Goal: Information Seeking & Learning: Learn about a topic

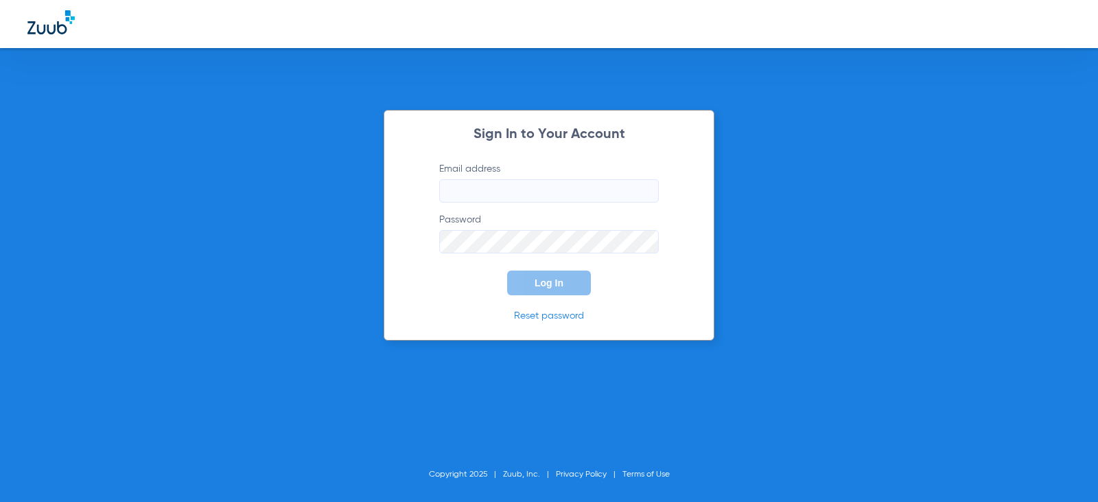
click at [490, 174] on label "Email address" at bounding box center [549, 182] width 220 height 40
click at [490, 179] on input "Email address" at bounding box center [549, 190] width 220 height 23
click at [481, 187] on input "Email address" at bounding box center [549, 190] width 220 height 23
type input "[EMAIL_ADDRESS][DOMAIN_NAME]"
click at [507, 270] on button "Log In" at bounding box center [549, 282] width 84 height 25
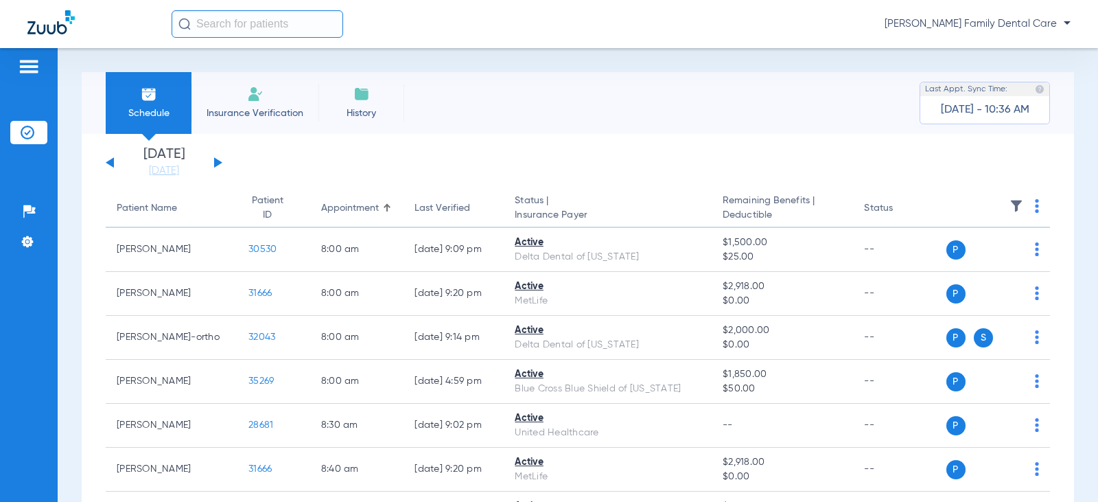
click at [215, 164] on button at bounding box center [218, 162] width 8 height 10
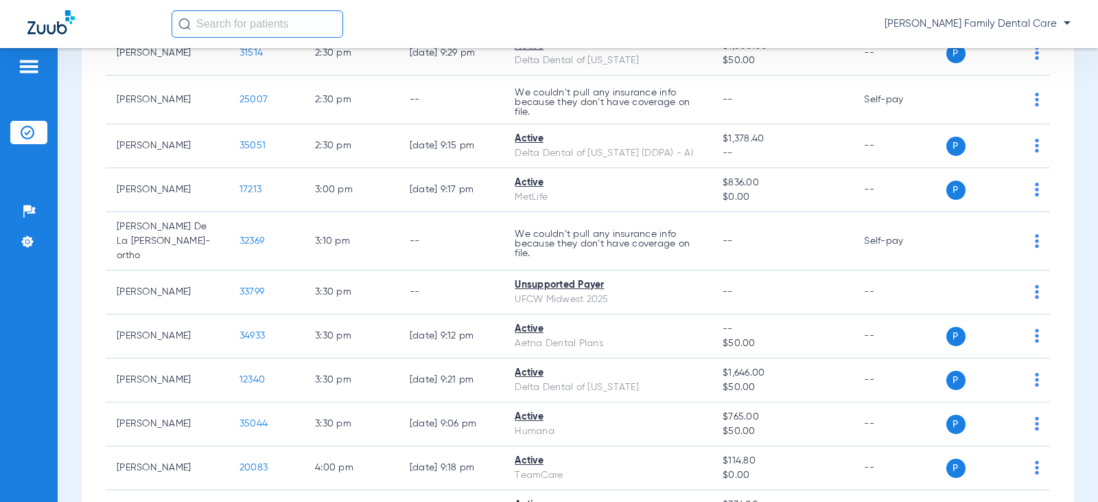
scroll to position [2745, 0]
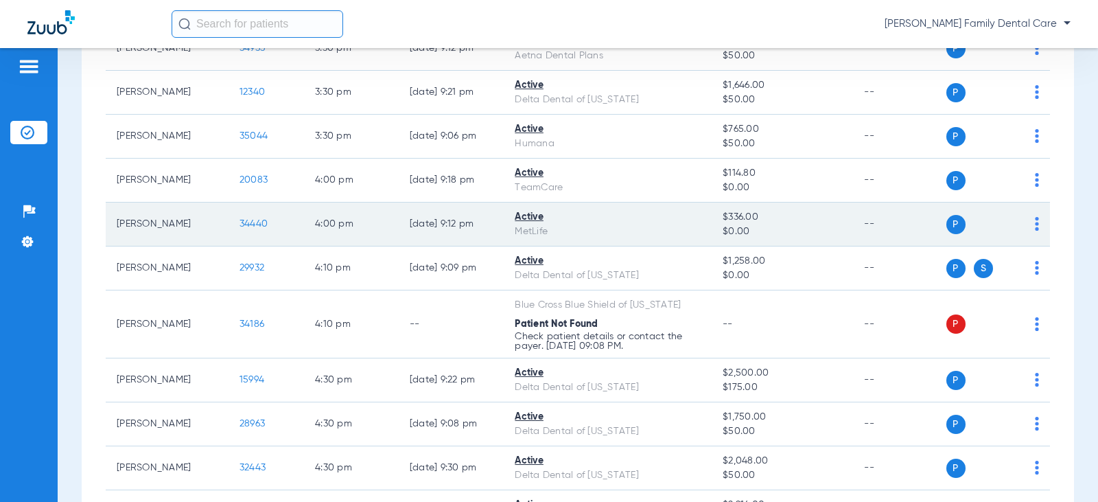
click at [245, 219] on span "34440" at bounding box center [253, 224] width 28 height 10
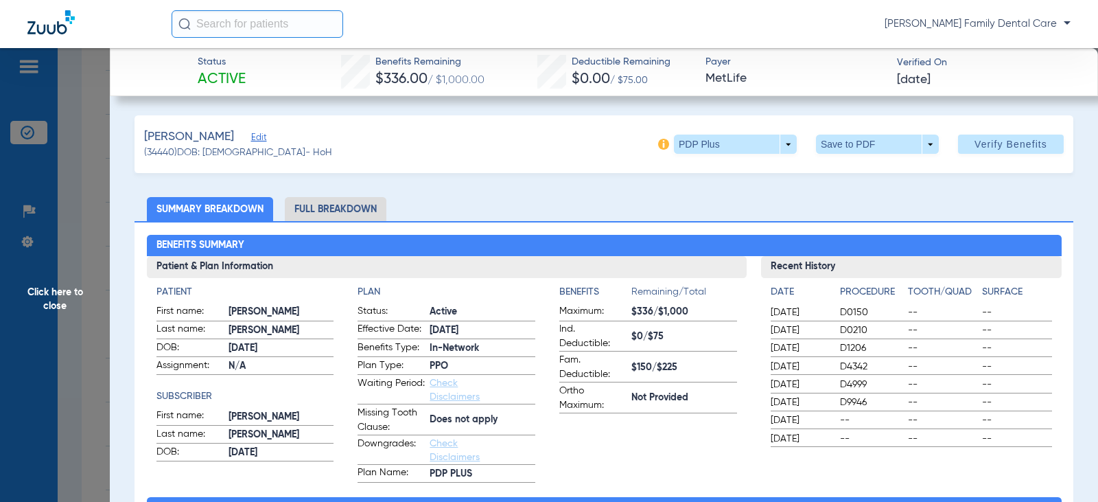
click at [318, 215] on li "Full Breakdown" at bounding box center [336, 209] width 102 height 24
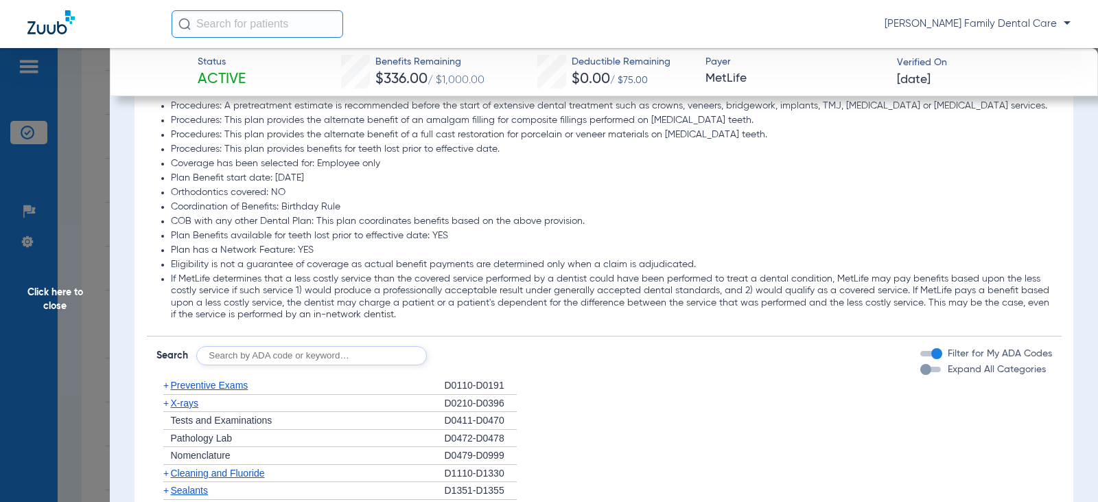
scroll to position [1647, 0]
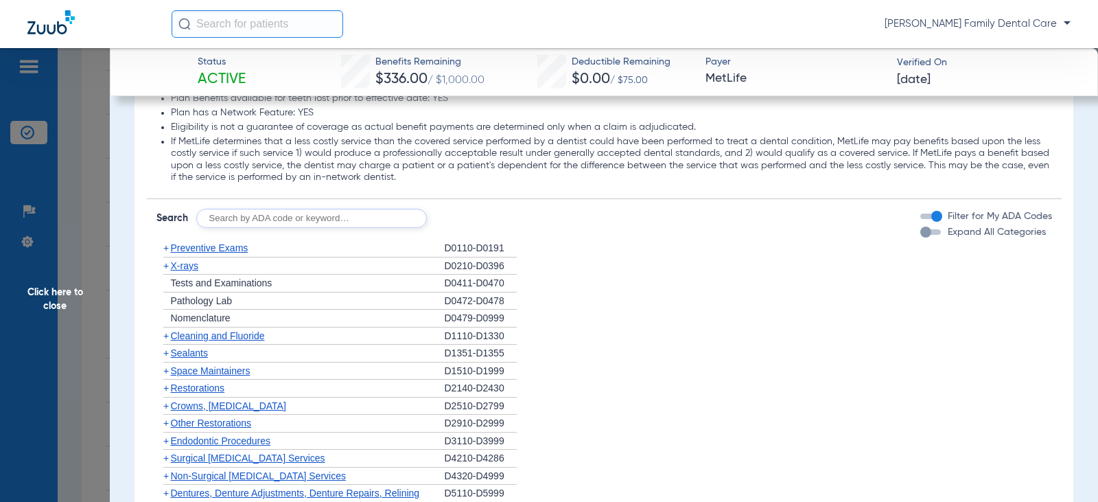
click at [169, 252] on span "+" at bounding box center [163, 247] width 14 height 17
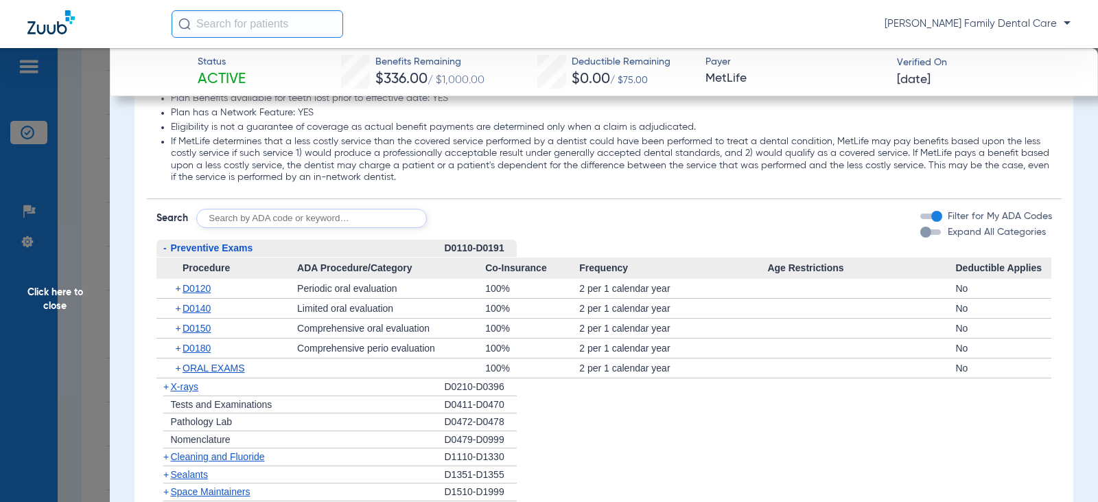
click at [165, 250] on span "-" at bounding box center [164, 247] width 3 height 11
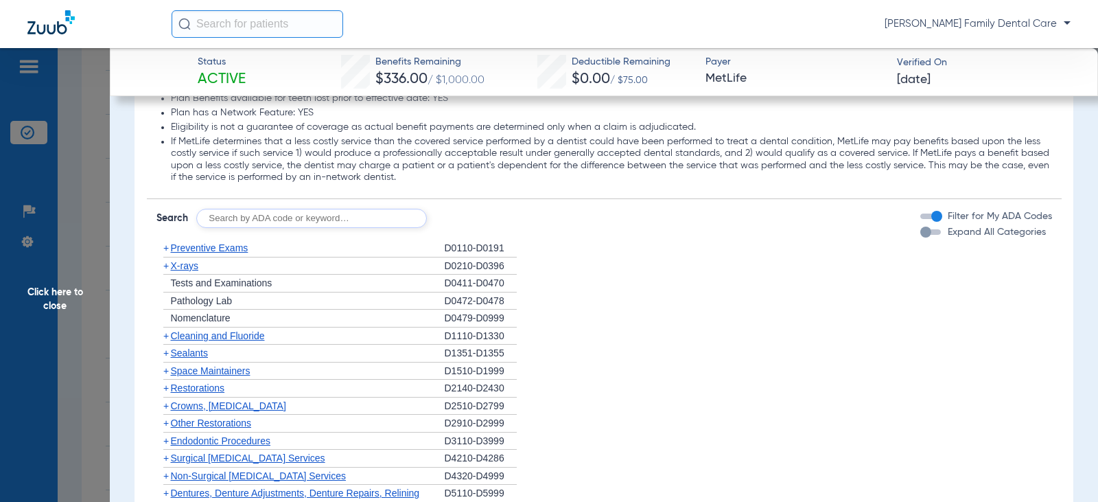
click at [165, 250] on span "+" at bounding box center [165, 247] width 5 height 11
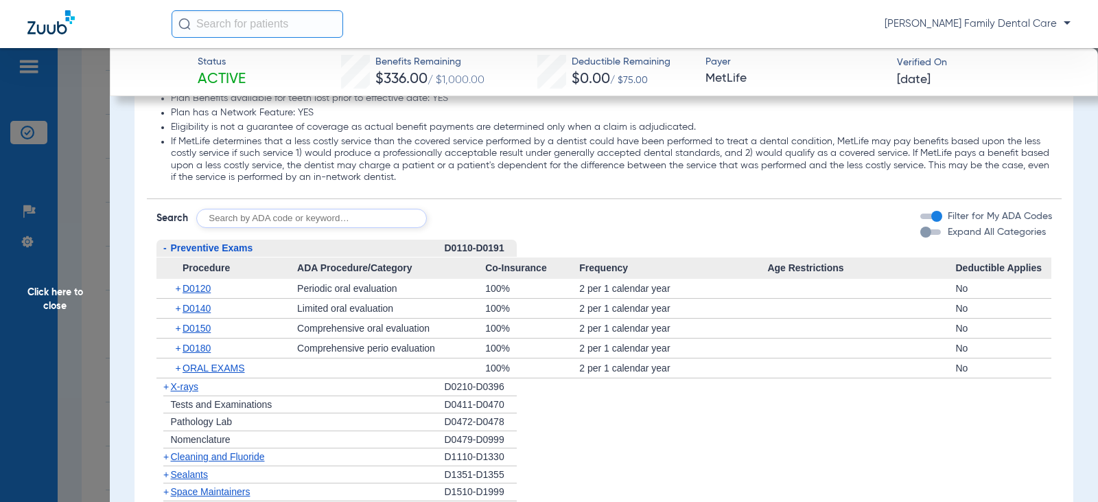
click at [164, 250] on span "-" at bounding box center [164, 247] width 3 height 11
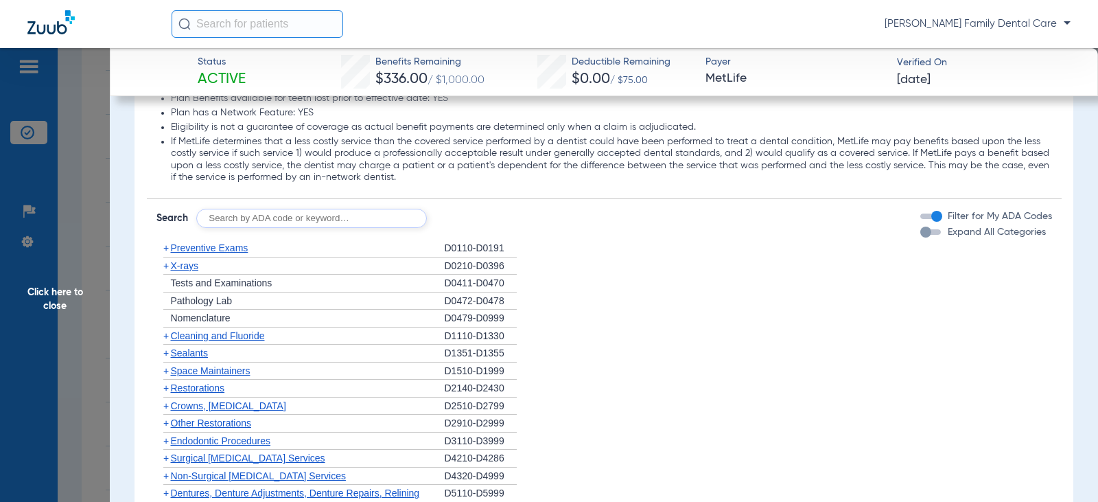
click at [167, 337] on span "+" at bounding box center [165, 335] width 5 height 11
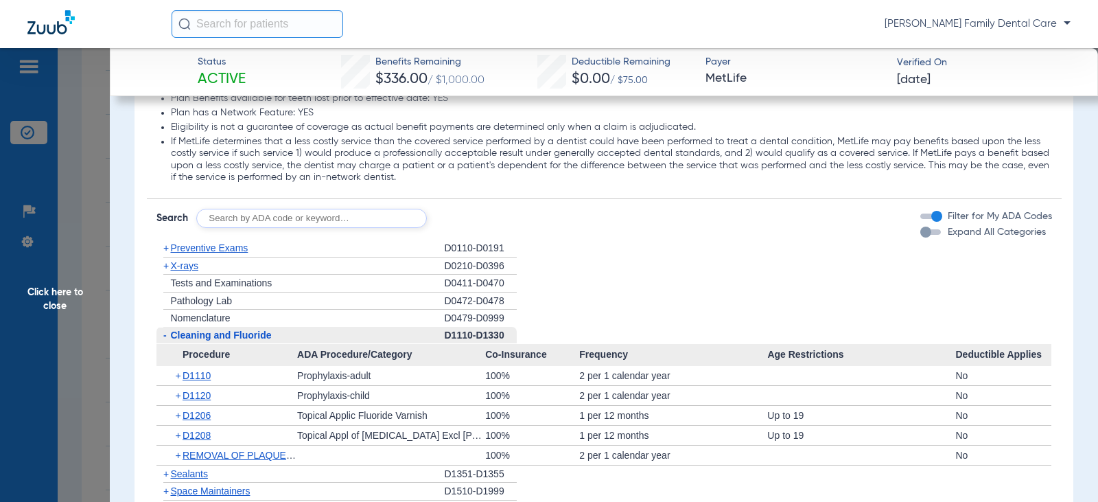
click at [167, 337] on span "-" at bounding box center [163, 335] width 14 height 17
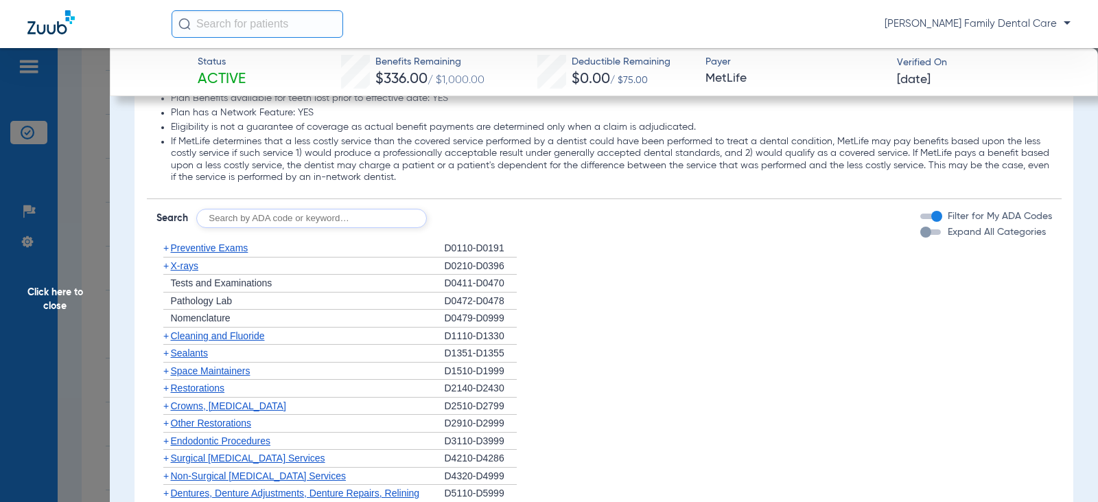
click at [167, 270] on span "+" at bounding box center [165, 265] width 5 height 11
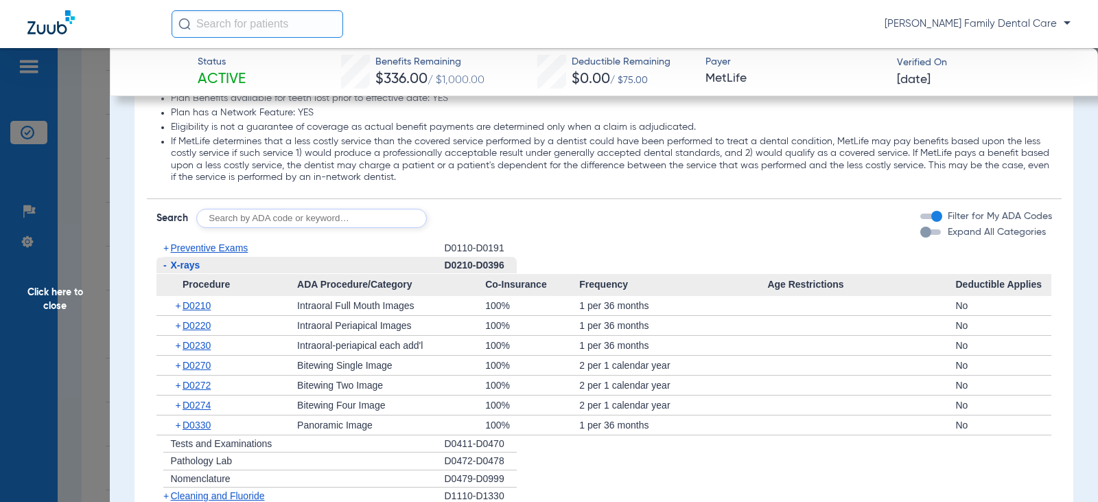
click at [165, 266] on span "-" at bounding box center [164, 264] width 3 height 11
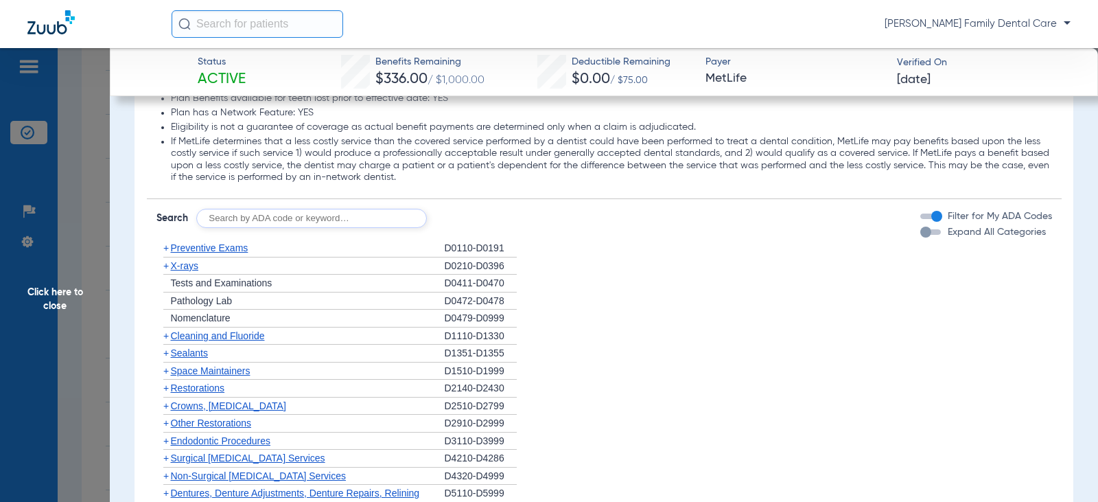
click at [167, 353] on span "+" at bounding box center [165, 352] width 5 height 11
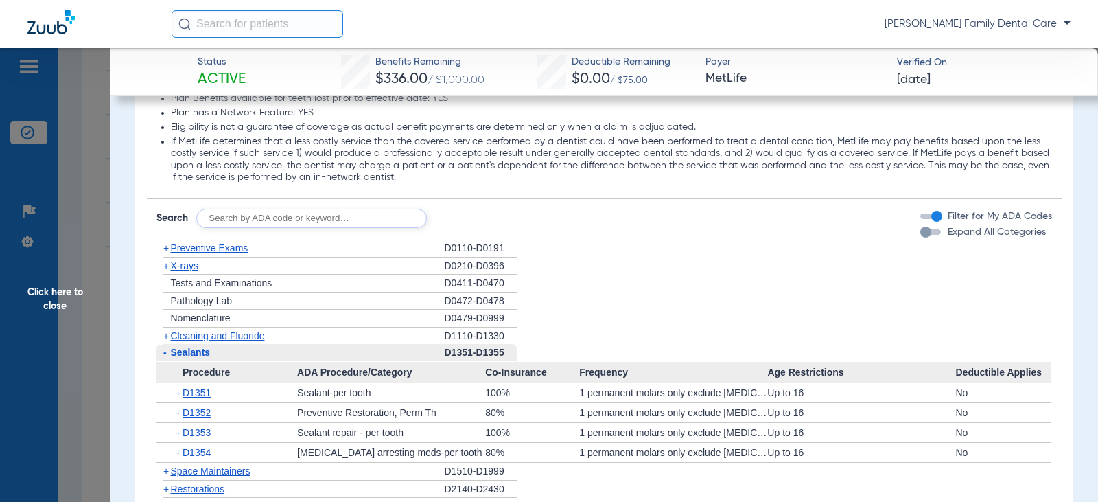
click at [168, 353] on span "-" at bounding box center [163, 352] width 14 height 17
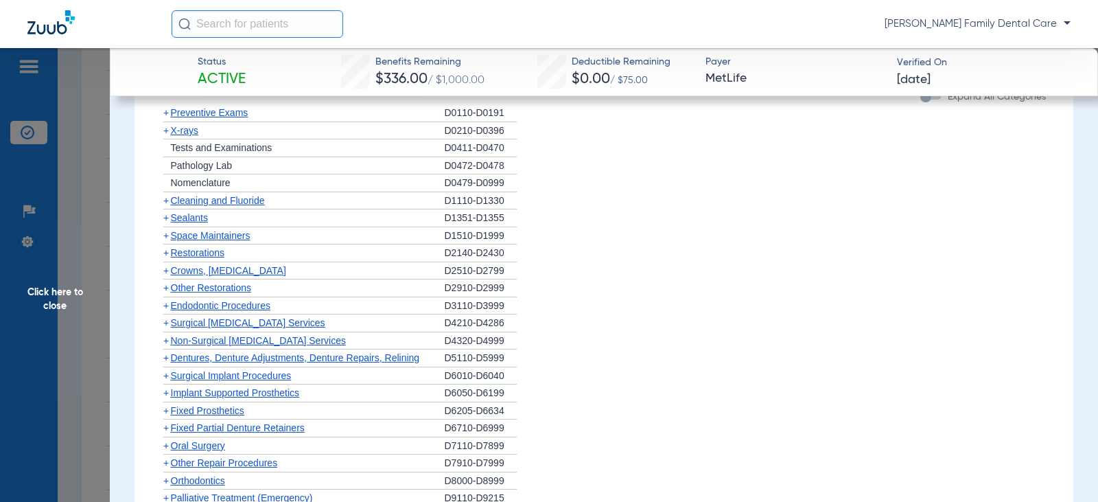
scroll to position [1784, 0]
click at [167, 267] on span "+" at bounding box center [165, 268] width 5 height 11
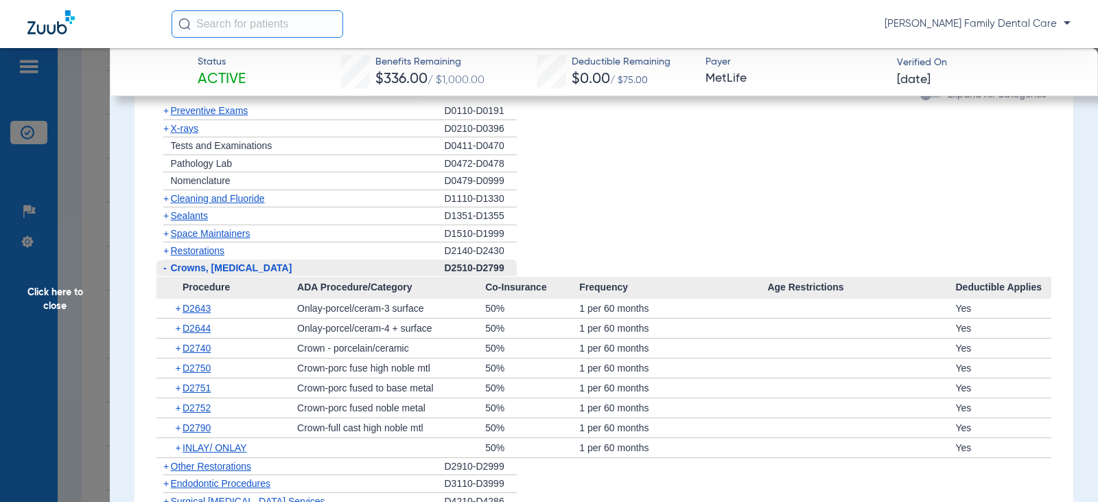
click at [169, 268] on span "-" at bounding box center [163, 267] width 14 height 17
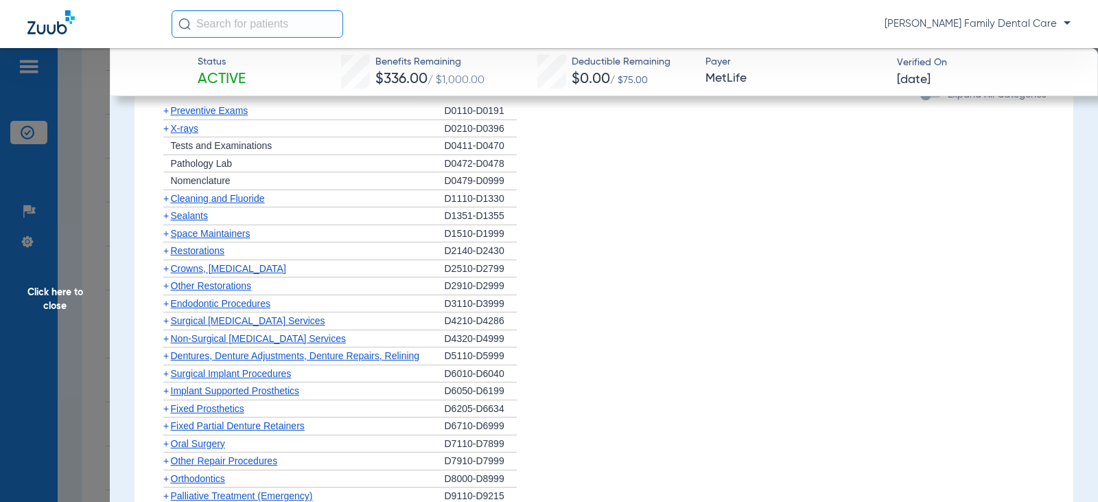
click at [171, 287] on span "Other Restorations" at bounding box center [211, 285] width 81 height 11
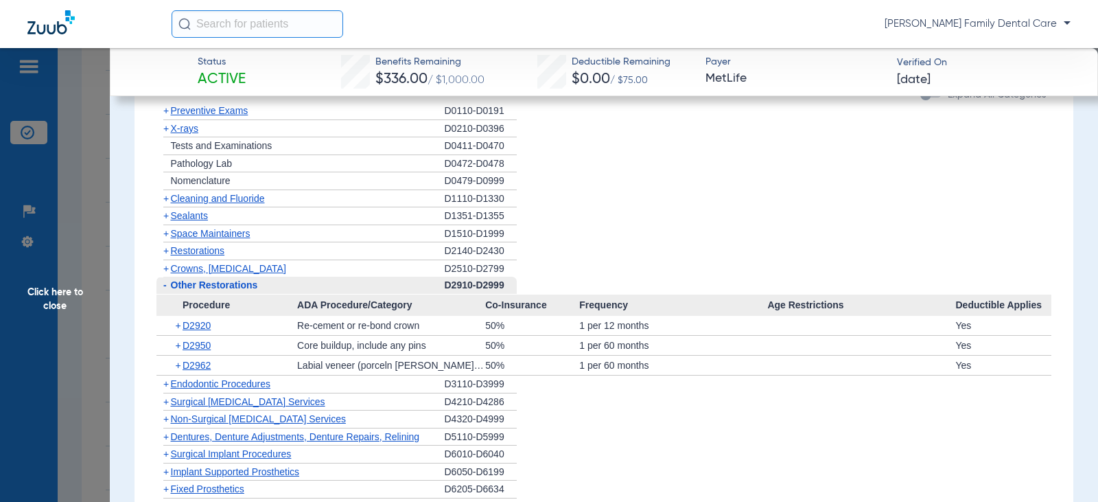
click at [171, 287] on span "Other Restorations" at bounding box center [214, 284] width 87 height 11
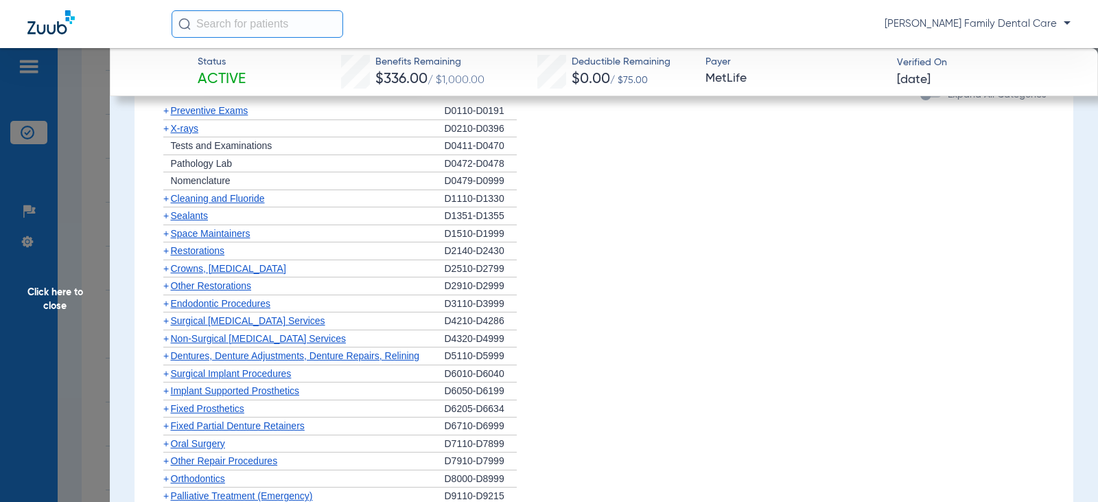
click at [167, 301] on span "+" at bounding box center [165, 303] width 5 height 11
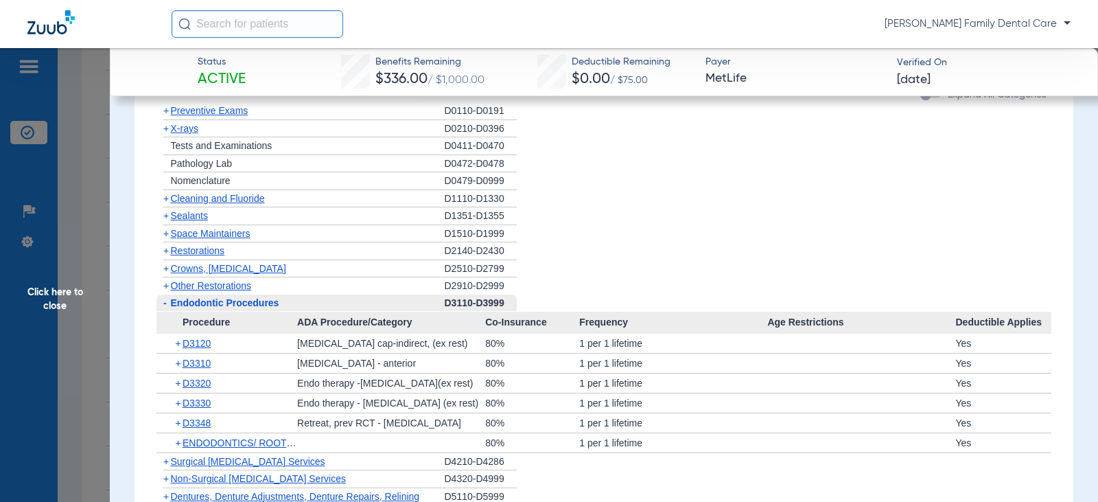
click at [167, 301] on span "-" at bounding box center [163, 302] width 14 height 17
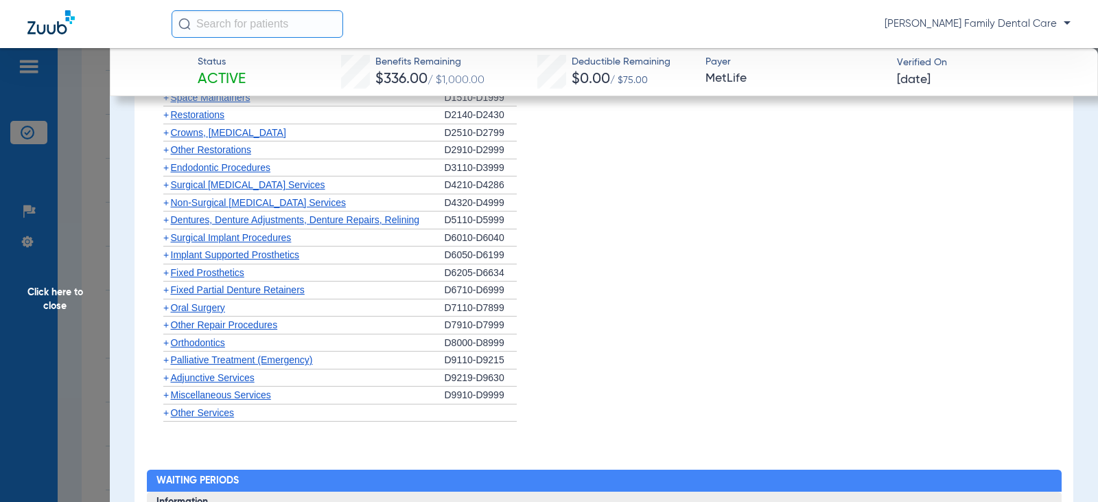
scroll to position [1921, 0]
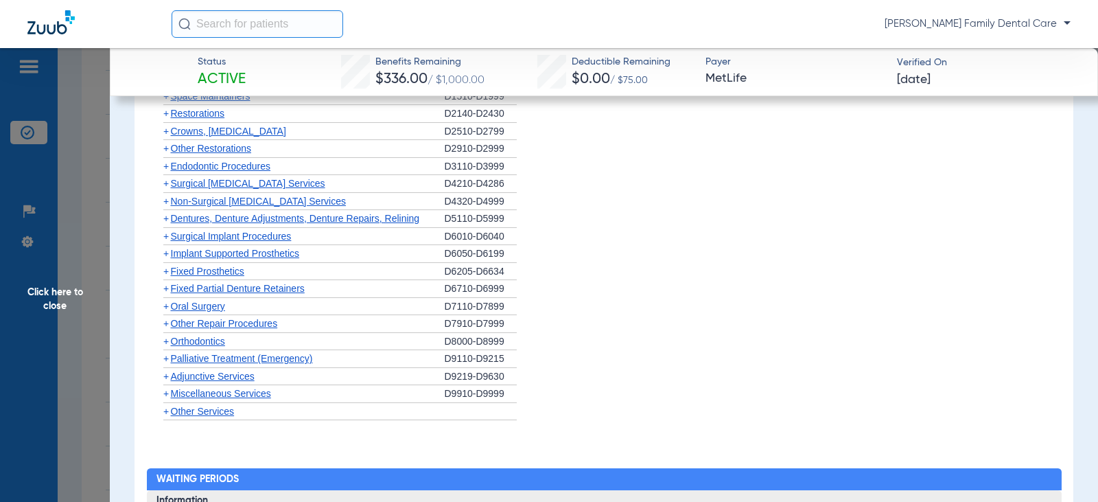
click at [165, 205] on span "+" at bounding box center [165, 201] width 5 height 11
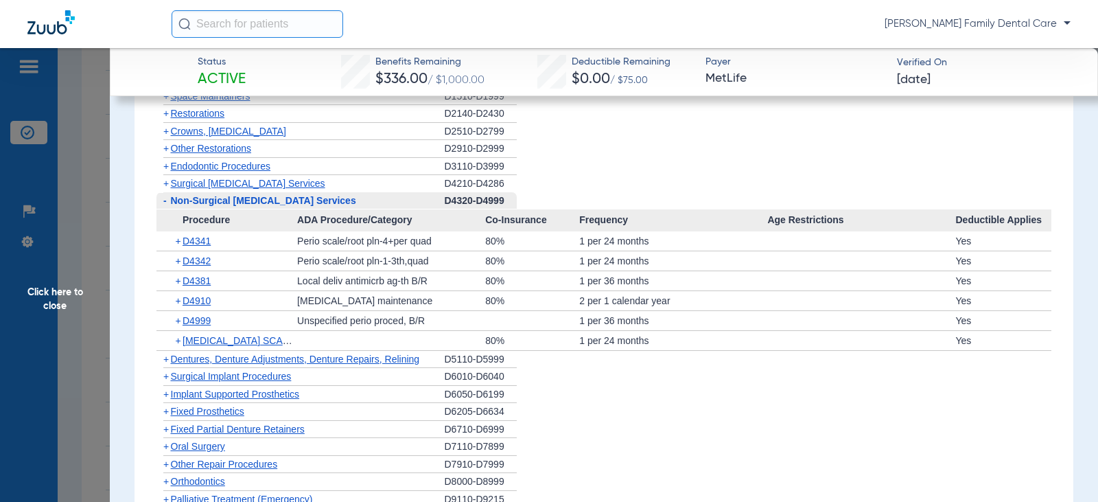
click at [166, 360] on span "+" at bounding box center [165, 358] width 5 height 11
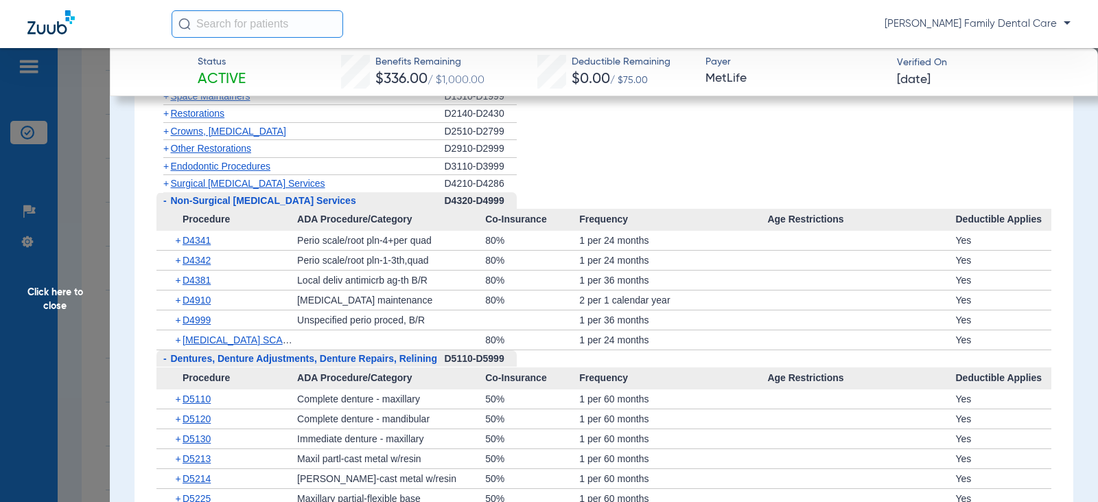
drag, startPoint x: 166, startPoint y: 360, endPoint x: 16, endPoint y: 359, distance: 150.3
click at [165, 360] on span "-" at bounding box center [164, 358] width 3 height 11
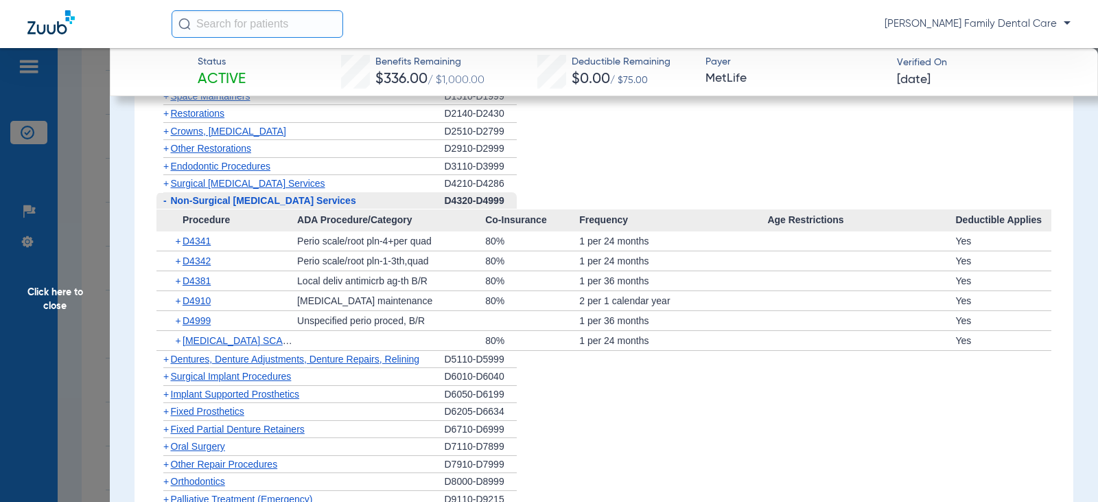
click at [164, 202] on span "-" at bounding box center [164, 200] width 3 height 11
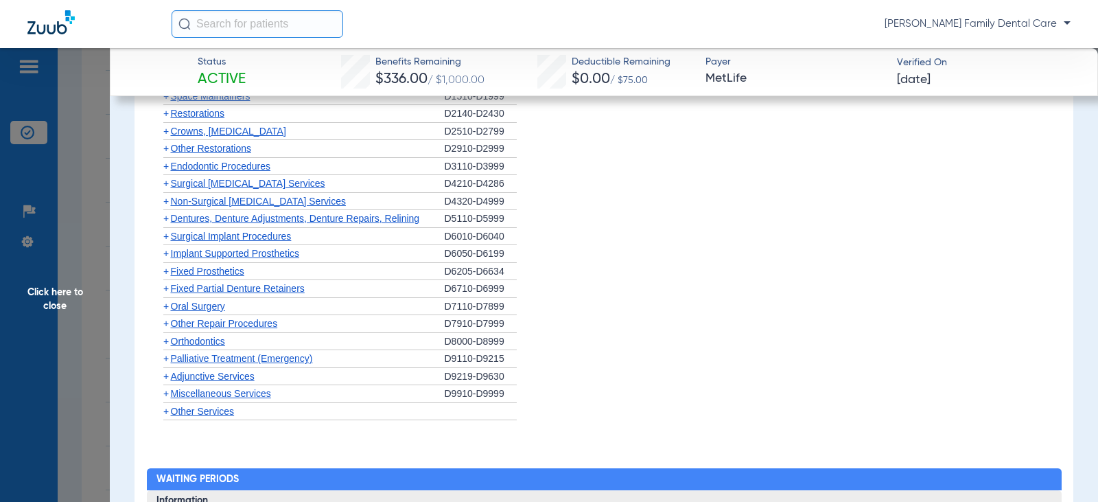
click at [167, 221] on span "+" at bounding box center [165, 218] width 5 height 11
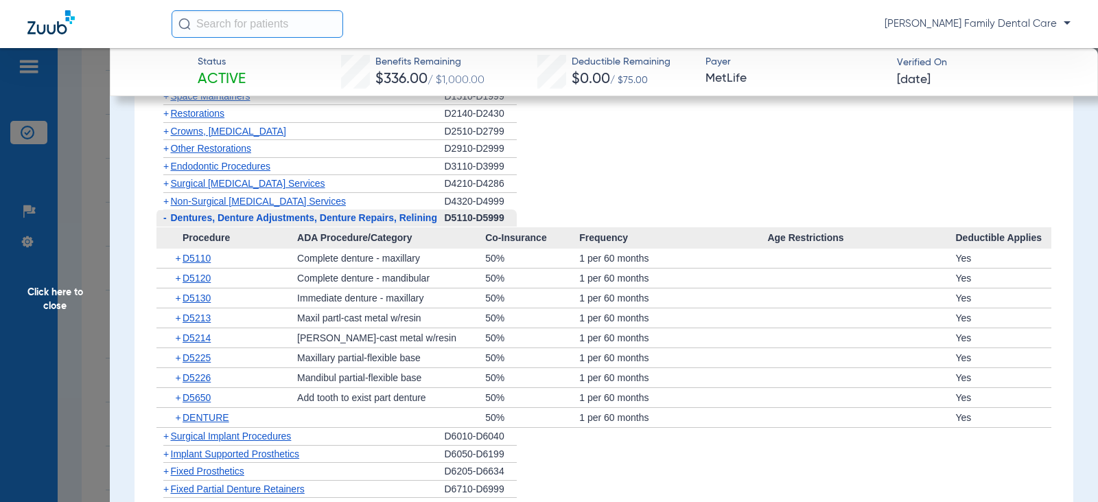
click at [167, 221] on span "-" at bounding box center [163, 217] width 14 height 17
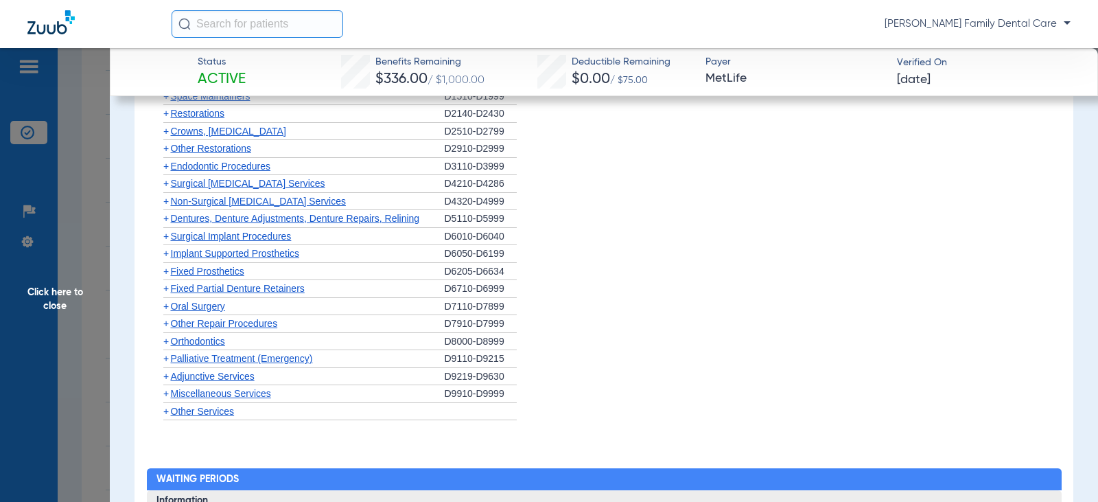
click at [163, 239] on span "+" at bounding box center [165, 236] width 5 height 11
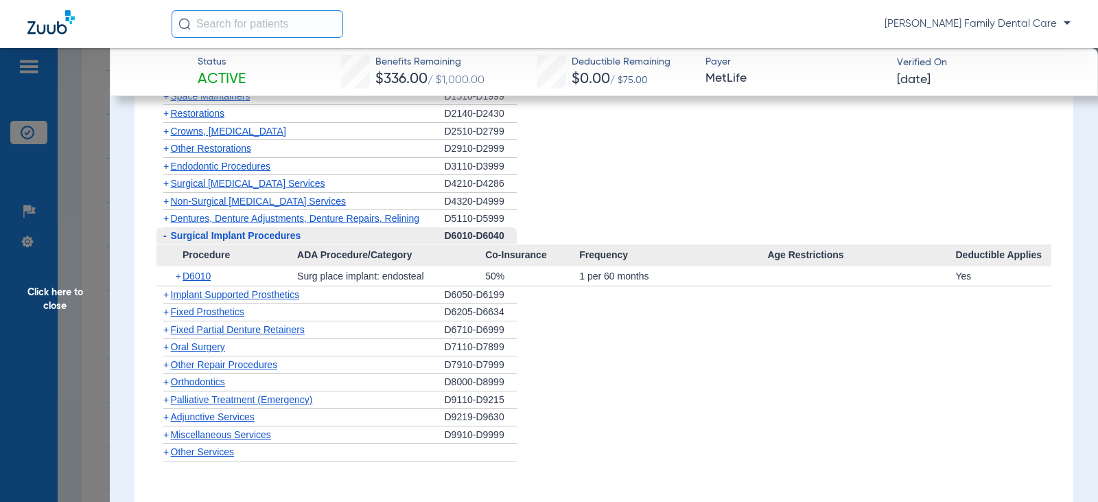
click at [163, 239] on span "-" at bounding box center [164, 235] width 3 height 11
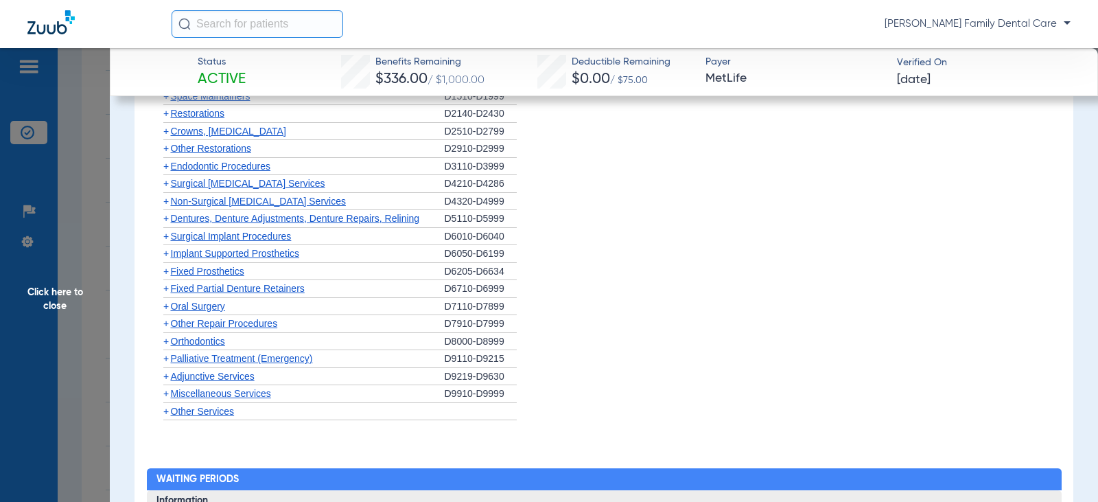
click at [163, 257] on span "+" at bounding box center [165, 253] width 5 height 11
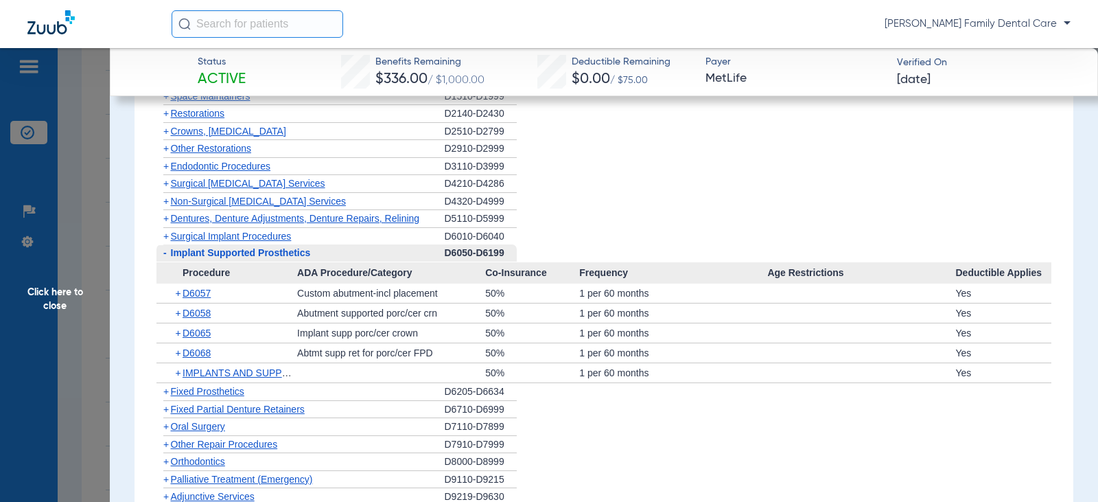
click at [163, 257] on span "-" at bounding box center [164, 252] width 3 height 11
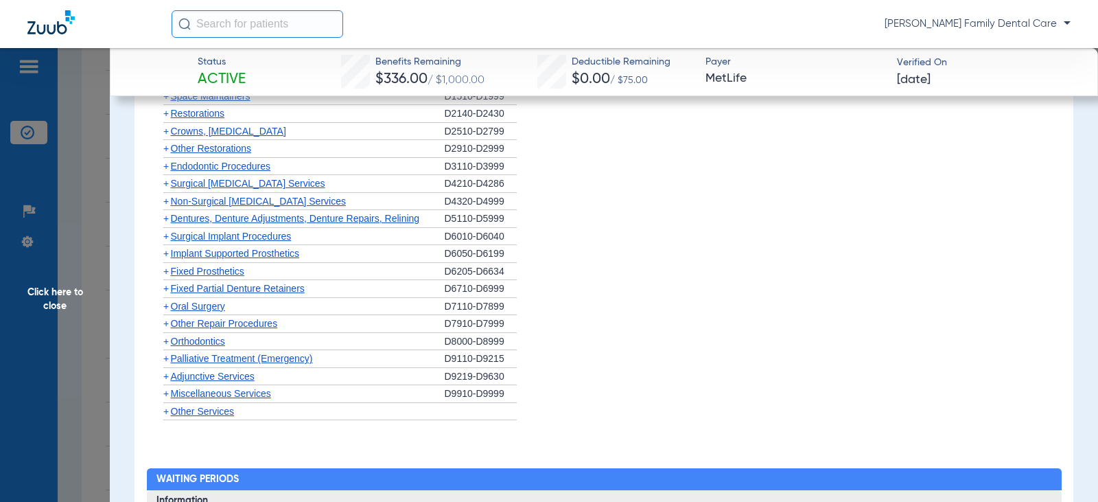
click at [165, 274] on span "+" at bounding box center [165, 271] width 5 height 11
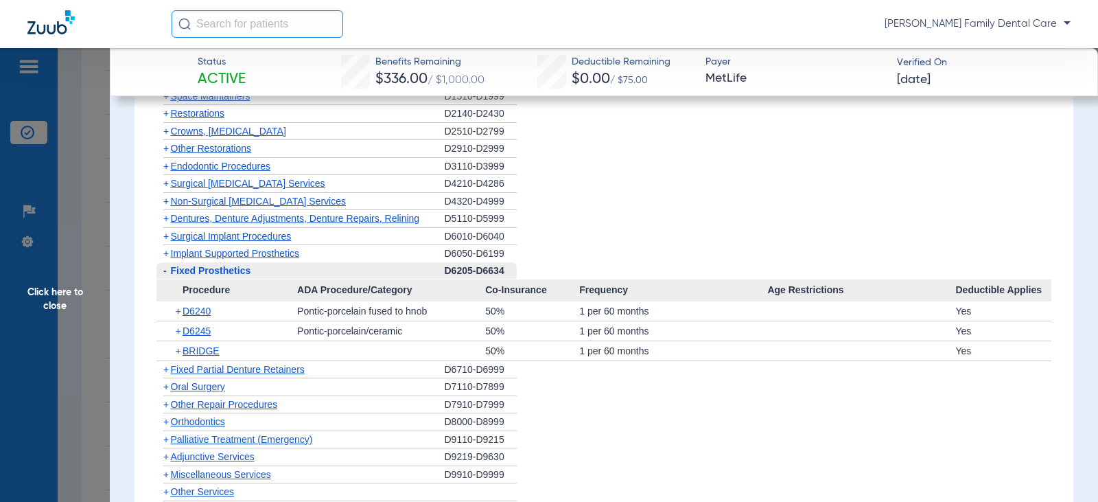
click at [165, 274] on span "-" at bounding box center [164, 270] width 3 height 11
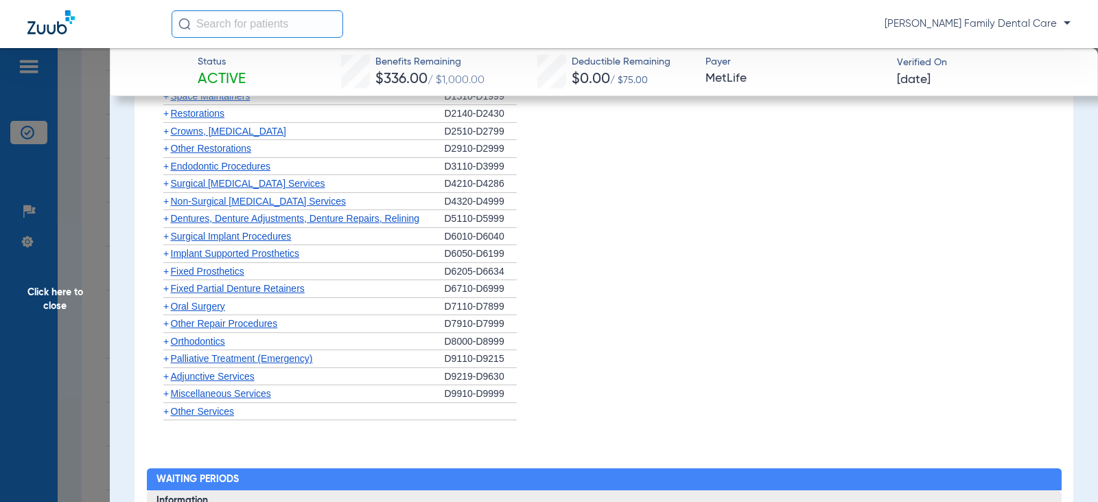
click at [165, 288] on span "+" at bounding box center [165, 288] width 5 height 11
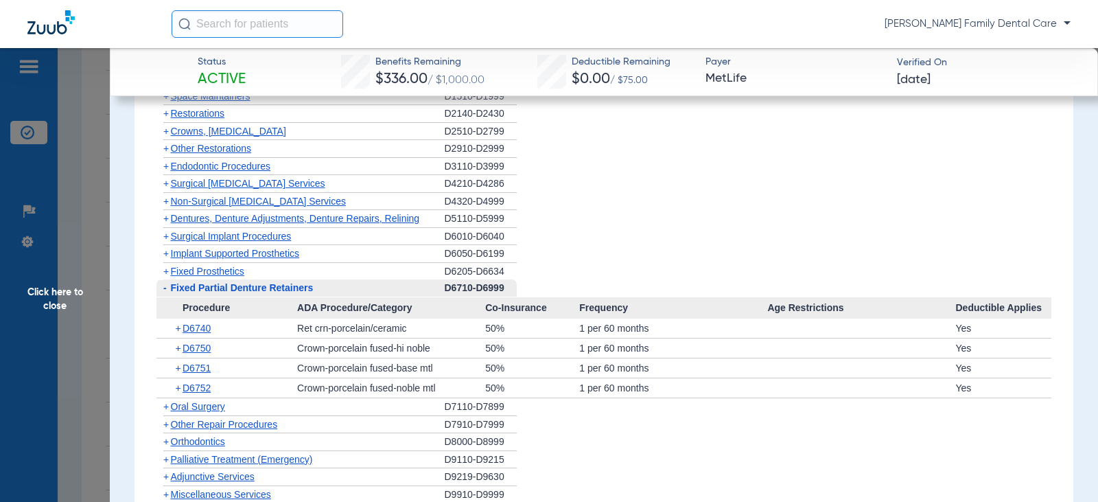
click at [165, 288] on span "-" at bounding box center [164, 287] width 3 height 11
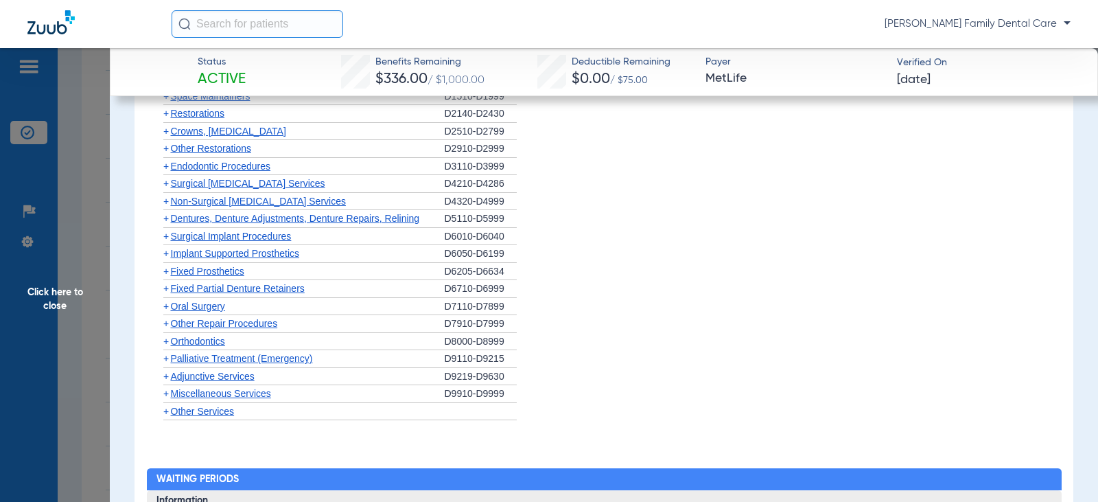
click at [164, 312] on span "+" at bounding box center [165, 306] width 5 height 11
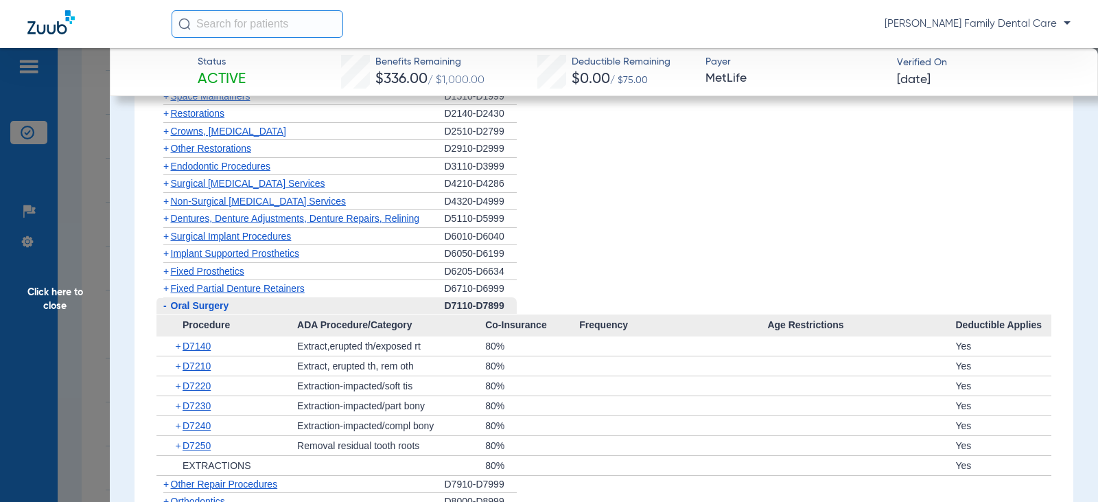
click at [166, 311] on span "-" at bounding box center [164, 305] width 3 height 11
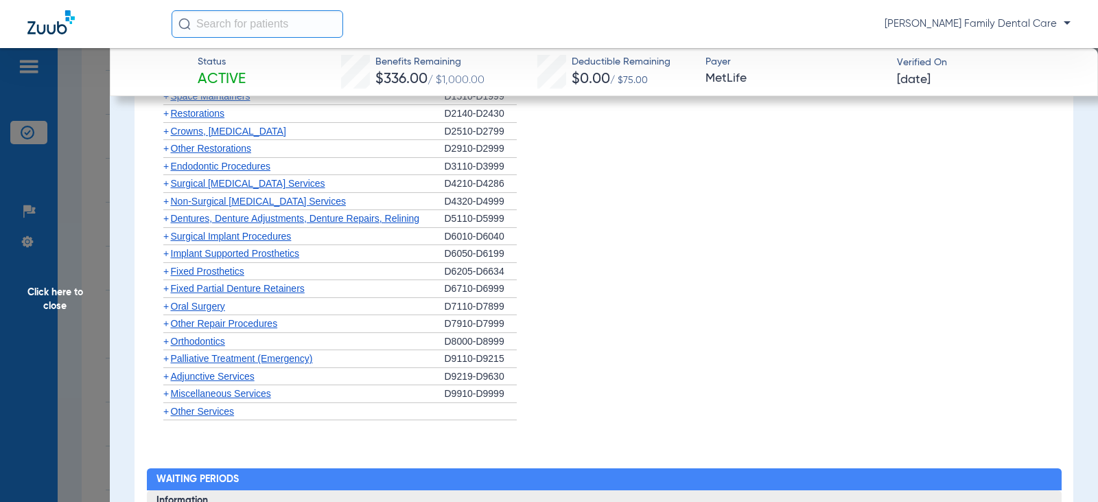
click at [166, 344] on span "+" at bounding box center [165, 341] width 5 height 11
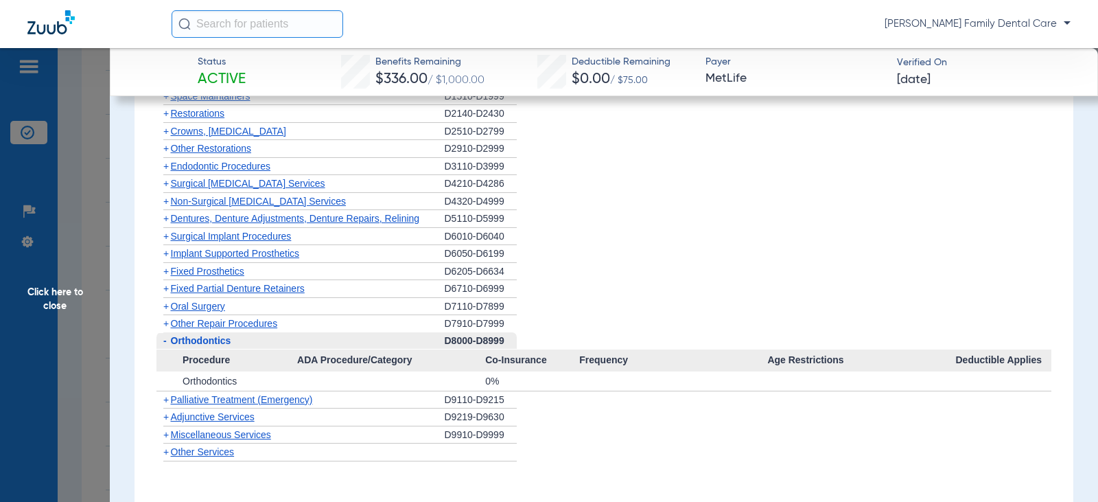
click at [166, 344] on span "-" at bounding box center [164, 340] width 3 height 11
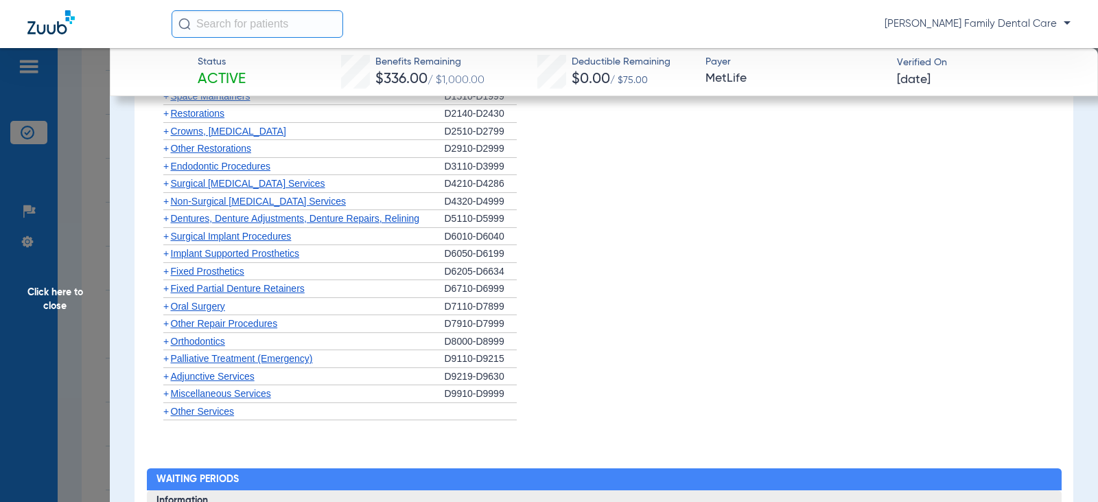
click at [167, 377] on span "+" at bounding box center [165, 376] width 5 height 11
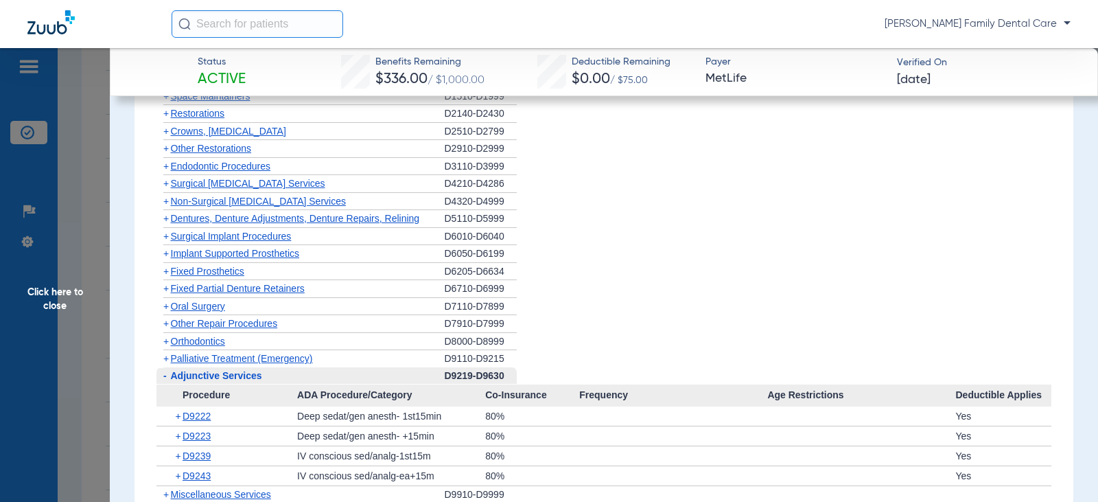
scroll to position [2196, 0]
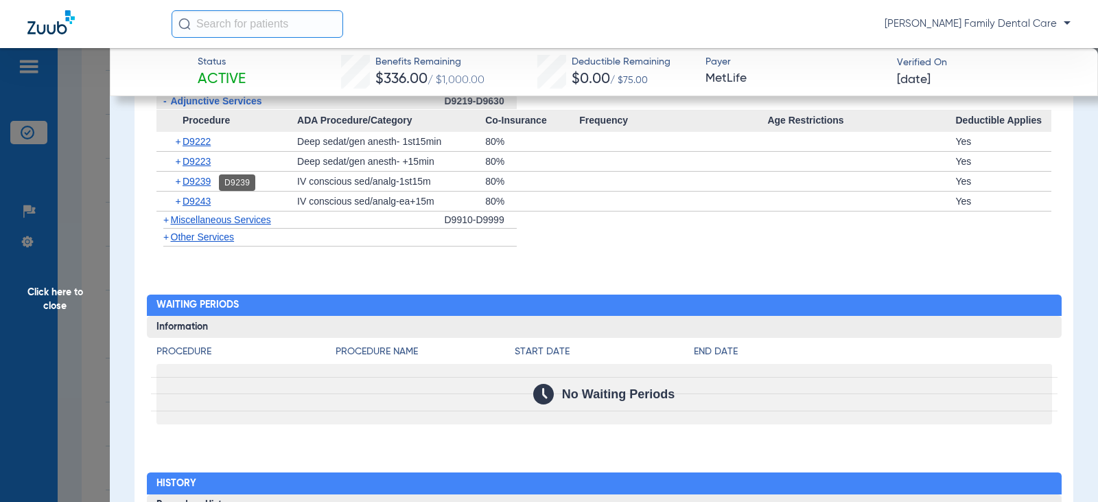
click at [196, 185] on span "D9239" at bounding box center [197, 181] width 28 height 11
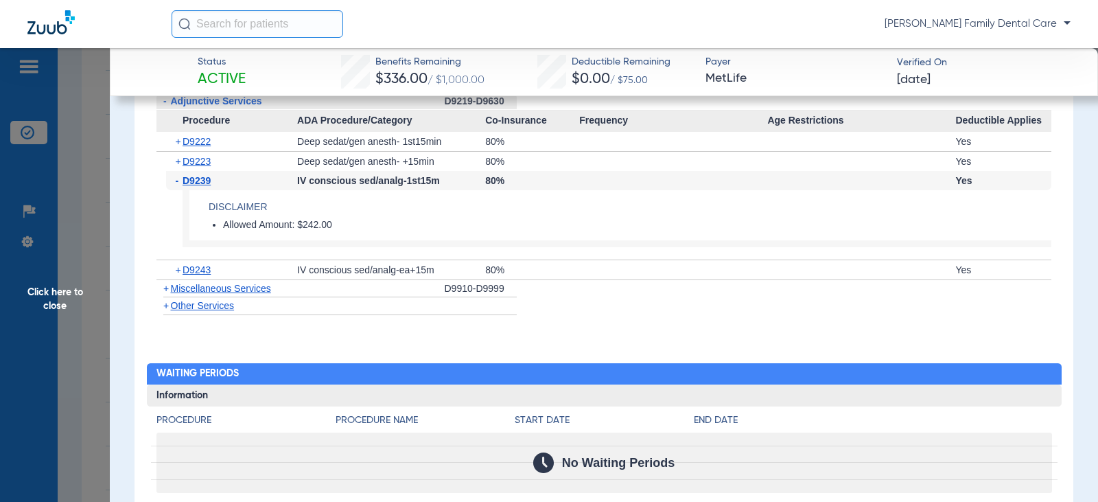
click at [165, 290] on span "+" at bounding box center [165, 288] width 5 height 11
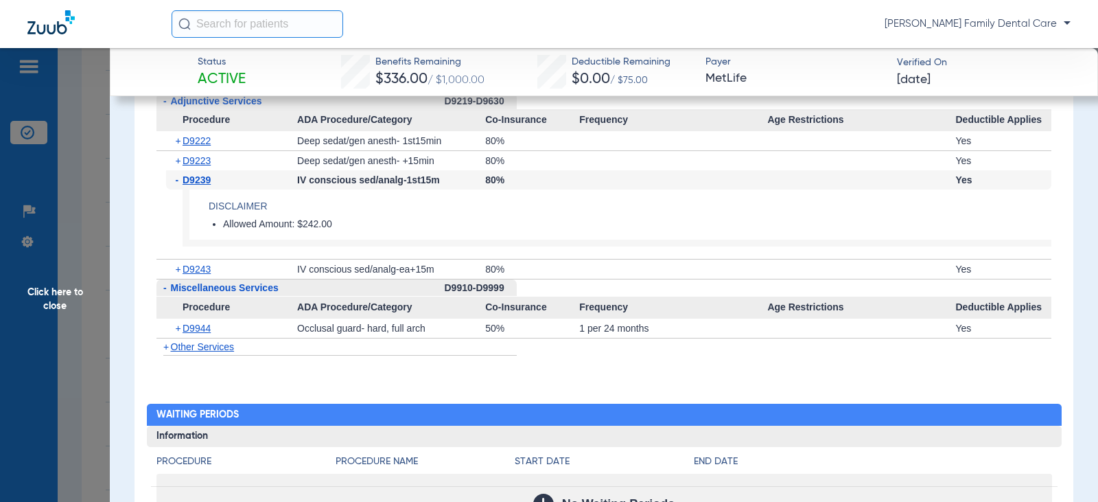
scroll to position [1647, 0]
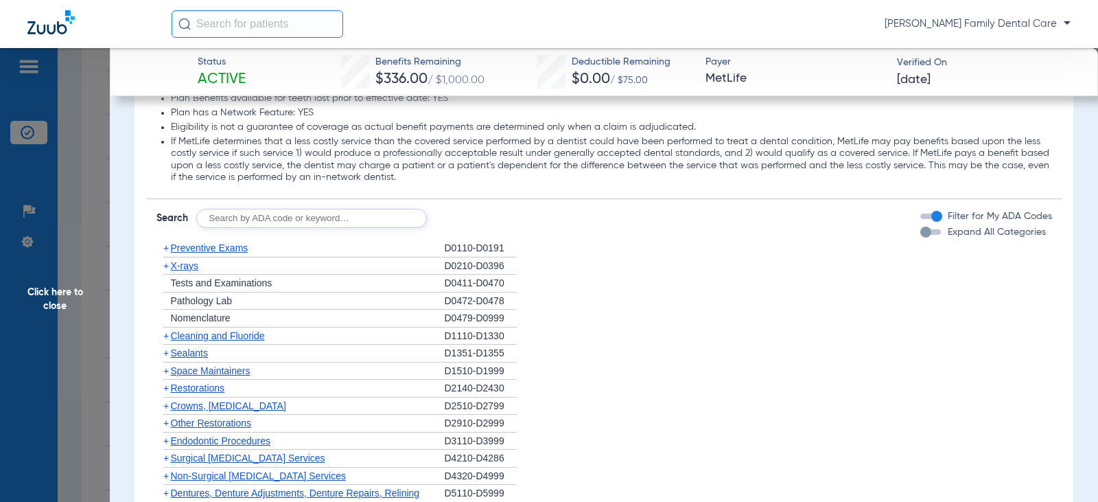
click at [166, 475] on span "+" at bounding box center [165, 475] width 5 height 11
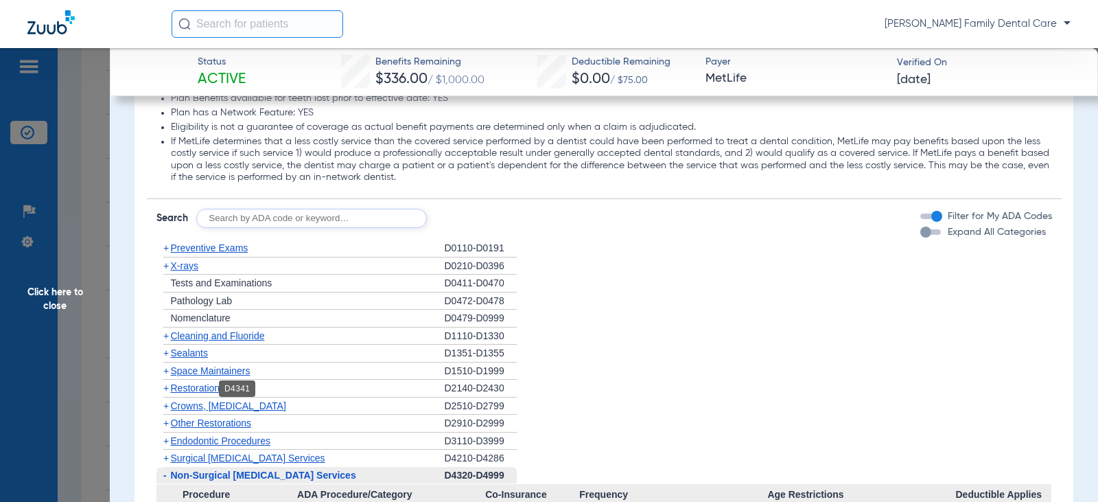
scroll to position [1921, 0]
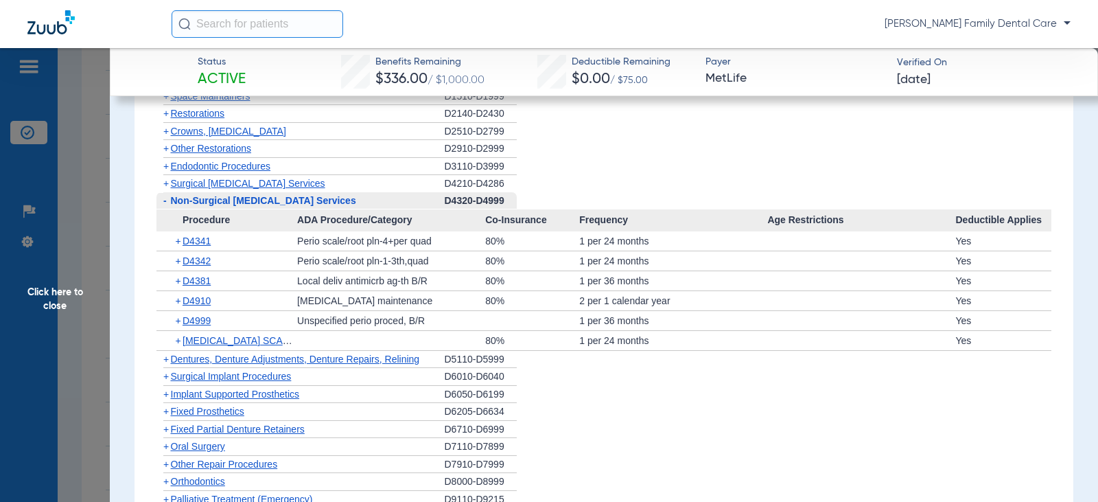
click at [47, 294] on span "Click here to close" at bounding box center [55, 299] width 110 height 502
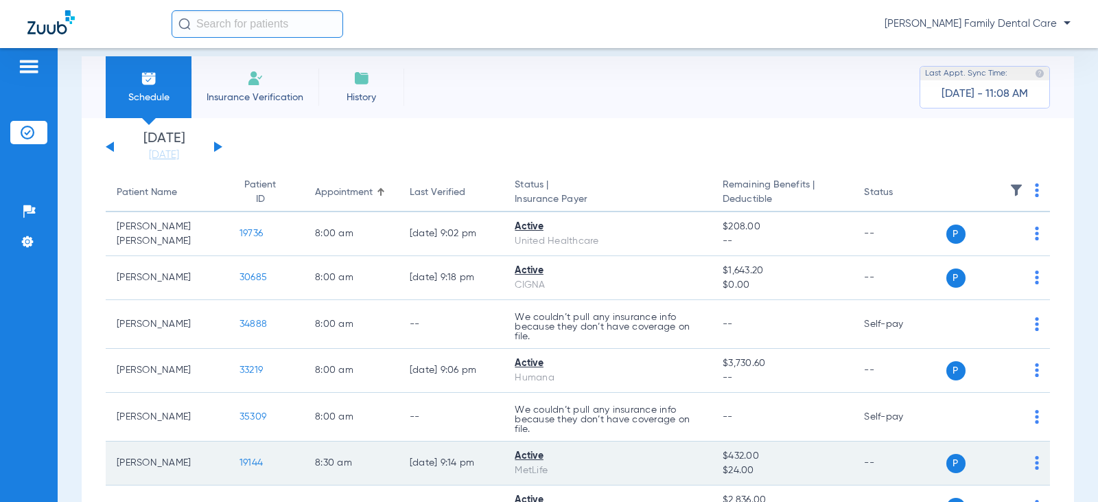
scroll to position [0, 0]
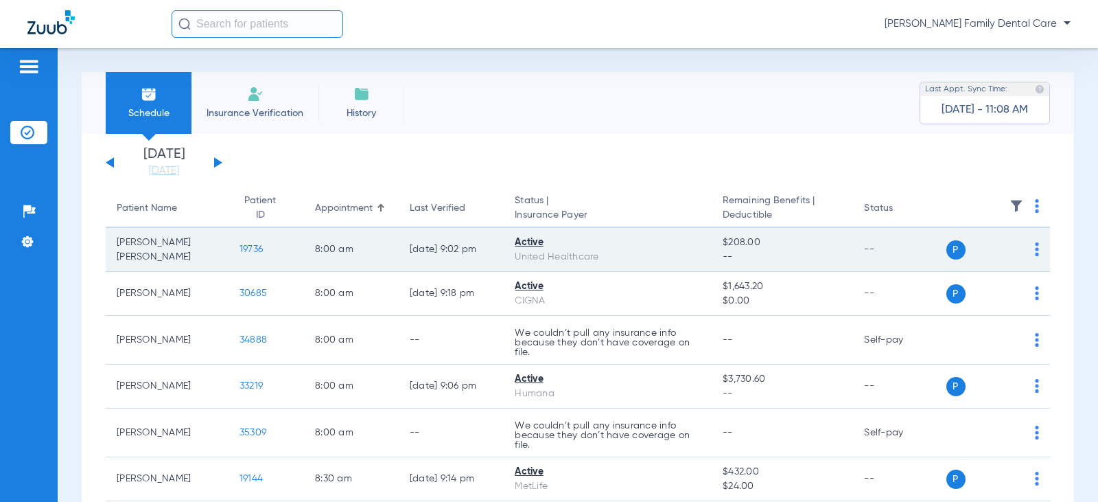
click at [249, 248] on span "19736" at bounding box center [250, 249] width 23 height 10
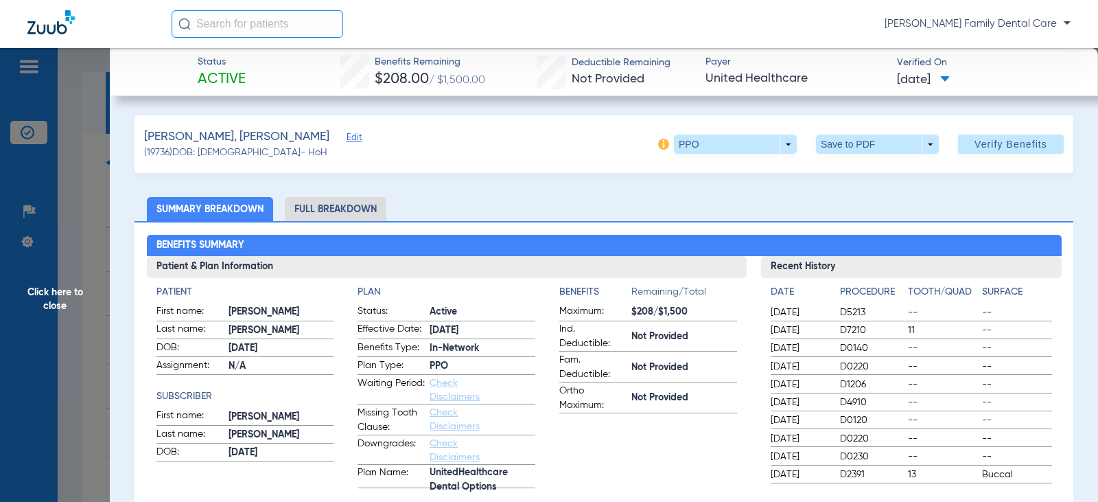
click at [343, 204] on li "Full Breakdown" at bounding box center [336, 209] width 102 height 24
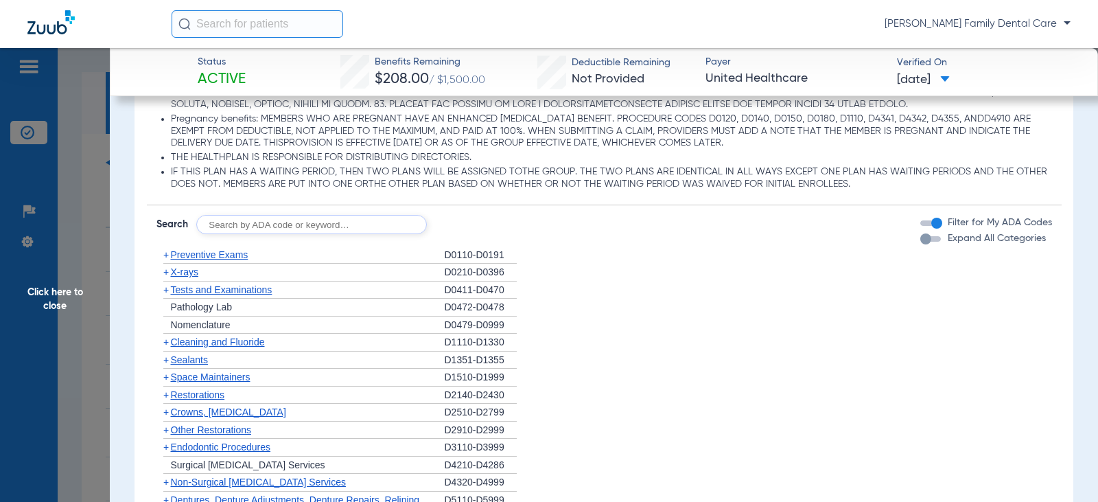
scroll to position [1235, 0]
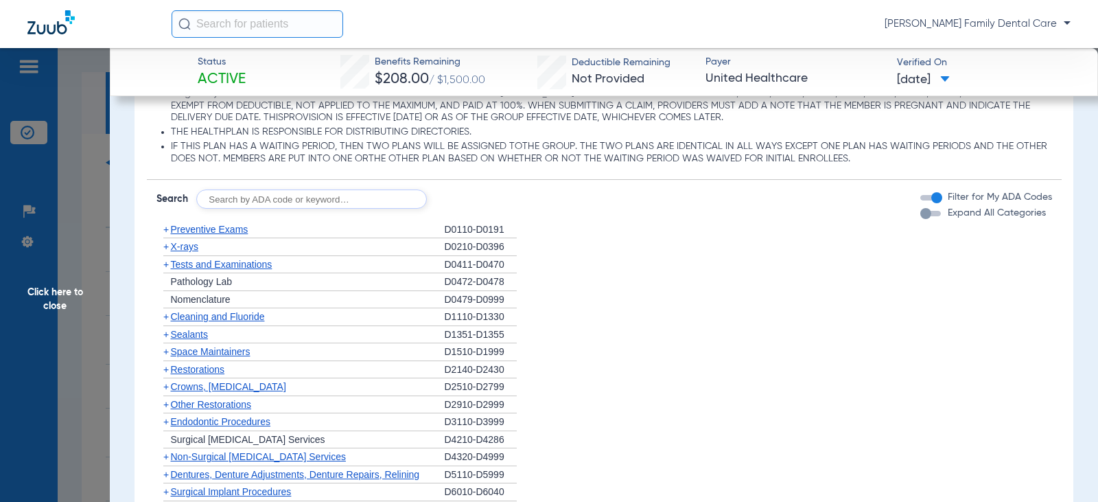
click at [167, 235] on span "+" at bounding box center [165, 229] width 5 height 11
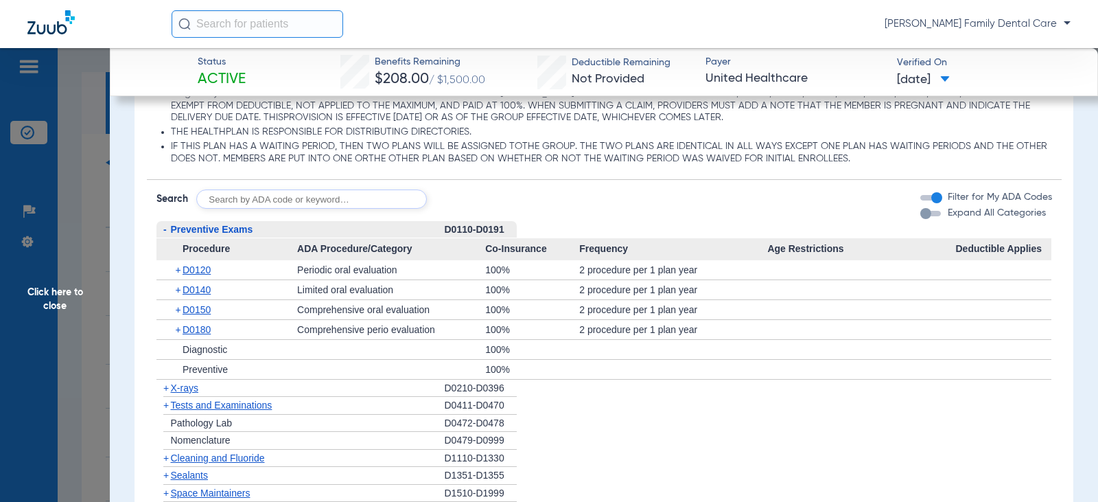
click at [167, 238] on span "-" at bounding box center [163, 229] width 14 height 17
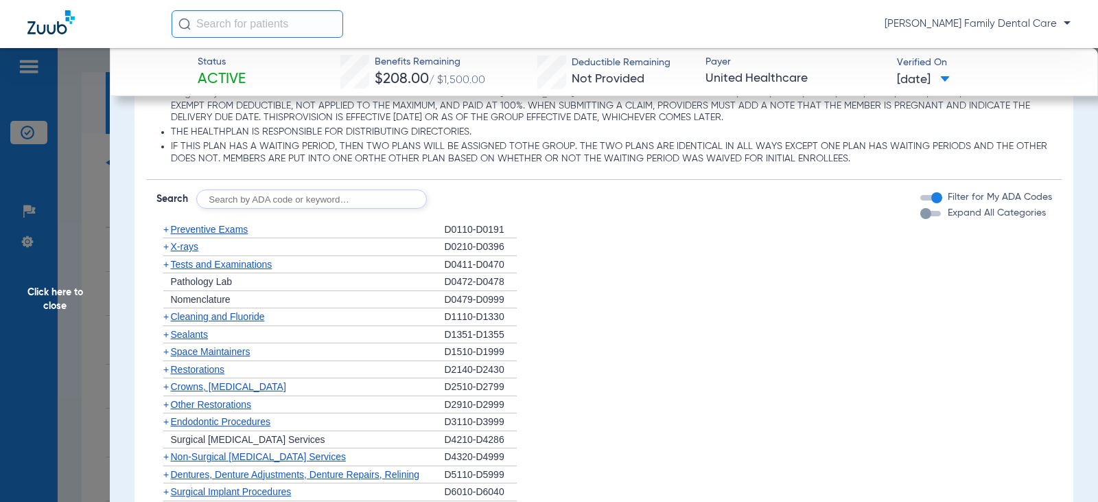
click at [167, 322] on span "+" at bounding box center [165, 316] width 5 height 11
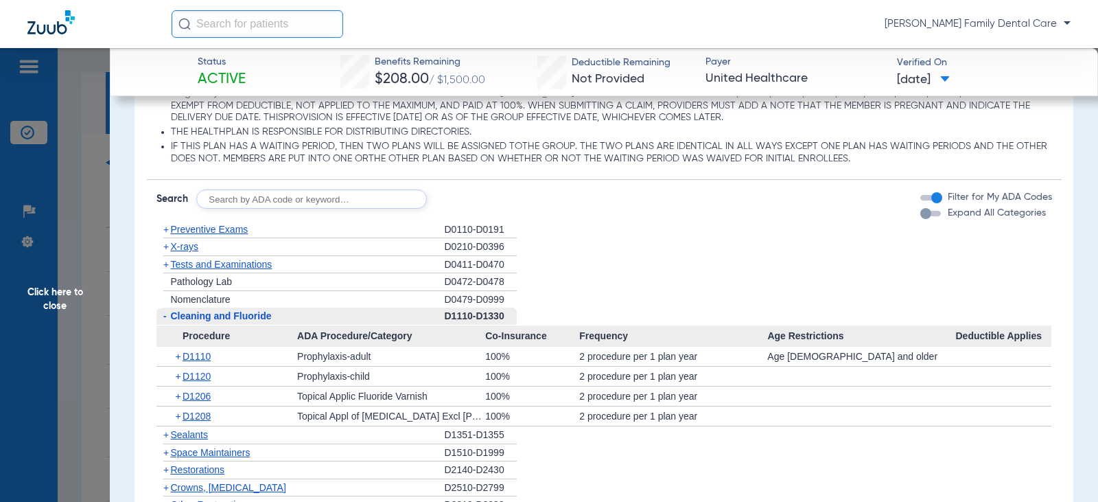
click at [167, 325] on span "-" at bounding box center [163, 315] width 14 height 17
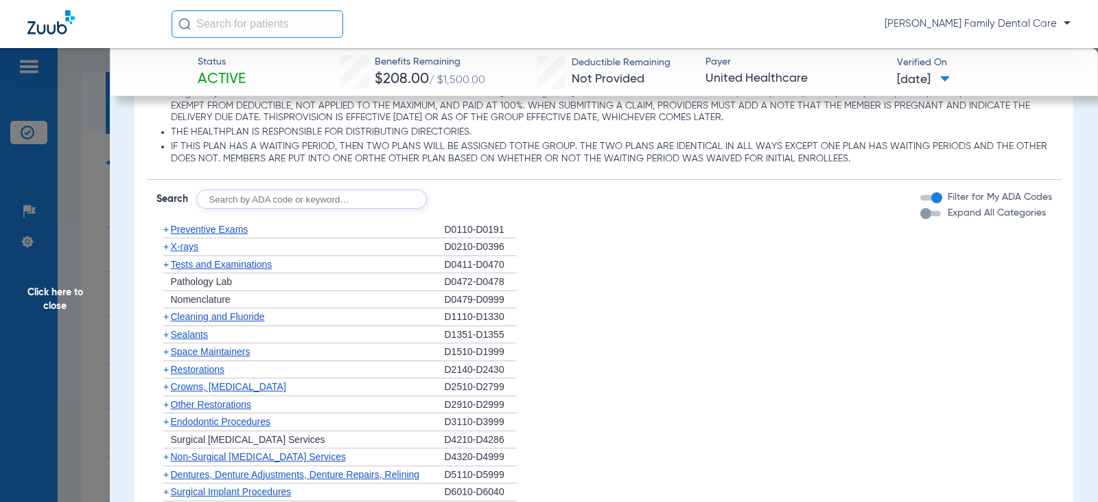
click at [166, 340] on span "+" at bounding box center [165, 334] width 5 height 11
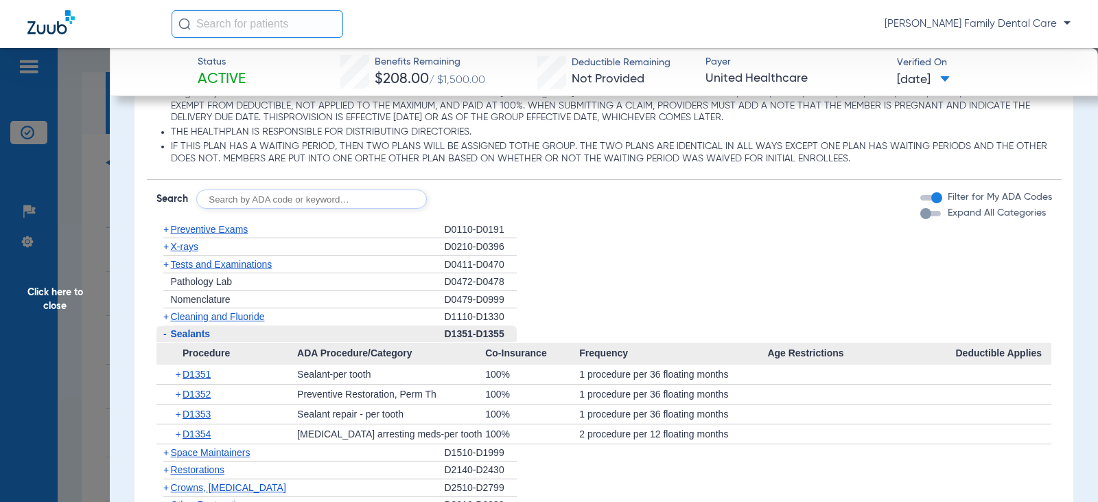
click at [171, 339] on span "Sealants" at bounding box center [191, 333] width 40 height 11
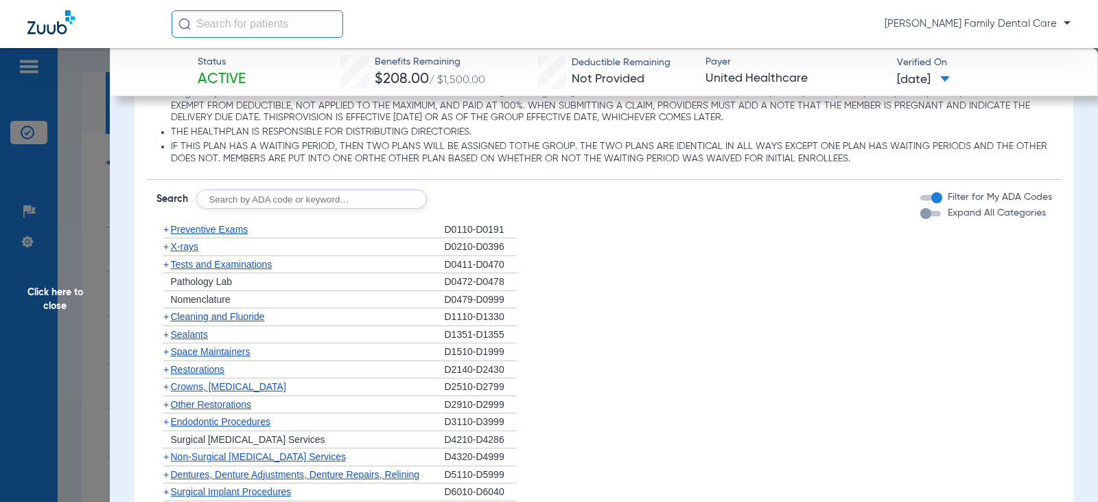
click at [161, 255] on span "+" at bounding box center [163, 246] width 14 height 17
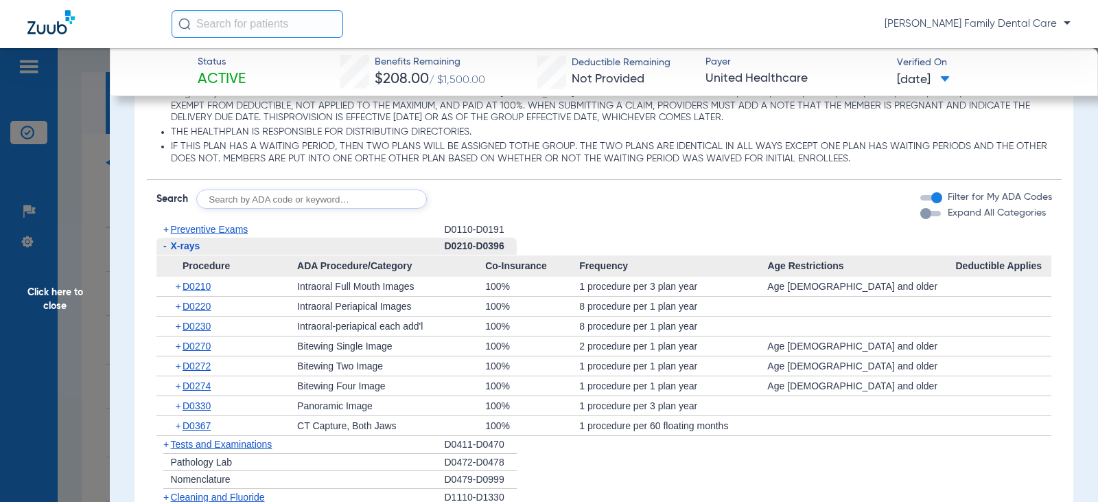
click at [167, 255] on span "-" at bounding box center [163, 245] width 14 height 17
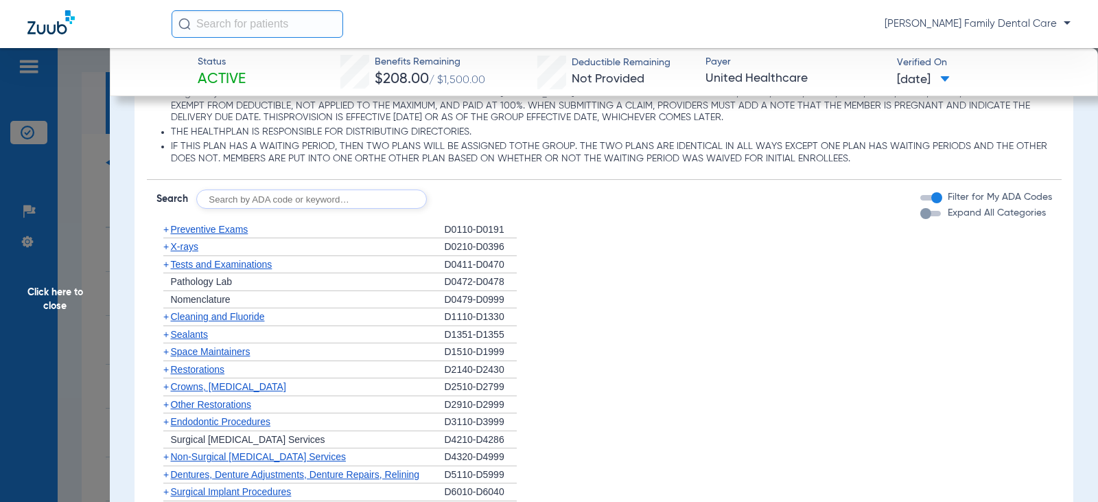
click at [168, 252] on span "+" at bounding box center [165, 246] width 5 height 11
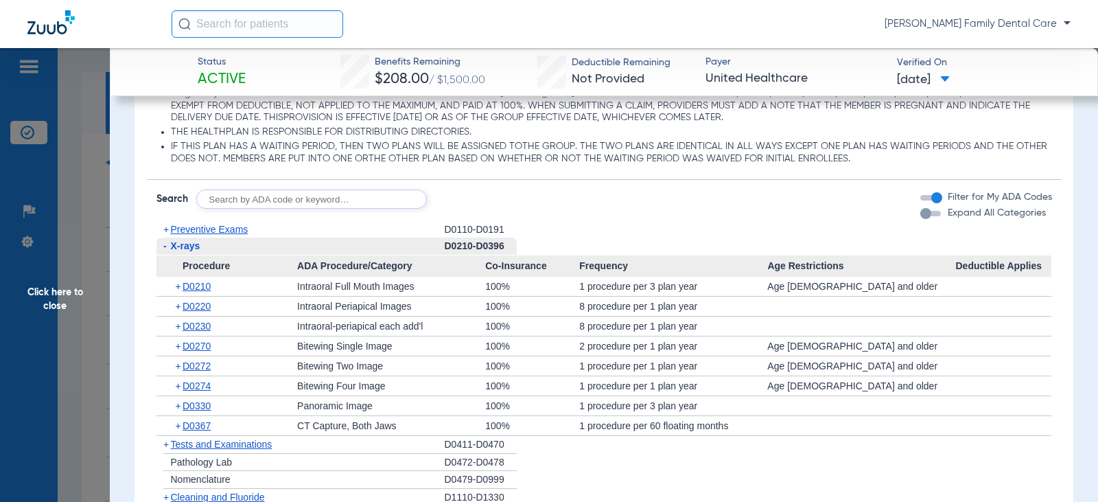
click at [168, 255] on span "-" at bounding box center [163, 245] width 14 height 17
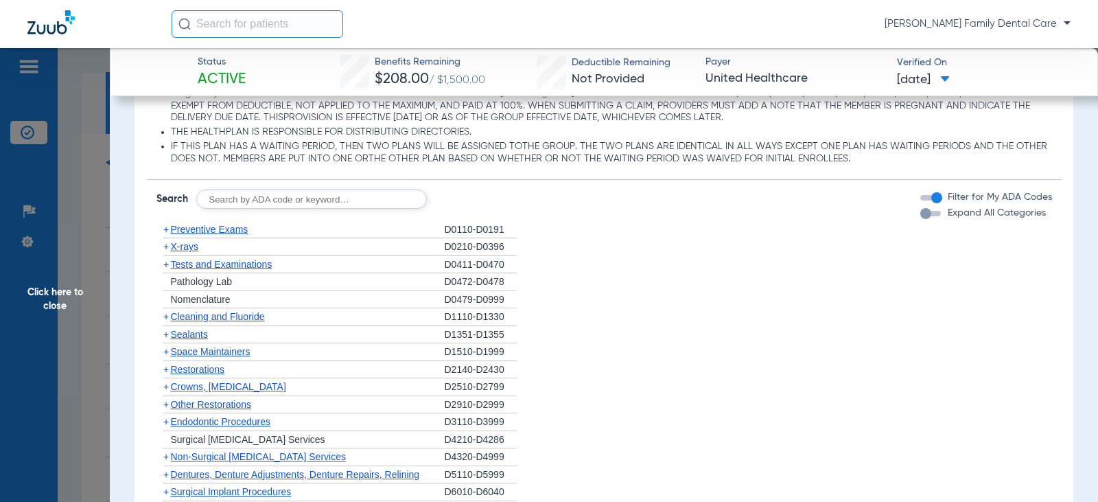
click at [164, 270] on span "+" at bounding box center [165, 264] width 5 height 11
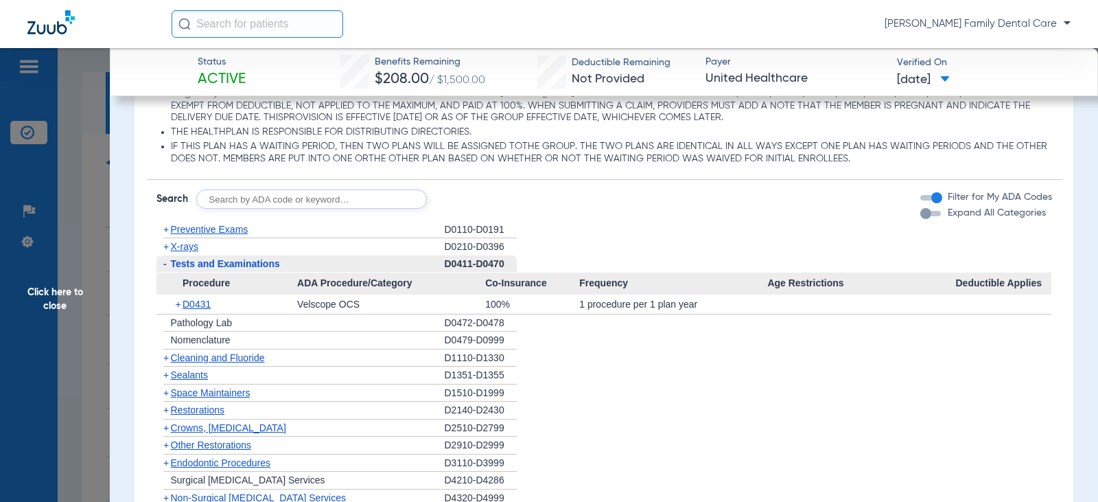
click at [164, 269] on span "-" at bounding box center [164, 263] width 3 height 11
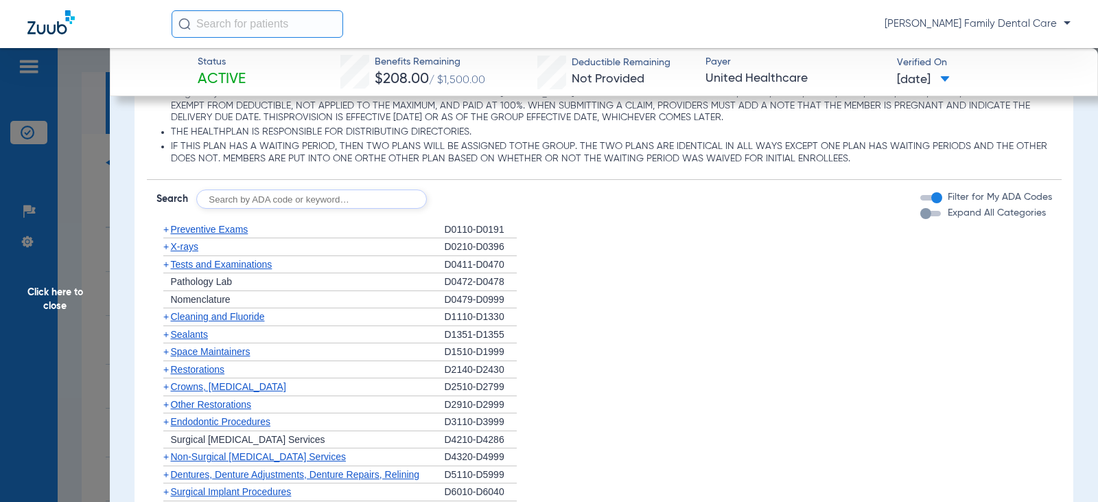
click at [165, 360] on span "+" at bounding box center [163, 351] width 14 height 17
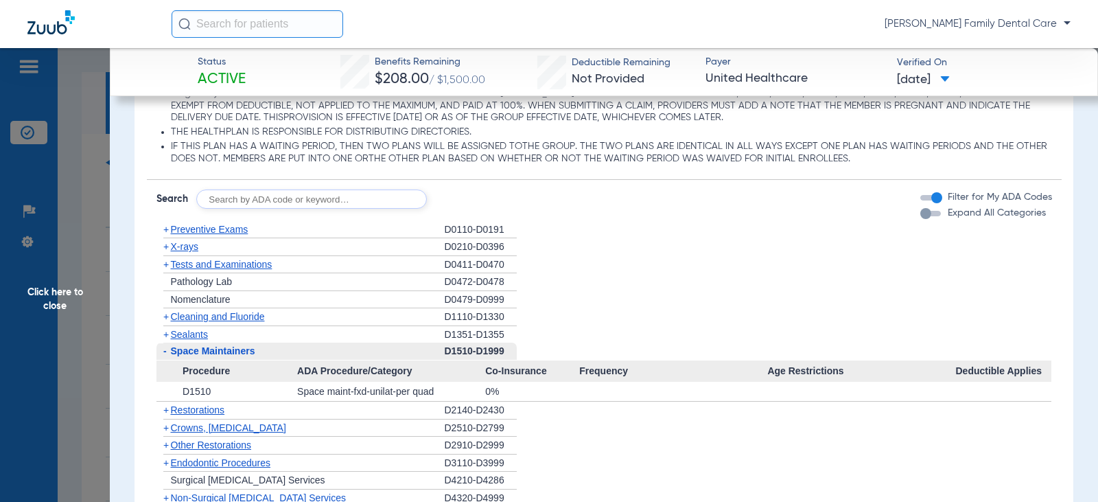
click at [167, 360] on span "-" at bounding box center [163, 350] width 14 height 17
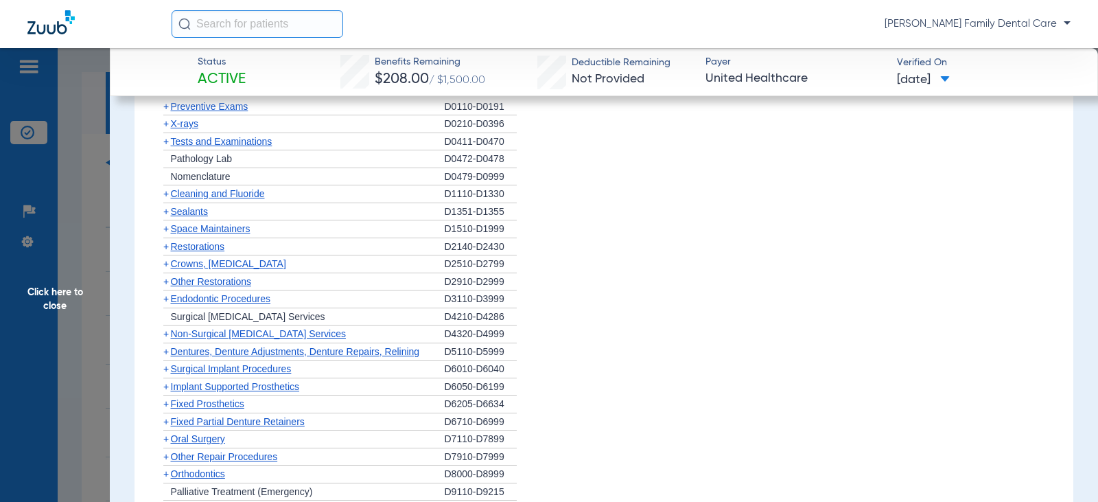
scroll to position [1372, 0]
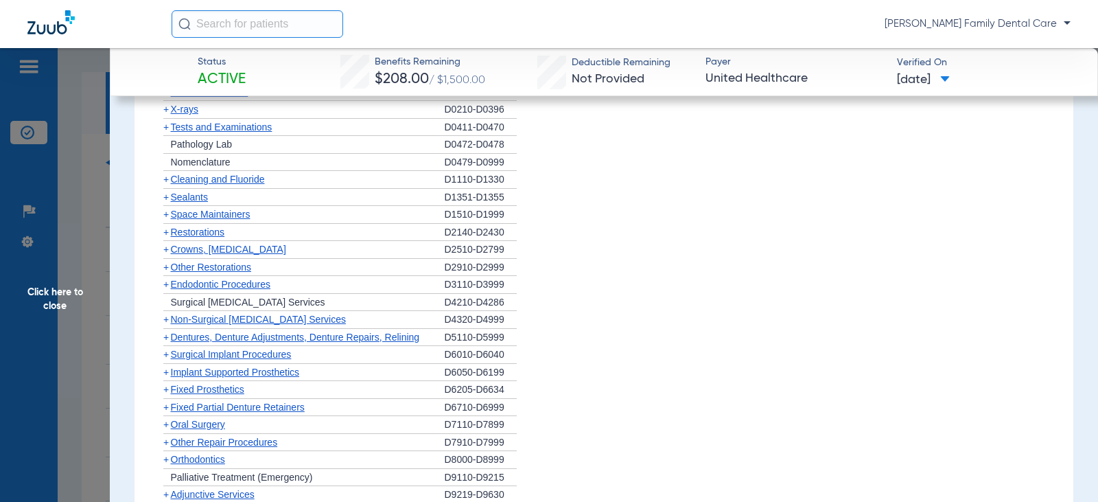
click at [161, 258] on span "+" at bounding box center [163, 249] width 14 height 17
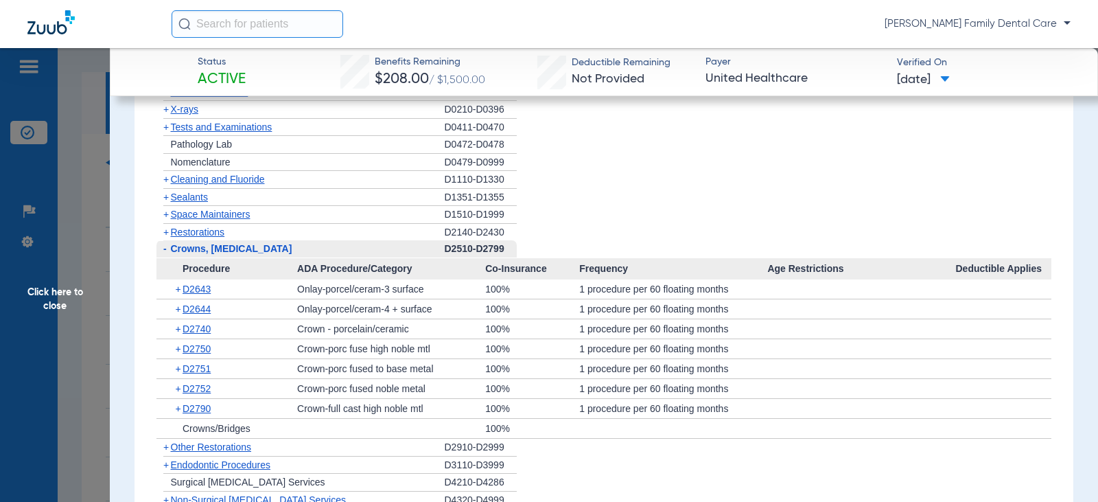
click at [166, 254] on span "-" at bounding box center [164, 248] width 3 height 11
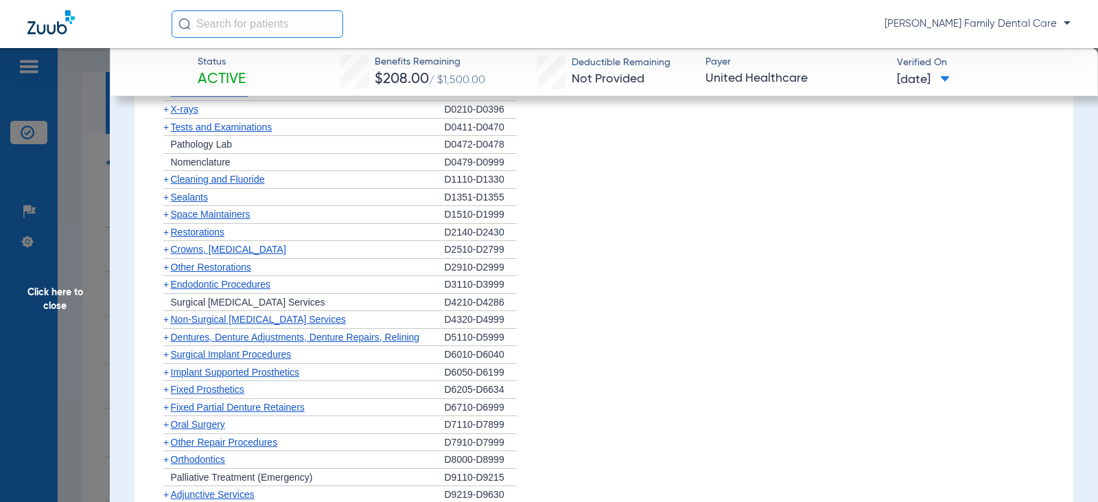
click at [166, 255] on span "+" at bounding box center [165, 249] width 5 height 11
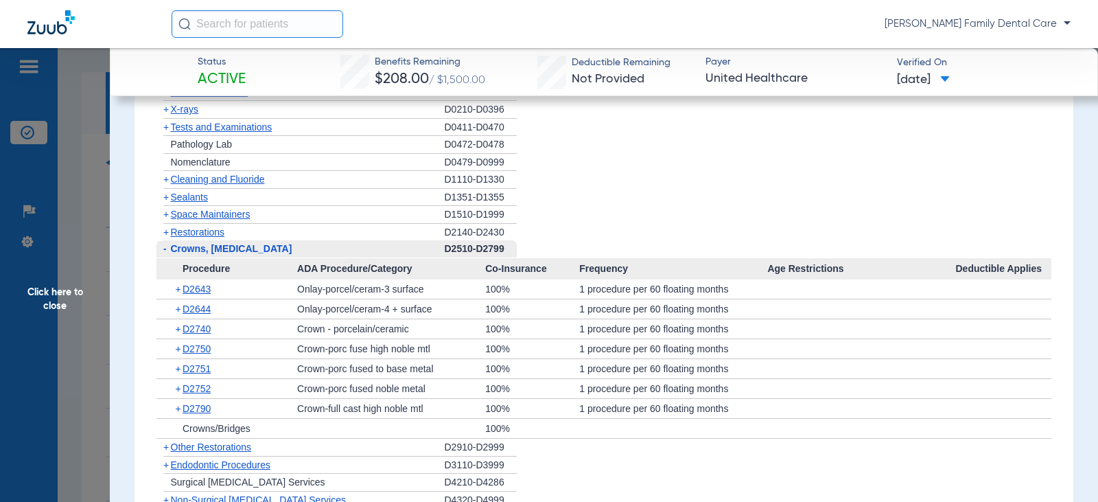
click at [166, 254] on span "-" at bounding box center [164, 248] width 3 height 11
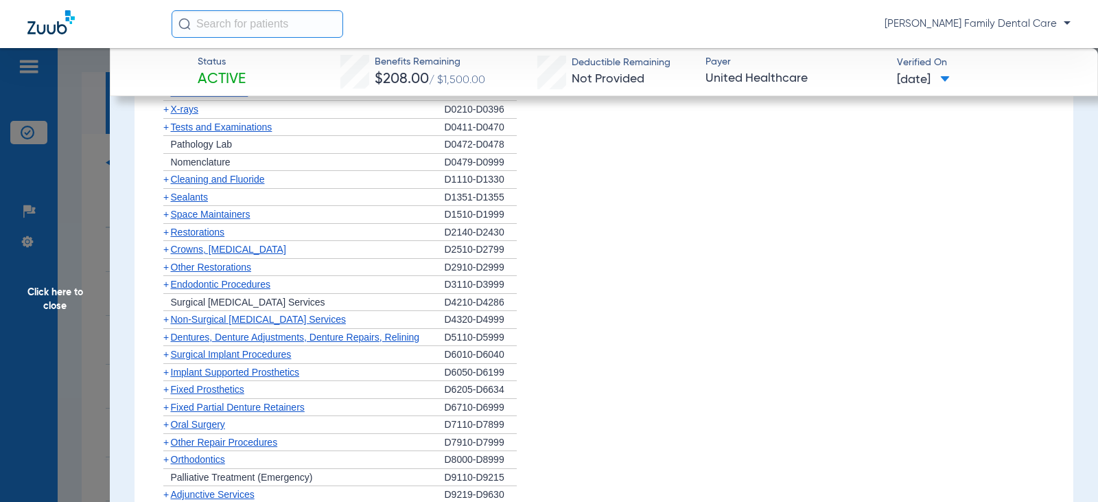
click at [165, 290] on span "+" at bounding box center [165, 284] width 5 height 11
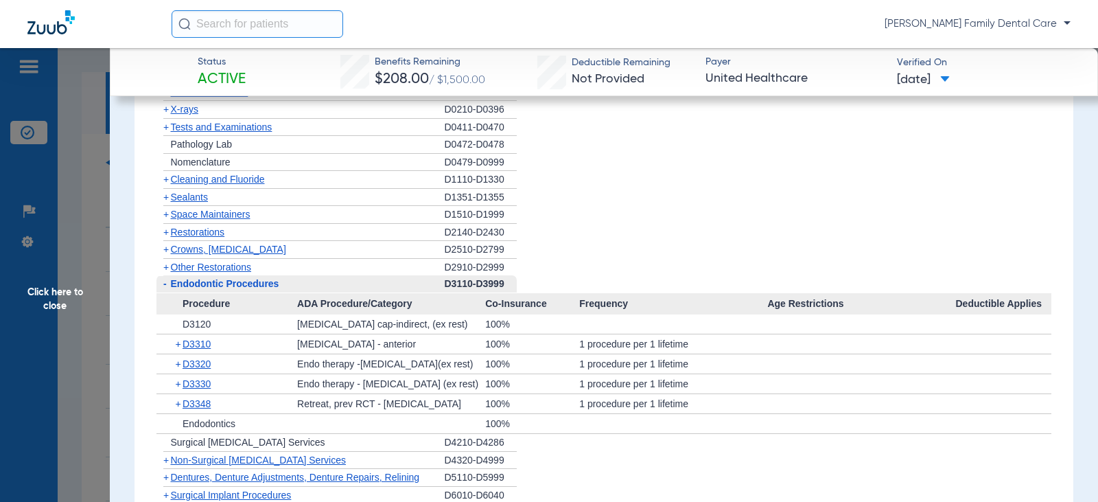
click at [165, 289] on span "-" at bounding box center [164, 283] width 3 height 11
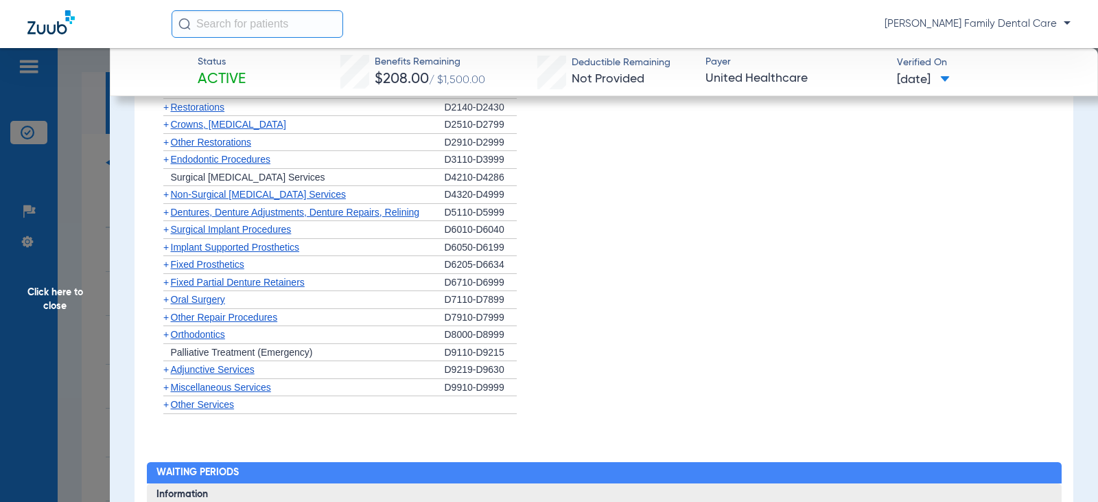
scroll to position [1510, 0]
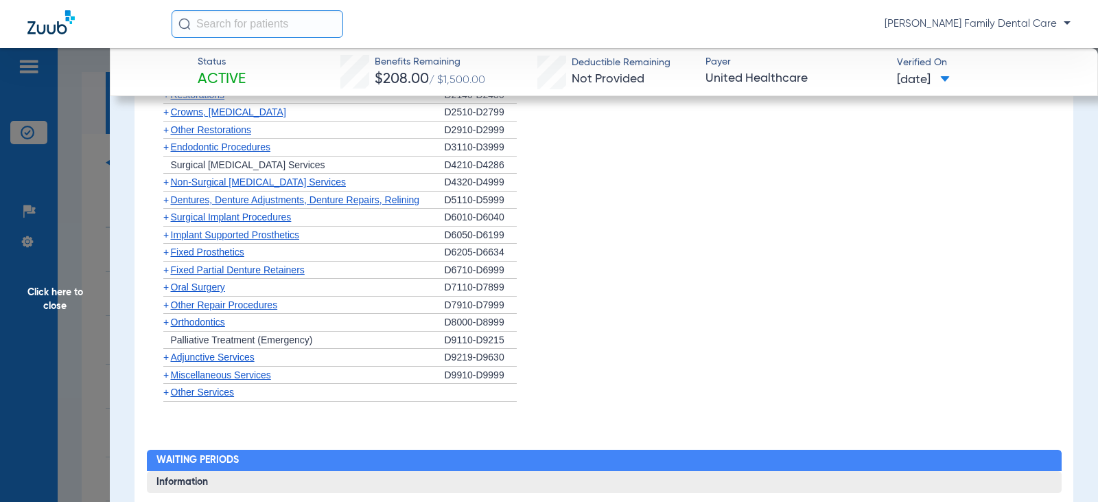
click at [168, 187] on span "+" at bounding box center [165, 181] width 5 height 11
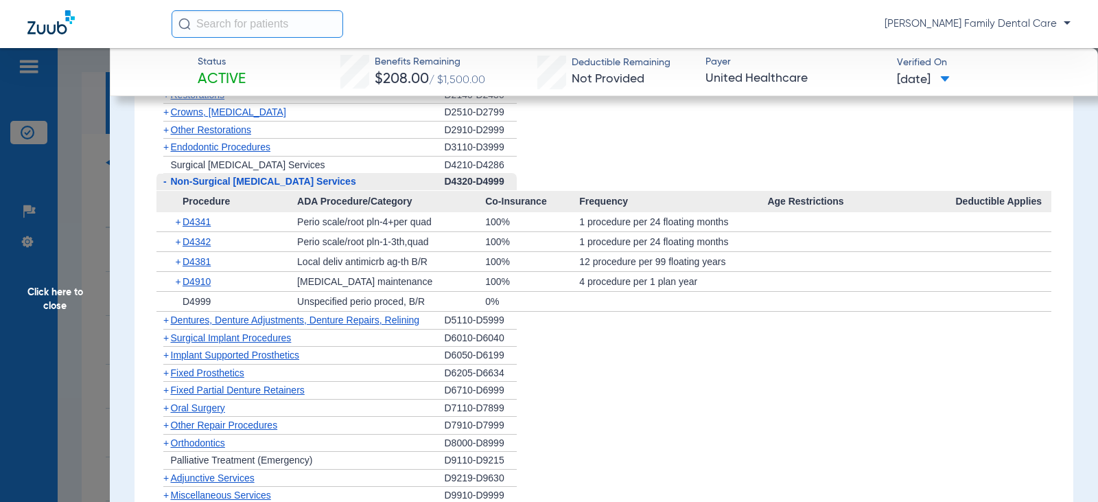
click at [165, 187] on span "-" at bounding box center [164, 181] width 3 height 11
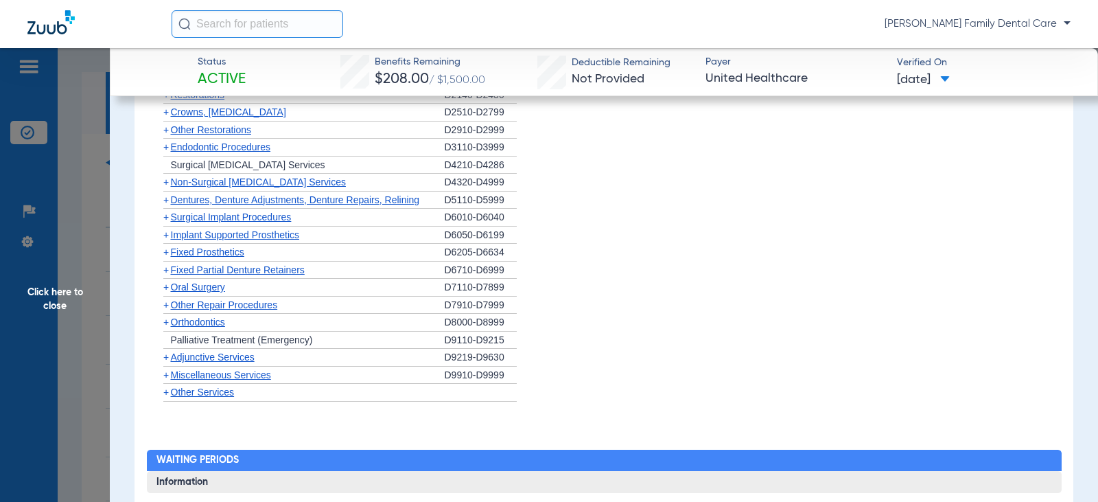
click at [166, 205] on span "+" at bounding box center [165, 199] width 5 height 11
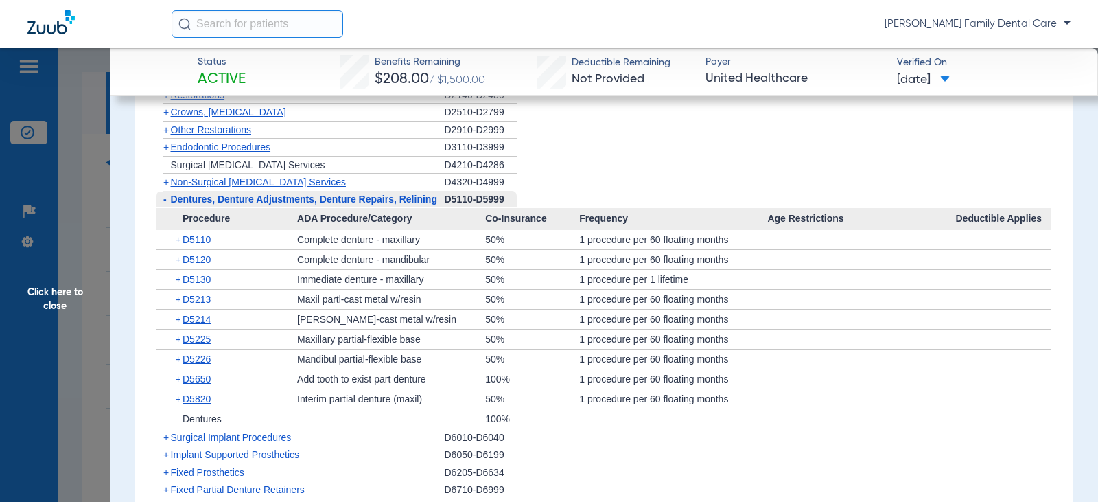
click at [166, 204] on span "-" at bounding box center [164, 198] width 3 height 11
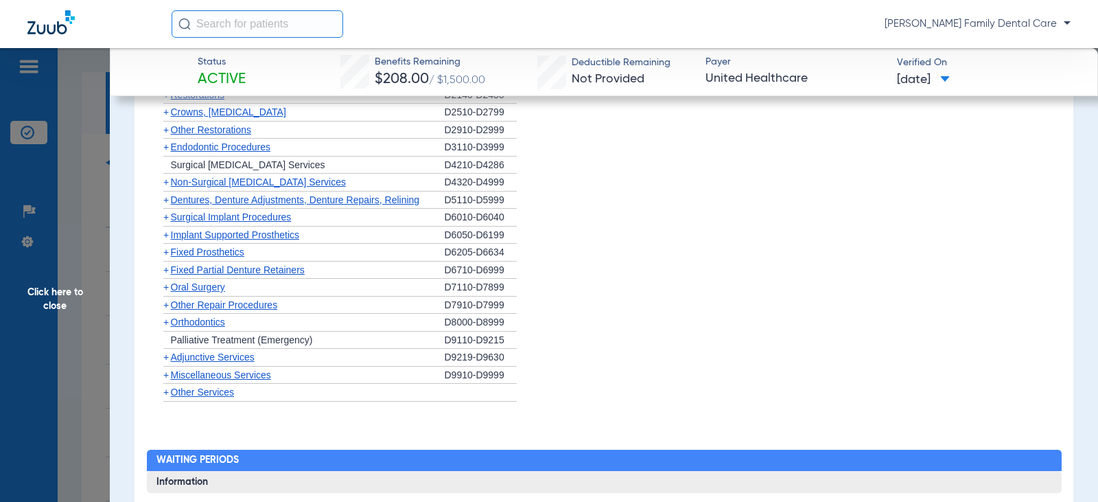
click at [166, 240] on span "+" at bounding box center [165, 234] width 5 height 11
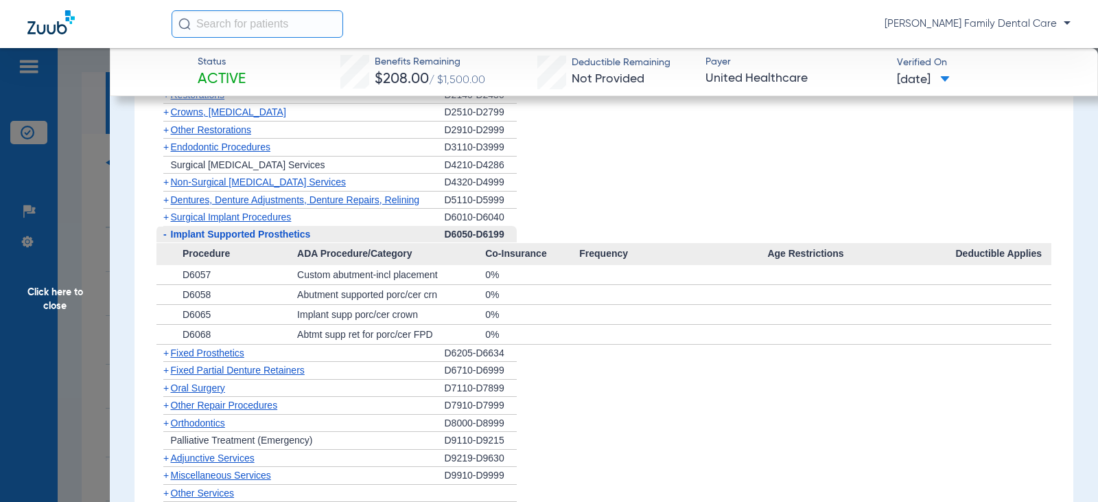
click at [163, 243] on span "-" at bounding box center [163, 234] width 14 height 17
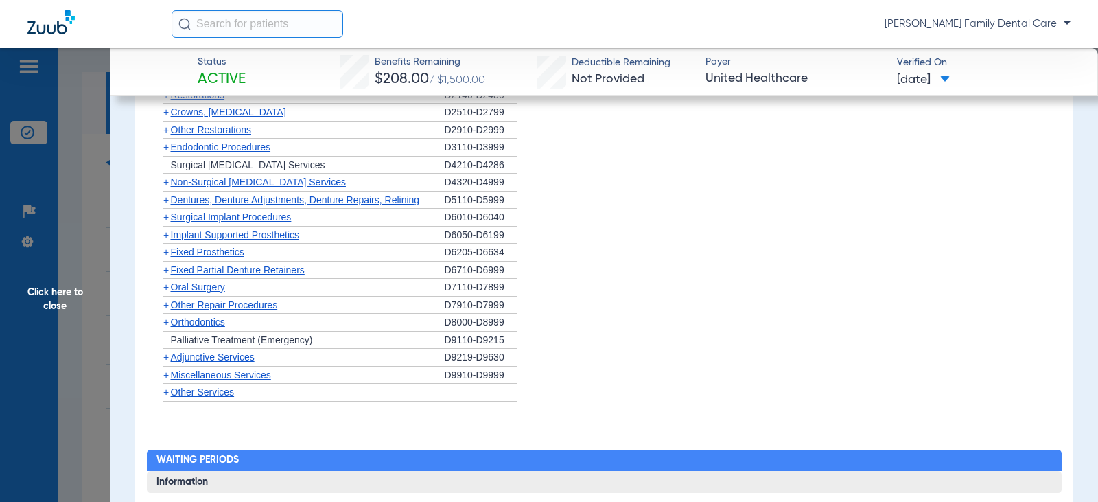
click at [166, 222] on span "+" at bounding box center [165, 216] width 5 height 11
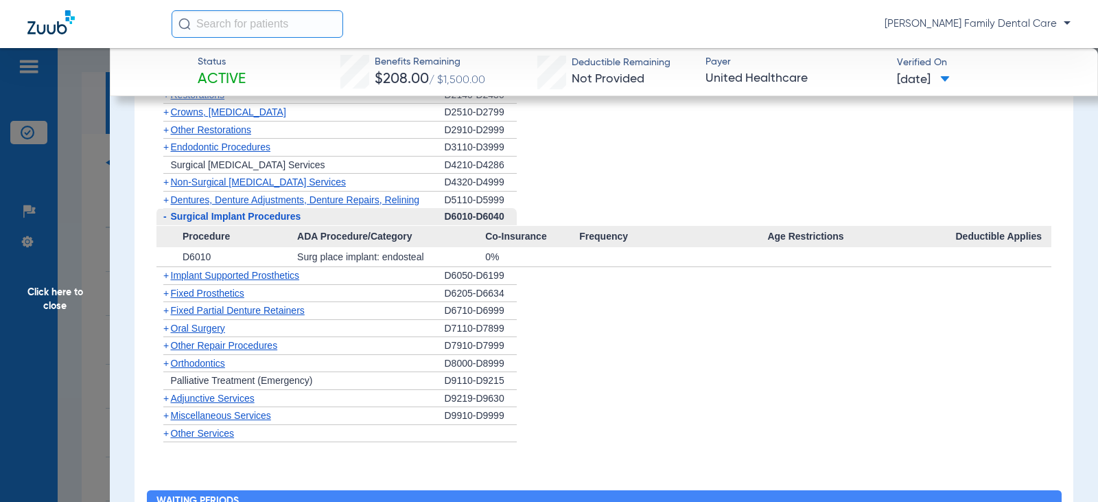
click at [166, 222] on span "-" at bounding box center [164, 216] width 3 height 11
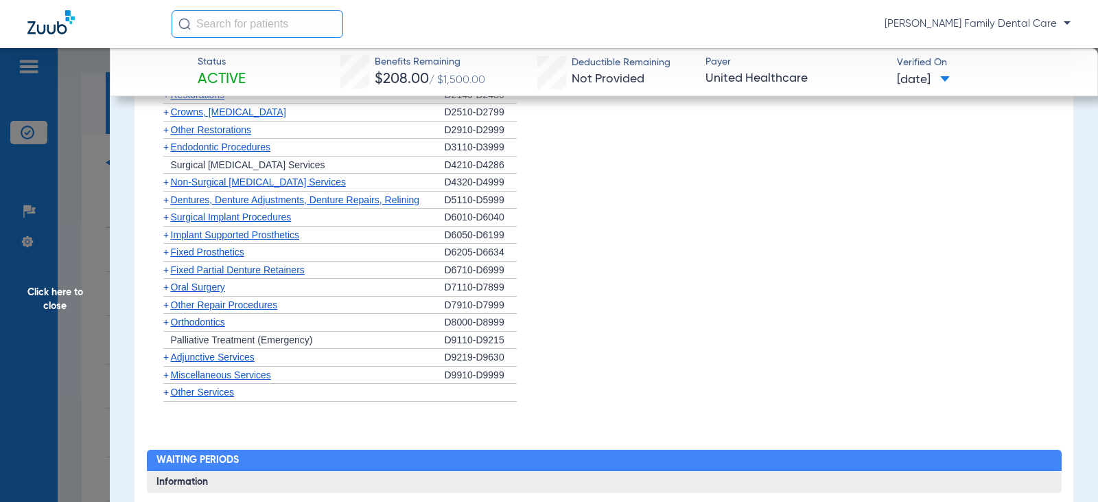
click at [166, 257] on span "+" at bounding box center [165, 251] width 5 height 11
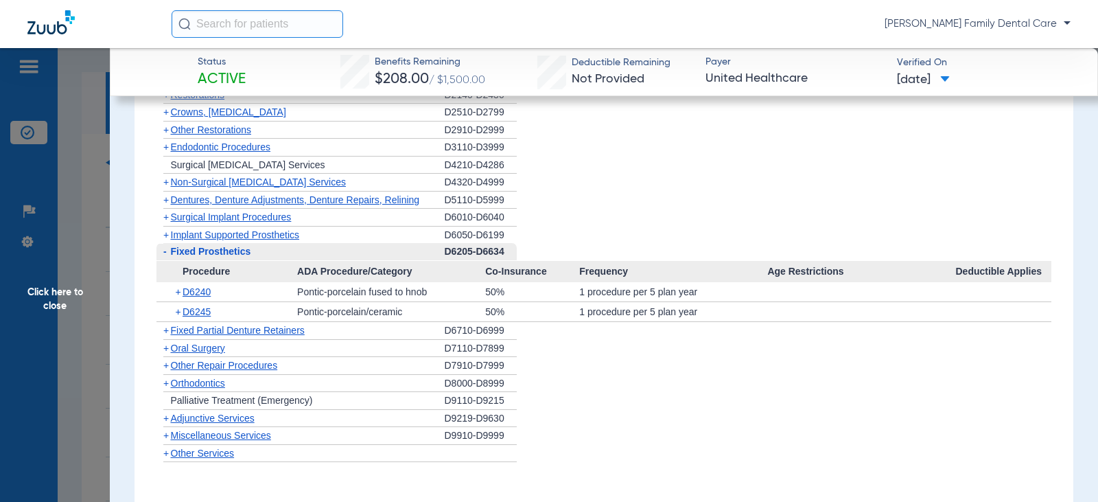
click at [166, 257] on span "-" at bounding box center [164, 251] width 3 height 11
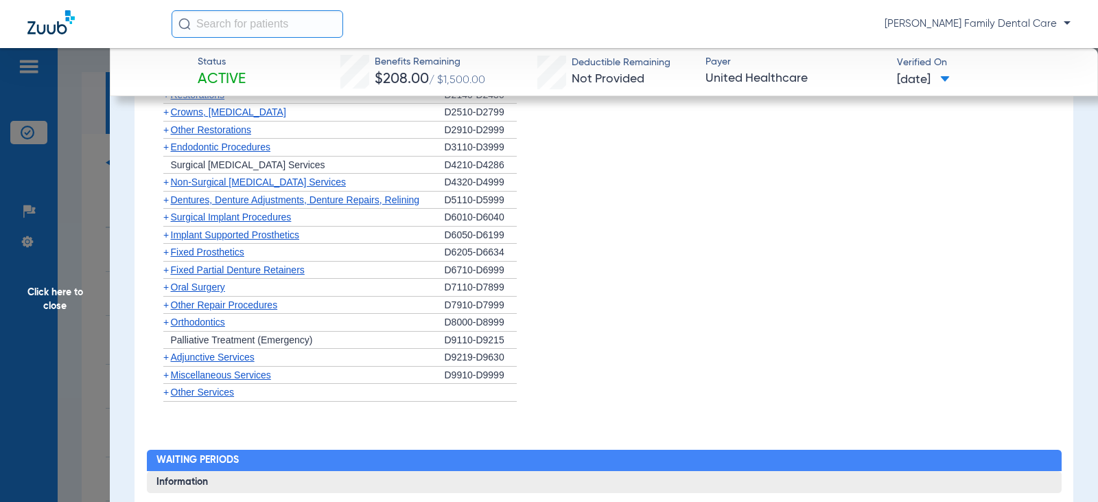
click at [166, 257] on span "+" at bounding box center [165, 251] width 5 height 11
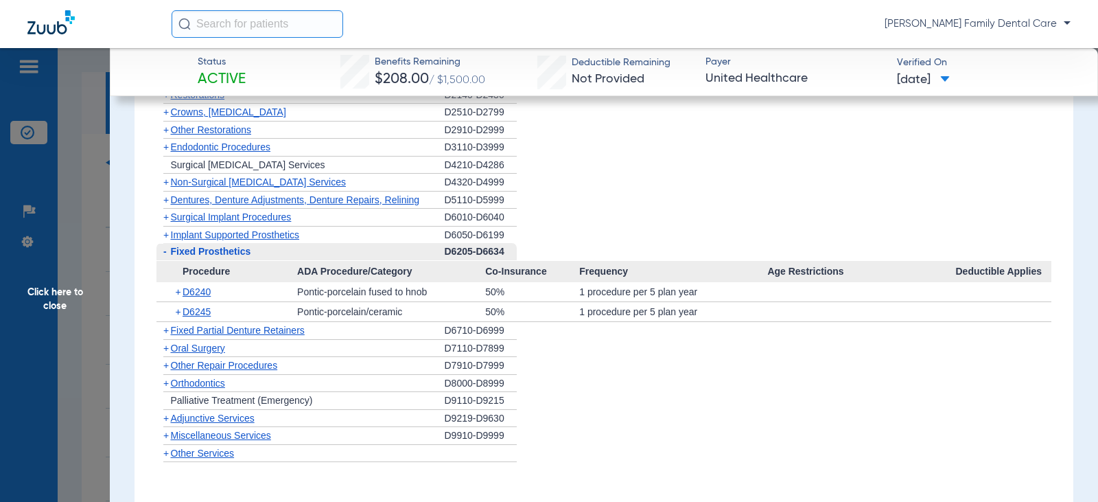
click at [166, 260] on span "-" at bounding box center [163, 251] width 14 height 17
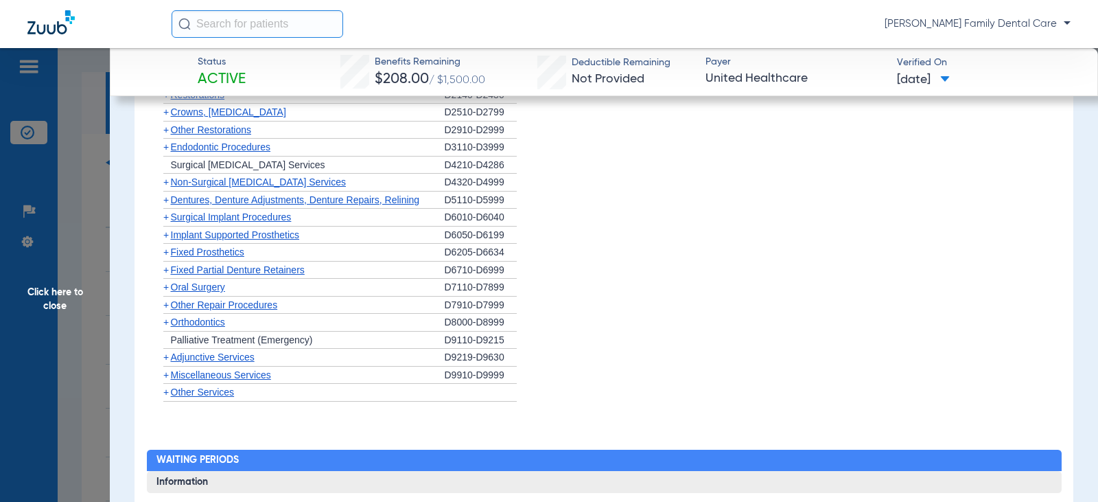
click at [165, 275] on span "+" at bounding box center [165, 269] width 5 height 11
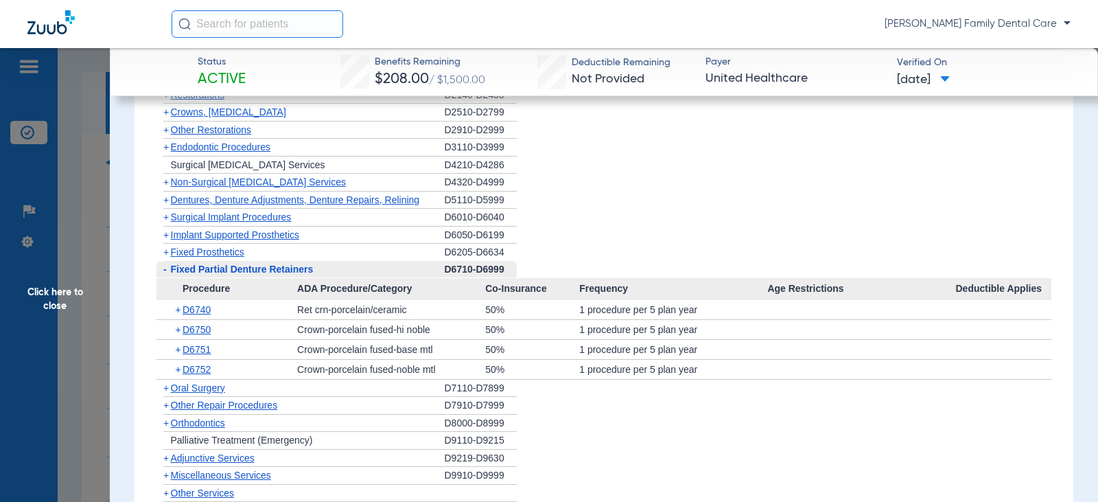
click at [165, 274] on span "-" at bounding box center [164, 268] width 3 height 11
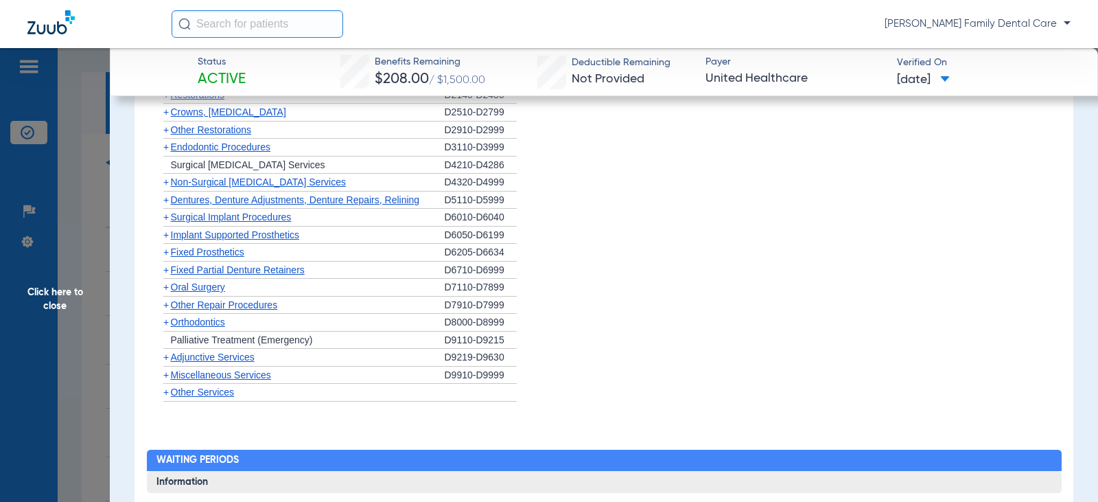
click at [165, 292] on span "+" at bounding box center [165, 286] width 5 height 11
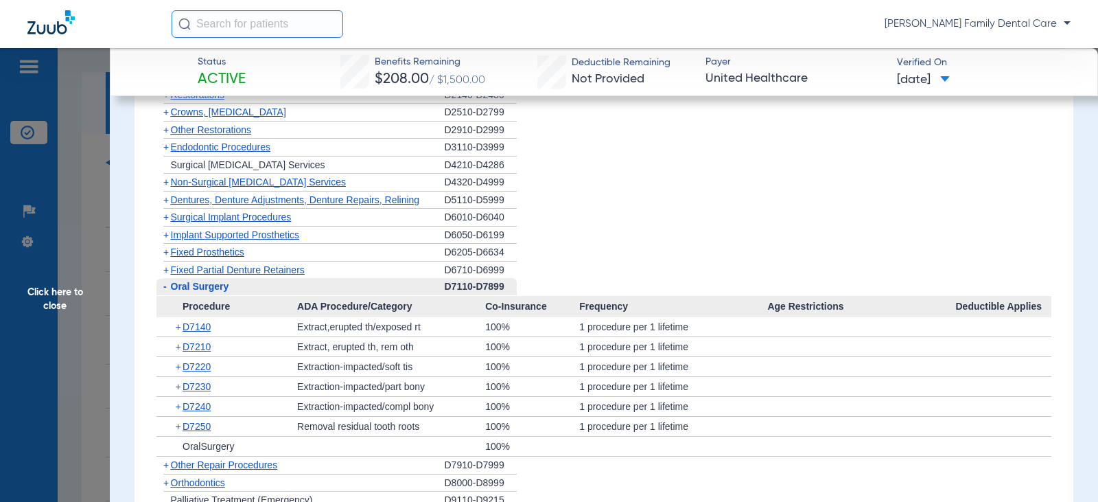
click at [163, 292] on span "-" at bounding box center [164, 286] width 3 height 11
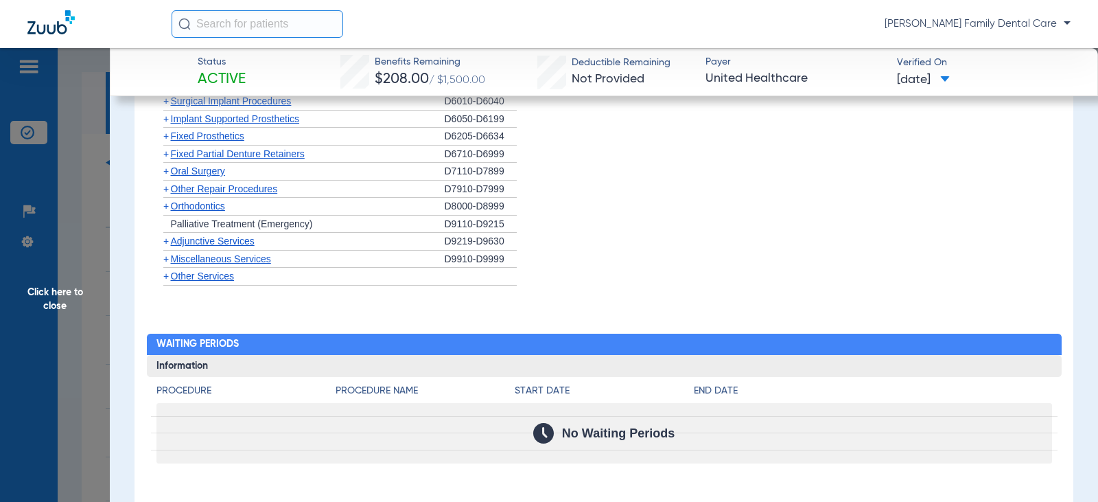
scroll to position [1647, 0]
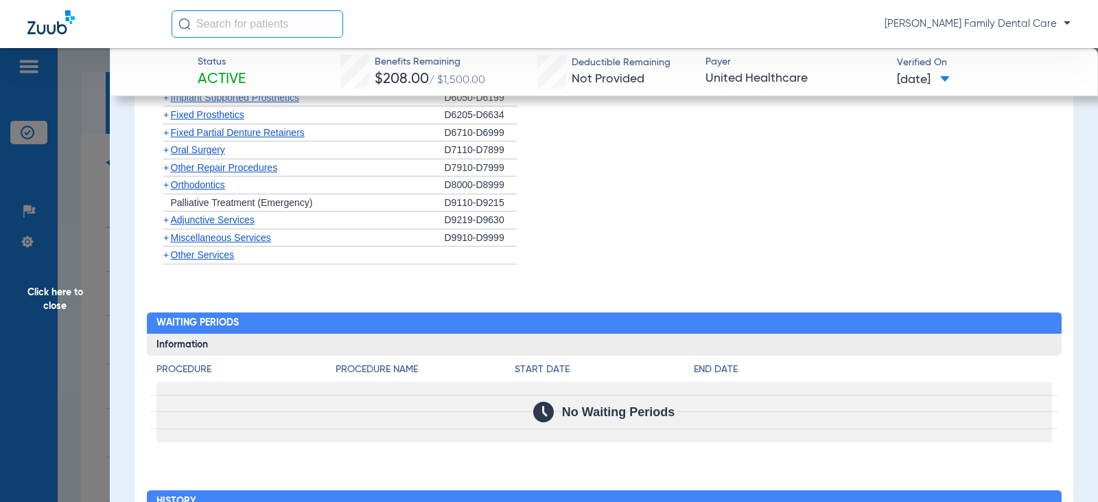
click at [163, 225] on span "+" at bounding box center [165, 219] width 5 height 11
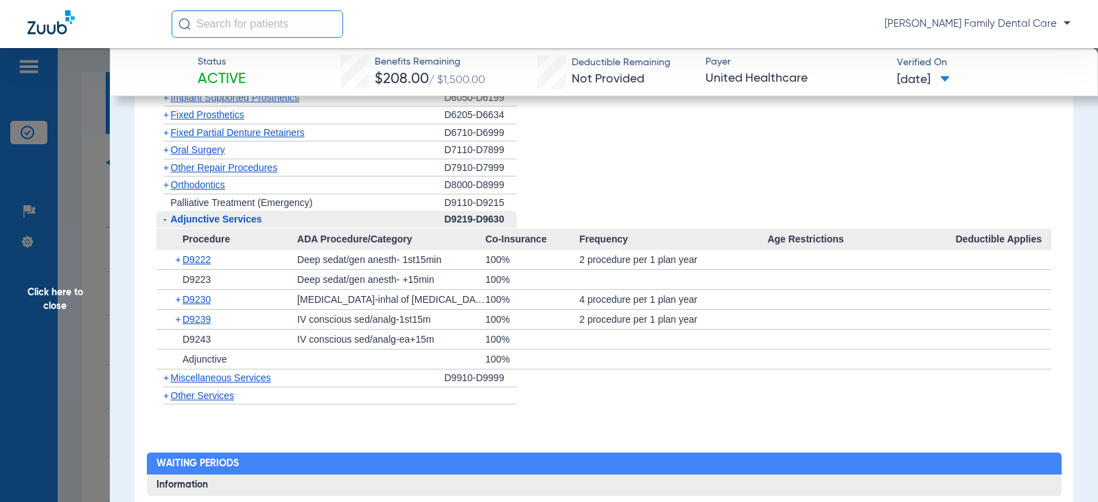
click at [164, 224] on span "-" at bounding box center [164, 218] width 3 height 11
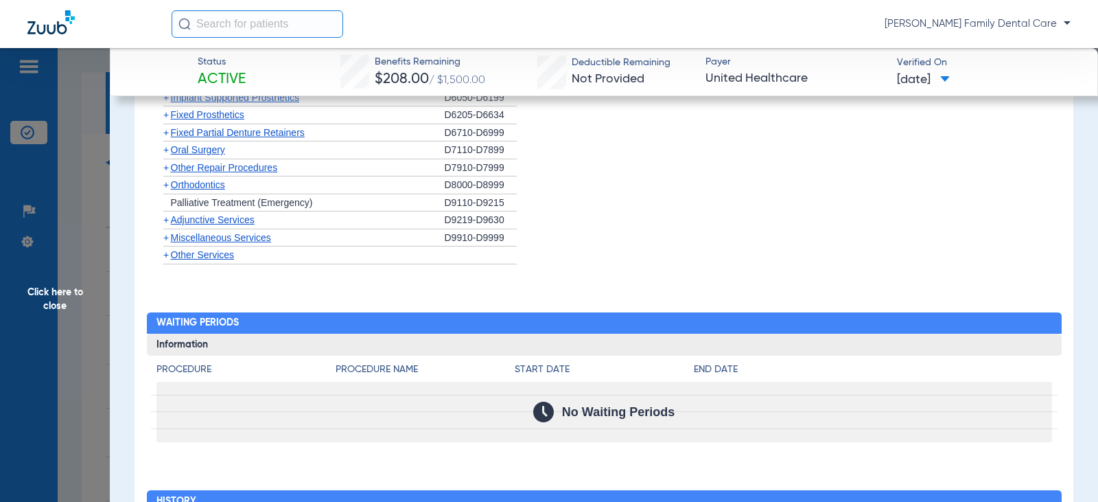
click at [164, 243] on span "+" at bounding box center [165, 237] width 5 height 11
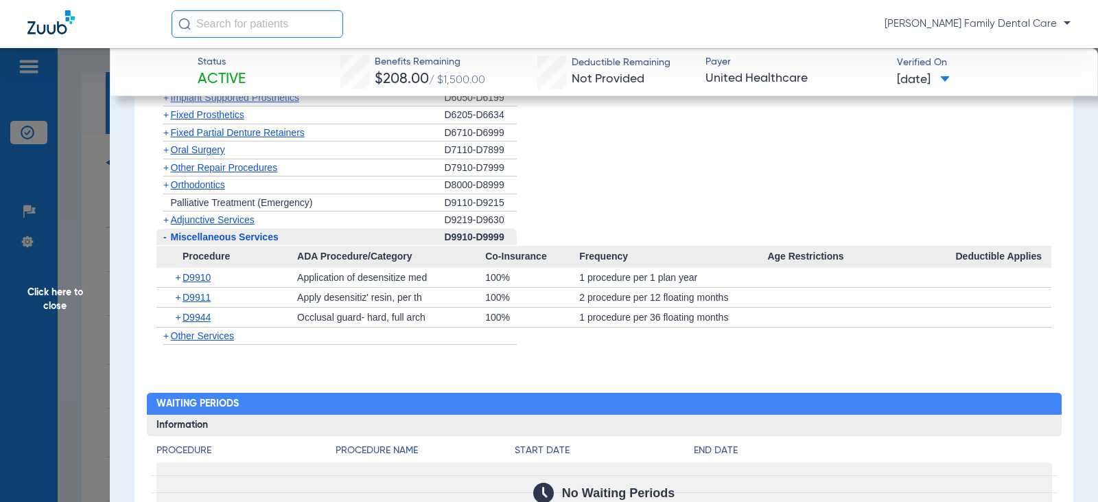
click at [68, 299] on span "Click here to close" at bounding box center [55, 299] width 110 height 502
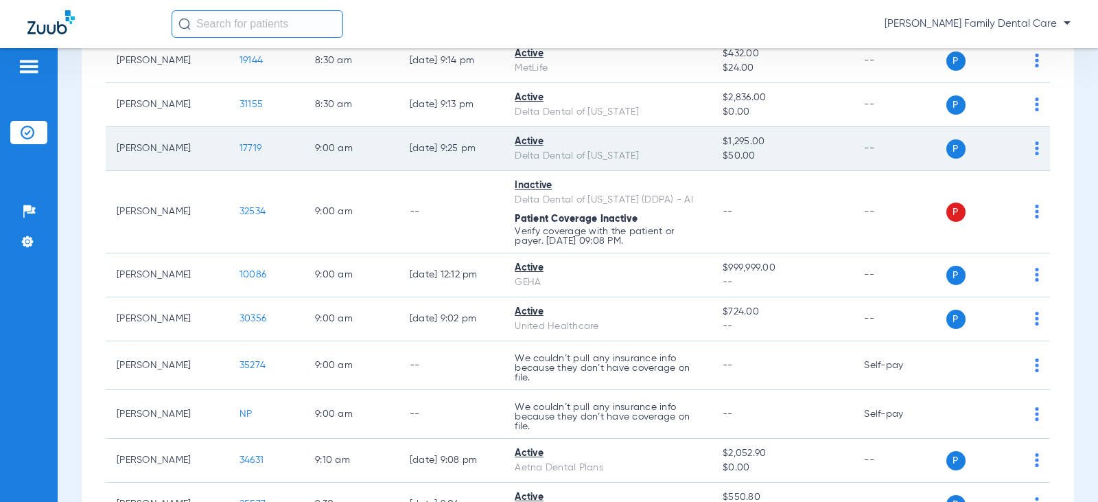
scroll to position [412, 0]
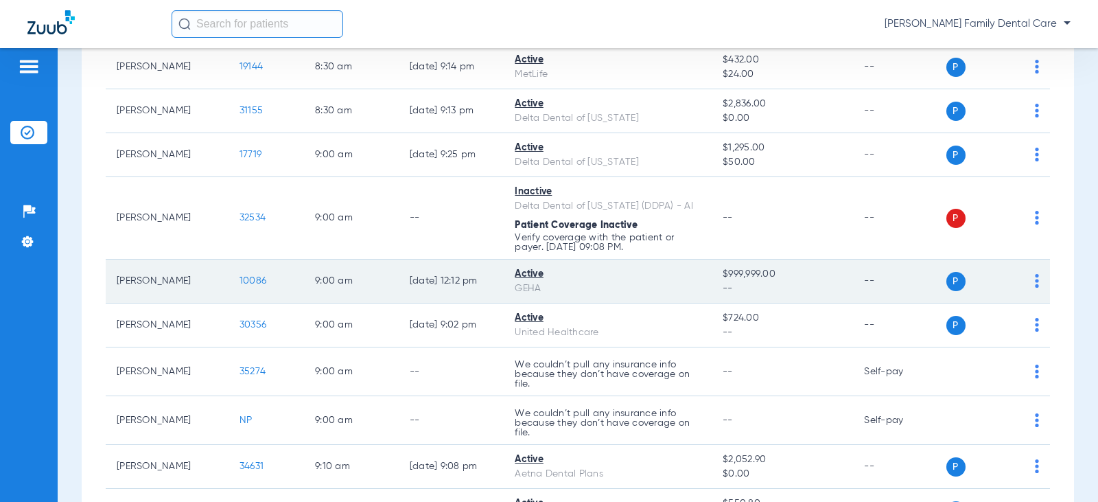
click at [254, 281] on span "10086" at bounding box center [252, 281] width 27 height 10
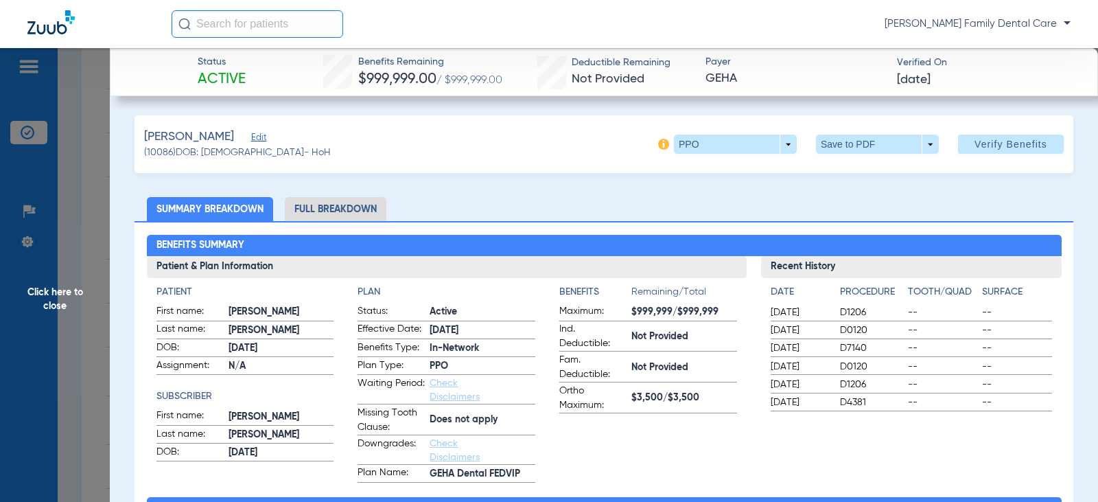
click at [350, 201] on li "Full Breakdown" at bounding box center [336, 209] width 102 height 24
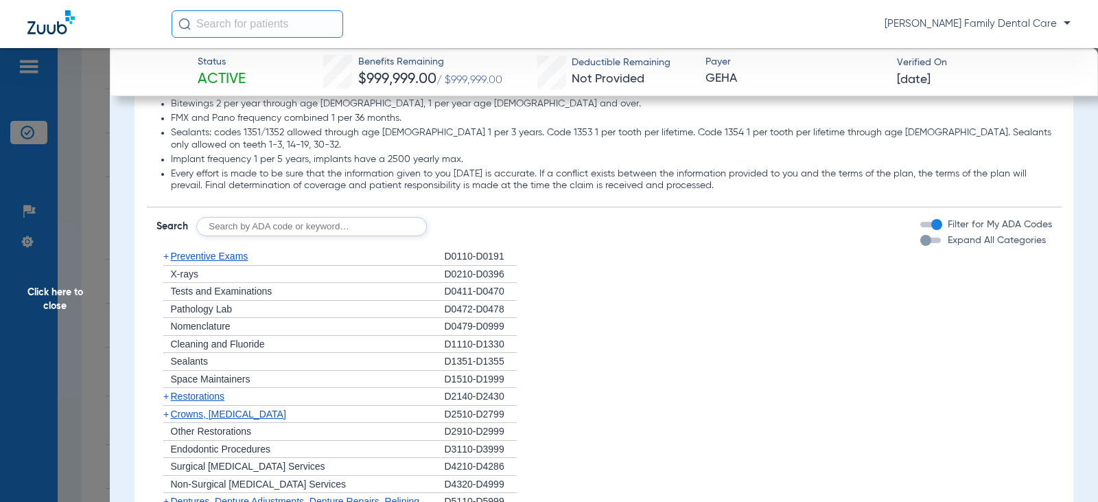
scroll to position [1235, 0]
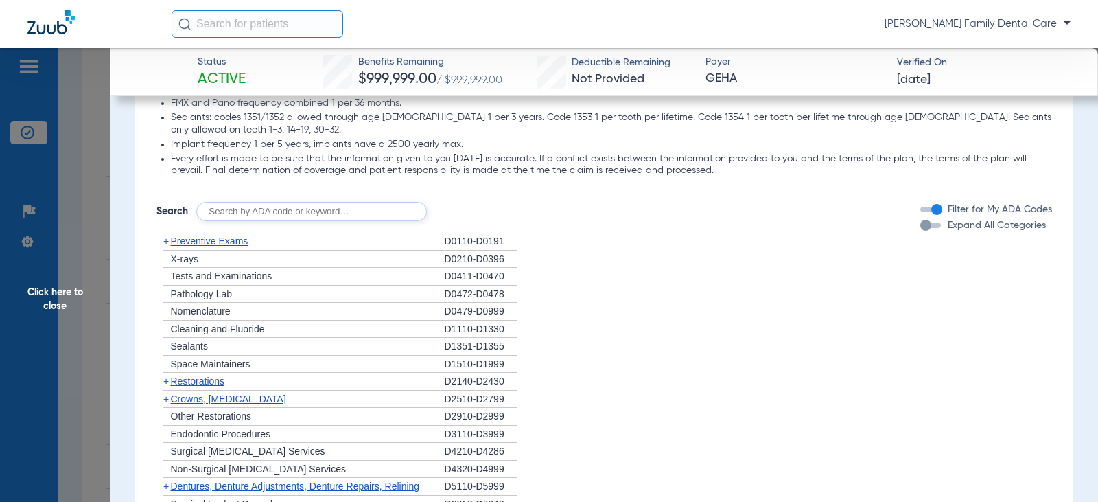
click at [165, 235] on span "+" at bounding box center [165, 240] width 5 height 11
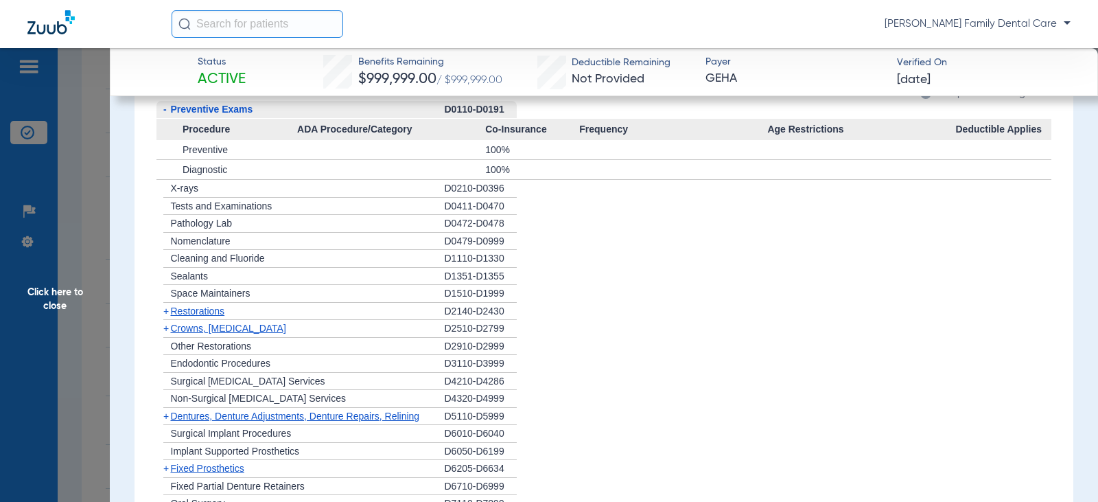
scroll to position [1372, 0]
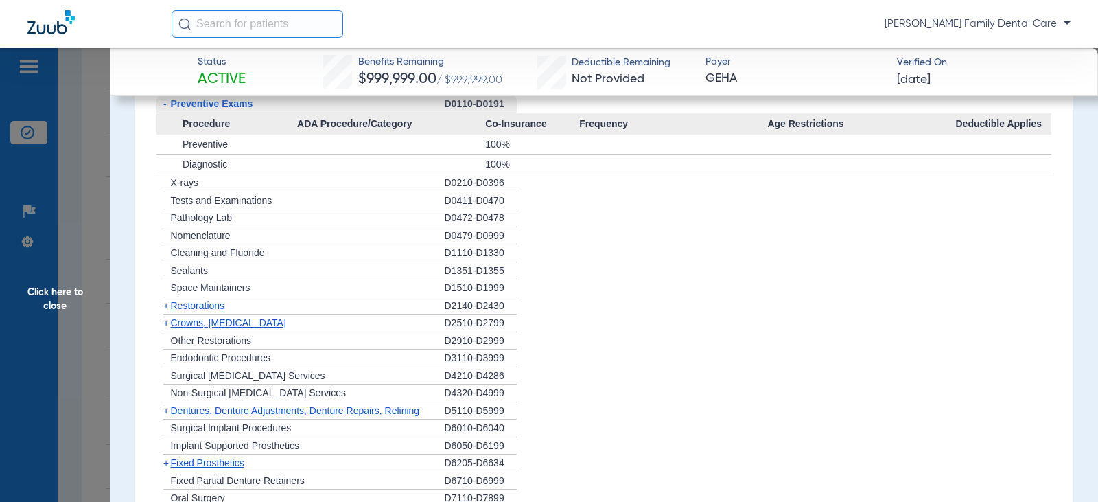
drag, startPoint x: 54, startPoint y: 303, endPoint x: 80, endPoint y: 253, distance: 56.5
click at [54, 303] on span "Click here to close" at bounding box center [55, 299] width 110 height 502
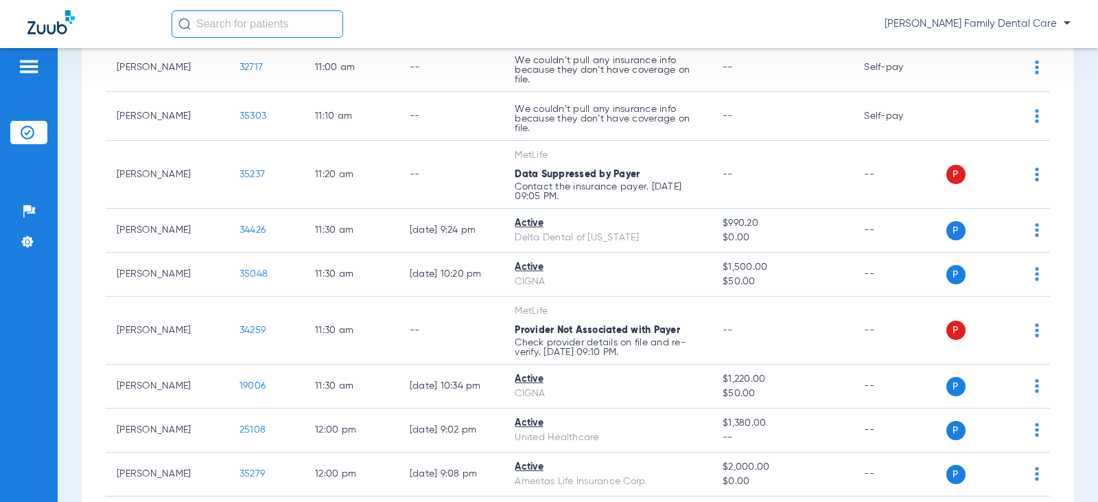
scroll to position [1510, 0]
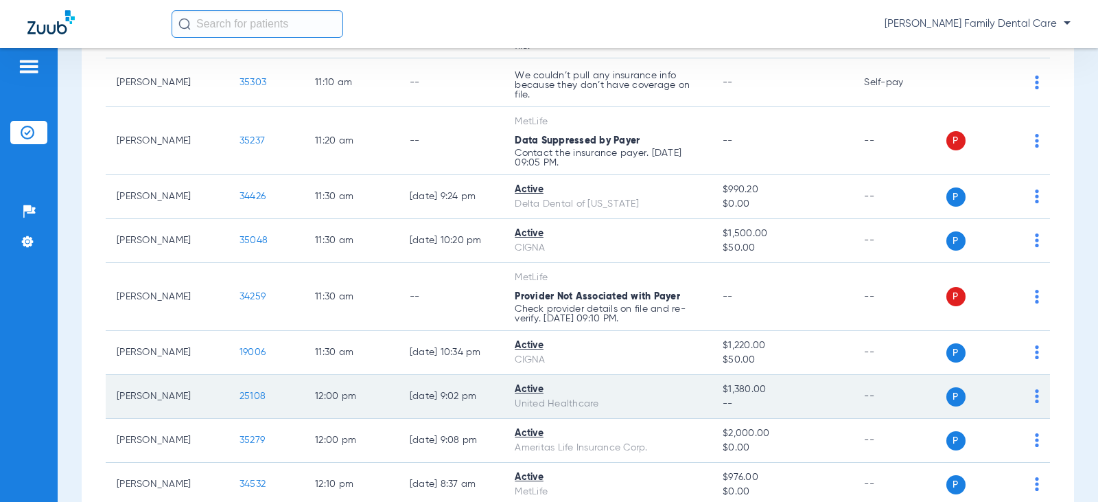
click at [255, 394] on span "25108" at bounding box center [252, 396] width 26 height 10
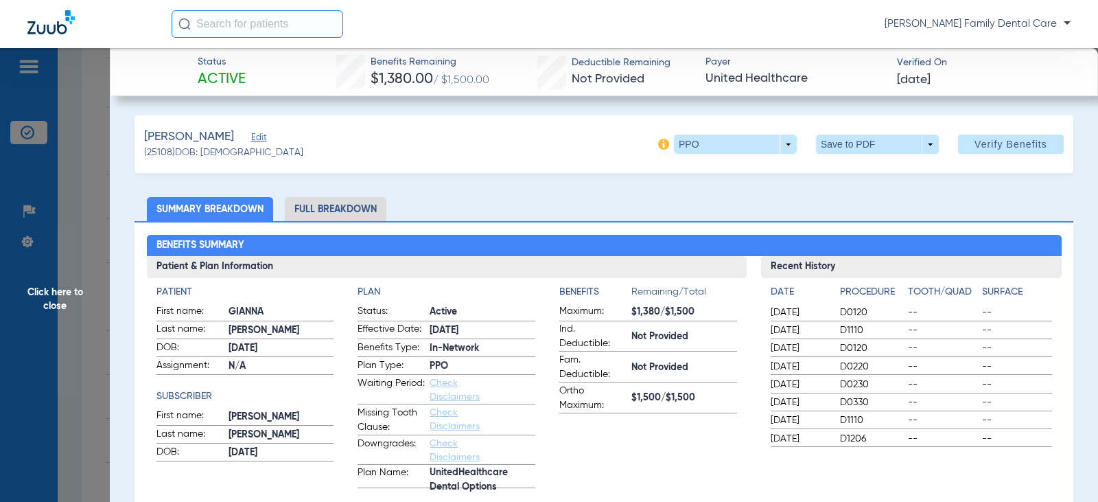
click at [346, 204] on li "Full Breakdown" at bounding box center [336, 209] width 102 height 24
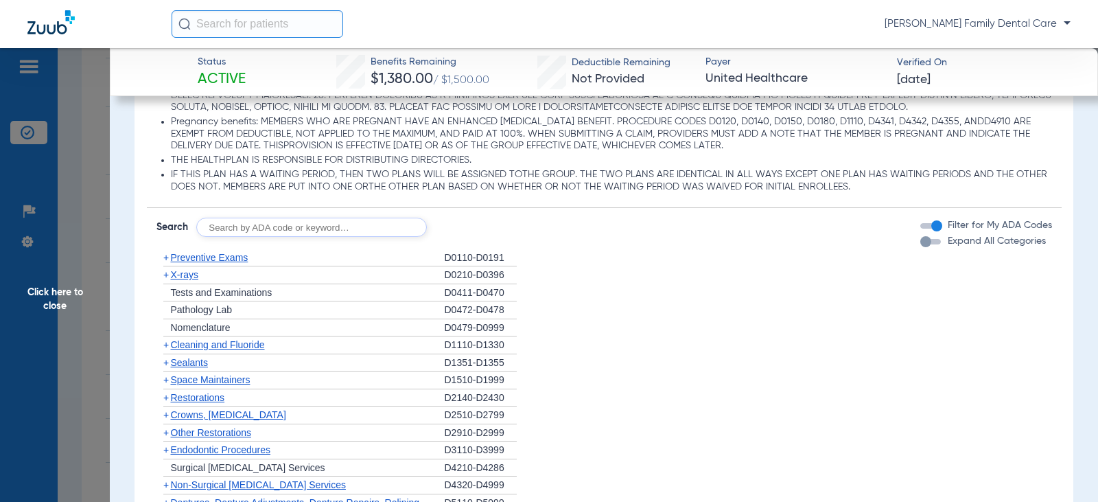
scroll to position [1372, 0]
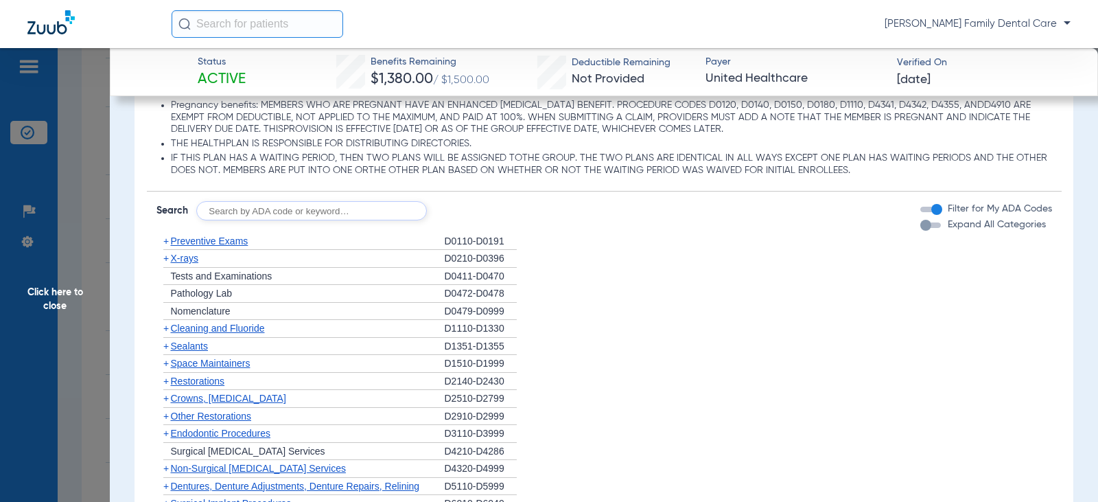
click at [164, 246] on span "+" at bounding box center [165, 240] width 5 height 11
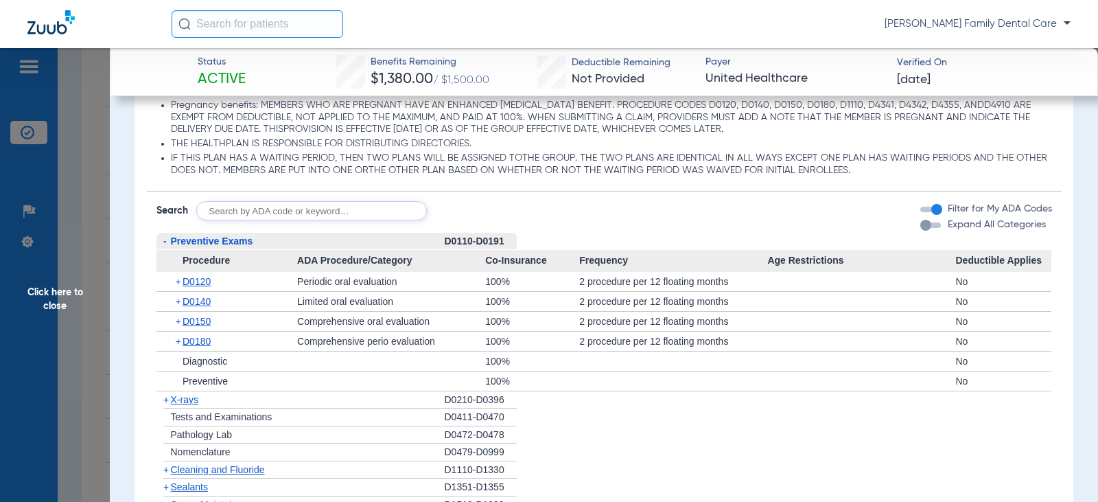
click at [165, 246] on span "-" at bounding box center [164, 240] width 3 height 11
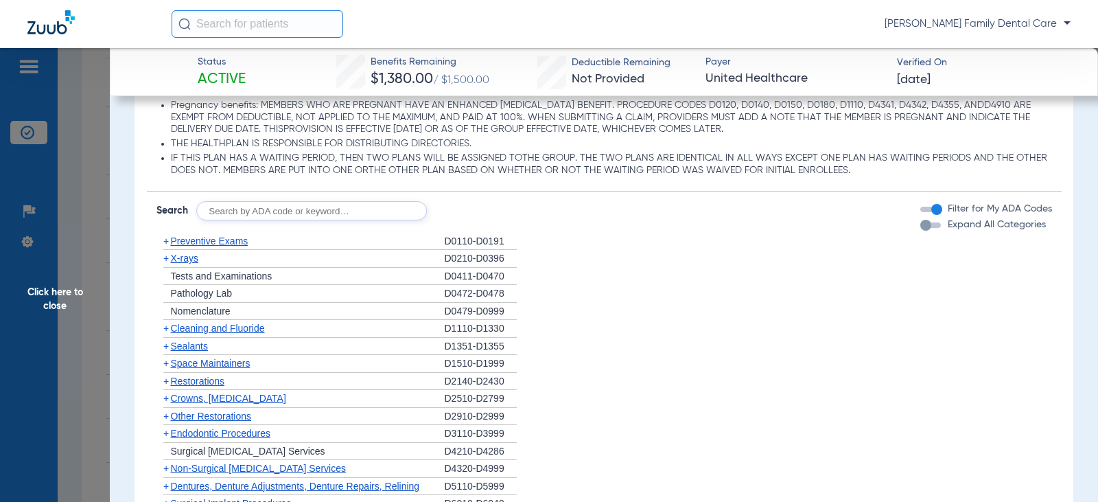
click at [167, 333] on span "+" at bounding box center [165, 327] width 5 height 11
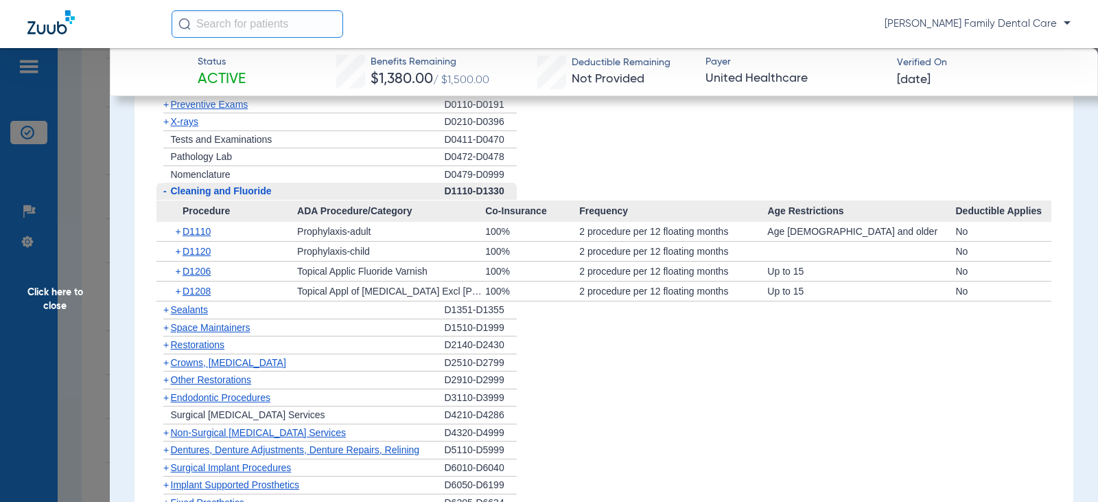
scroll to position [1510, 0]
click at [163, 196] on span "-" at bounding box center [164, 190] width 3 height 11
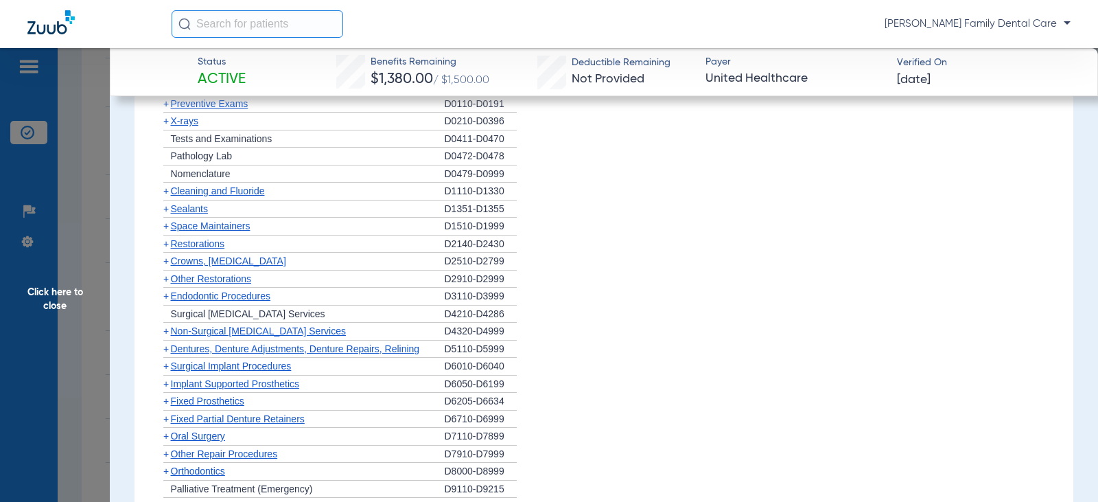
click at [163, 126] on span "+" at bounding box center [165, 120] width 5 height 11
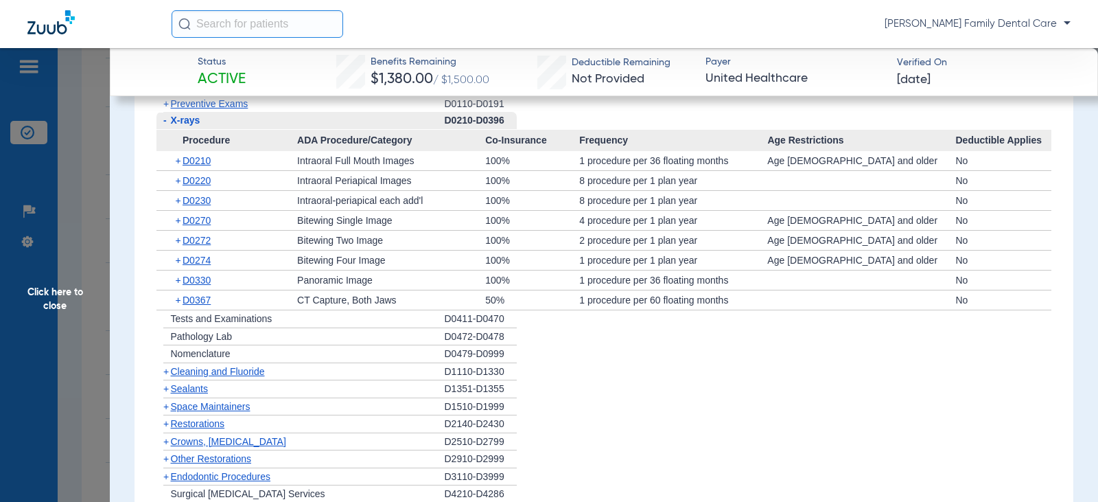
click at [164, 126] on span "-" at bounding box center [164, 120] width 3 height 11
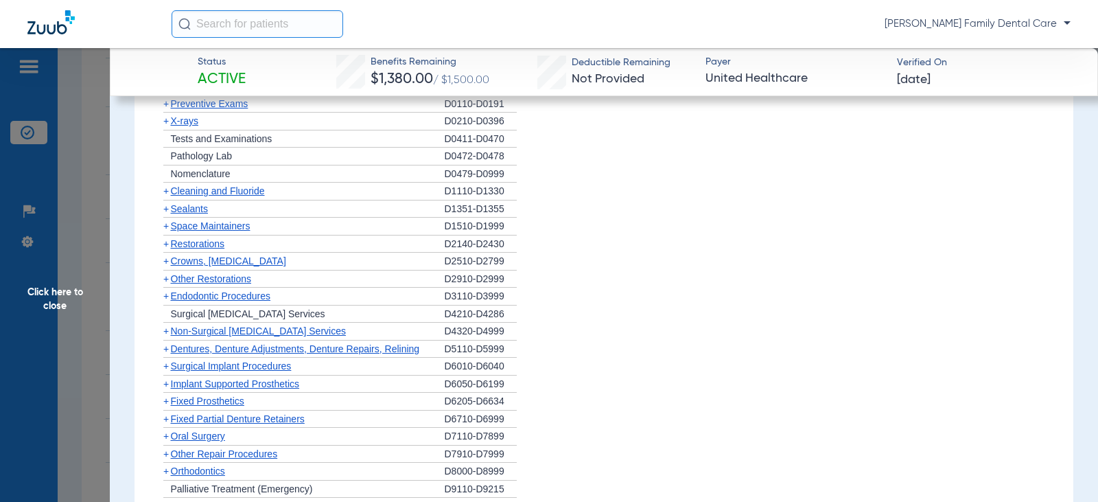
click at [165, 214] on span "+" at bounding box center [165, 208] width 5 height 11
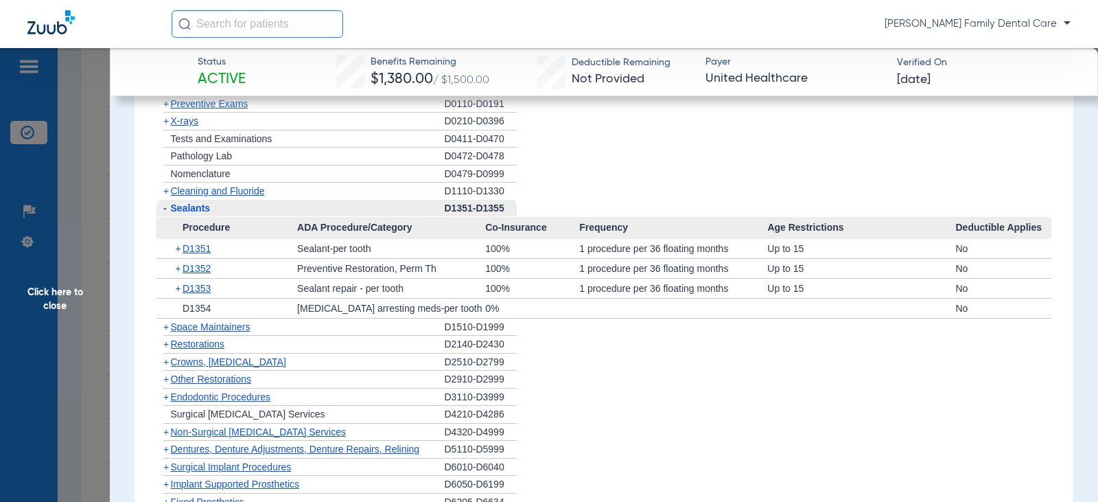
click at [166, 213] on span "-" at bounding box center [164, 207] width 3 height 11
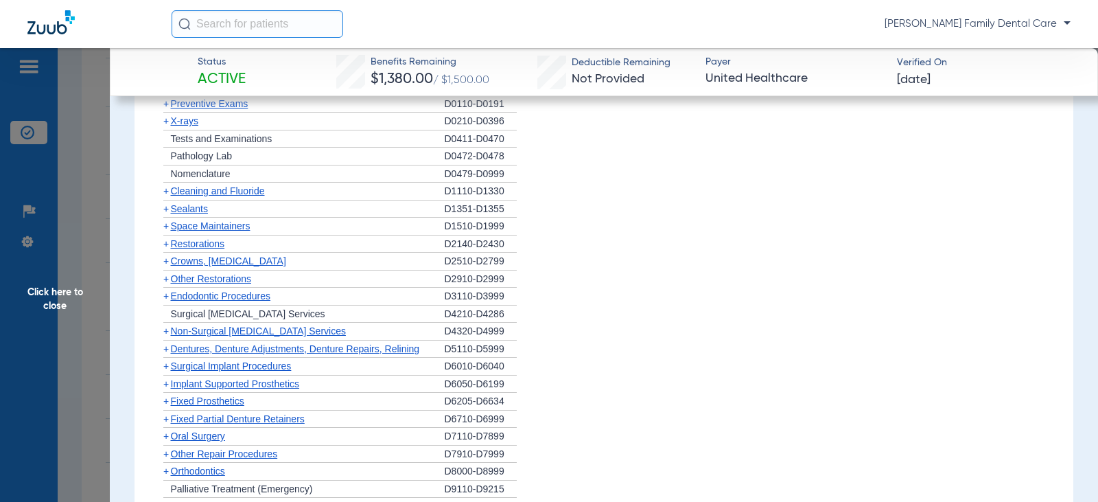
click at [167, 266] on span "+" at bounding box center [165, 260] width 5 height 11
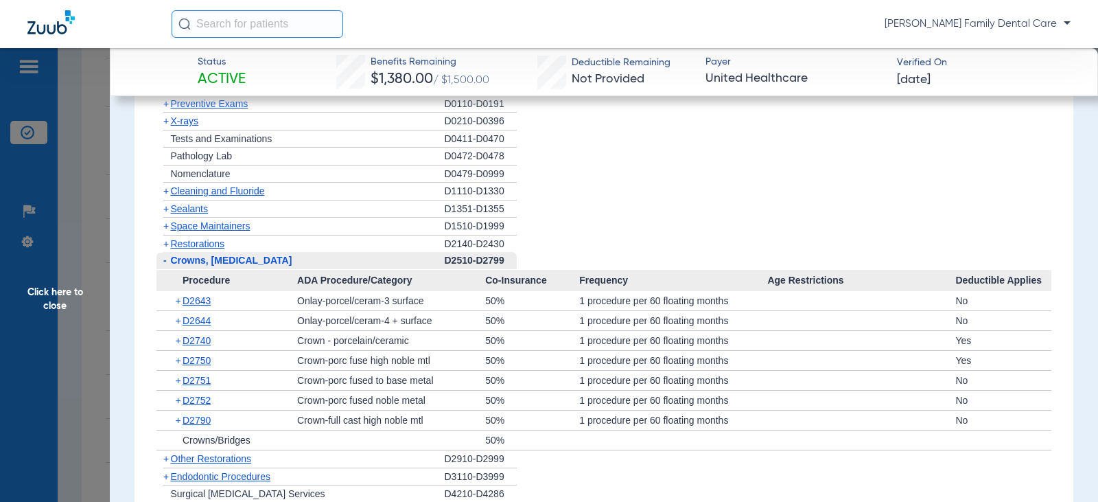
click at [167, 269] on span "-" at bounding box center [163, 260] width 14 height 17
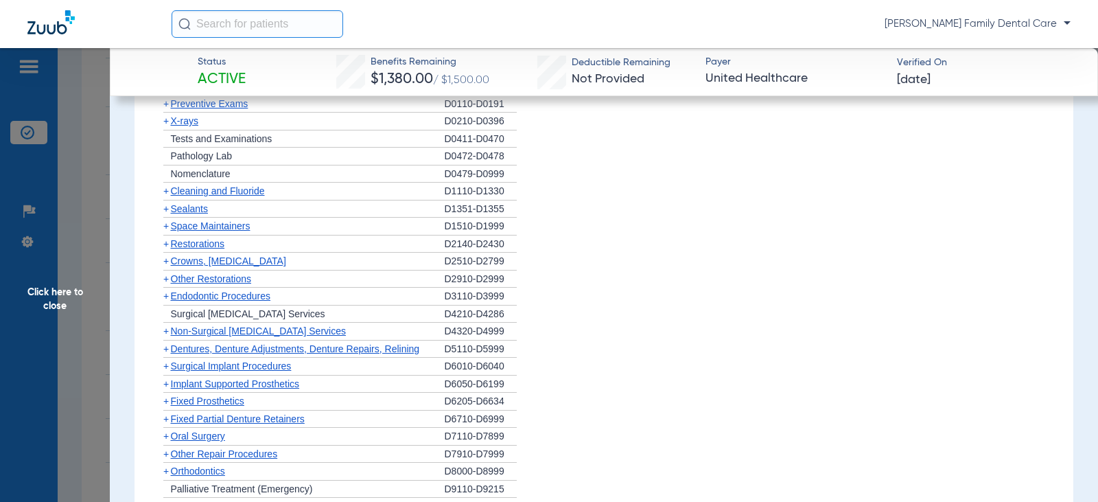
click at [168, 301] on span "+" at bounding box center [165, 295] width 5 height 11
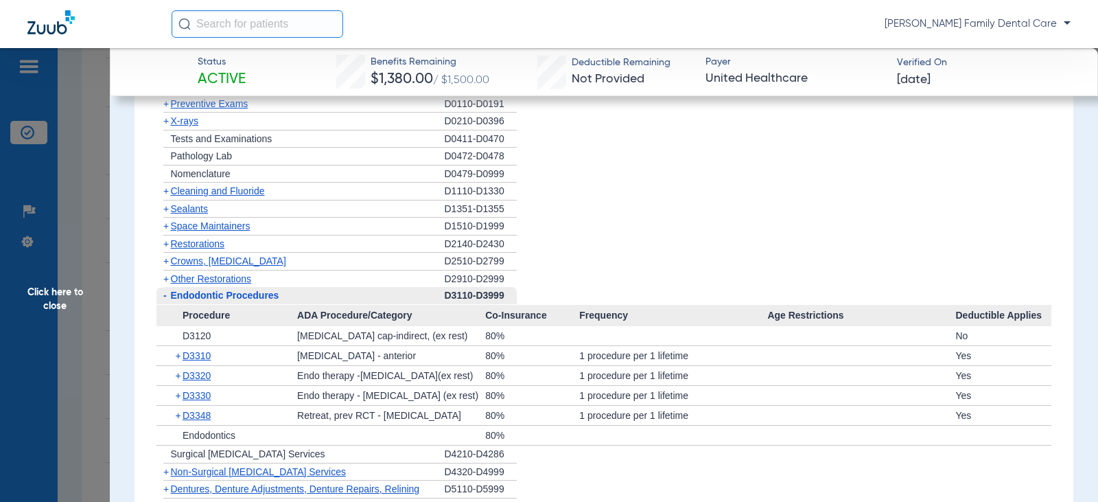
click at [168, 304] on span "-" at bounding box center [163, 295] width 14 height 17
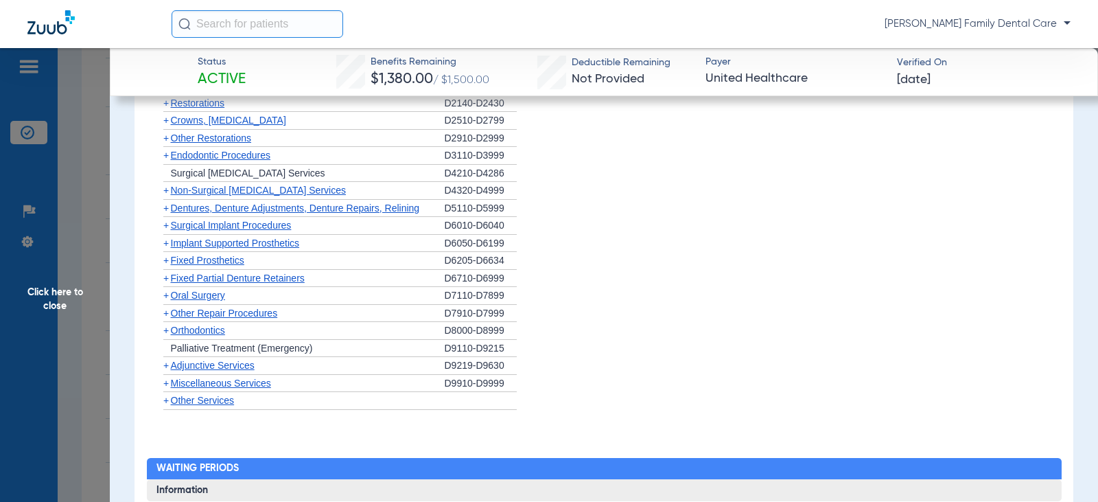
scroll to position [1647, 0]
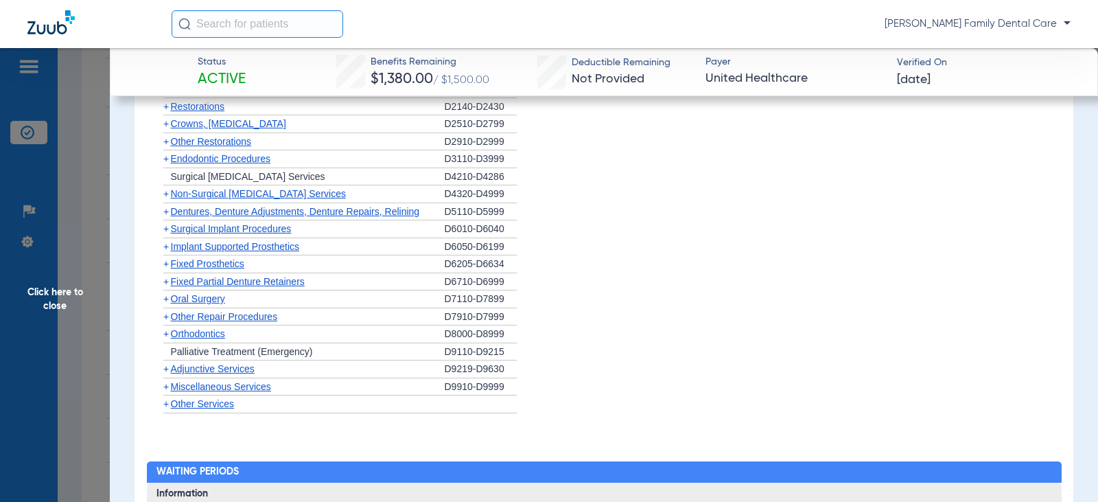
click at [164, 199] on span "+" at bounding box center [165, 193] width 5 height 11
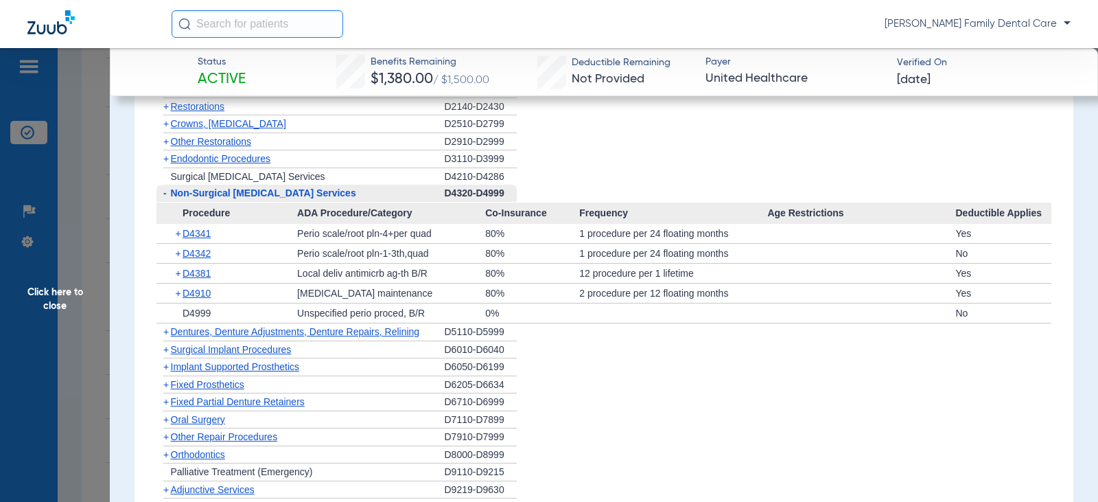
click at [163, 198] on span "-" at bounding box center [164, 192] width 3 height 11
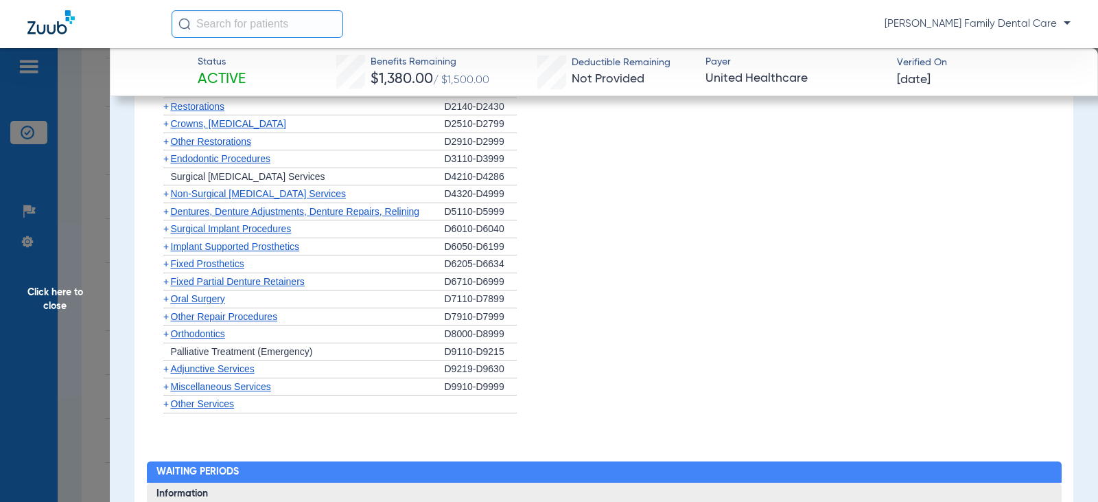
click at [169, 220] on span "+" at bounding box center [163, 211] width 14 height 17
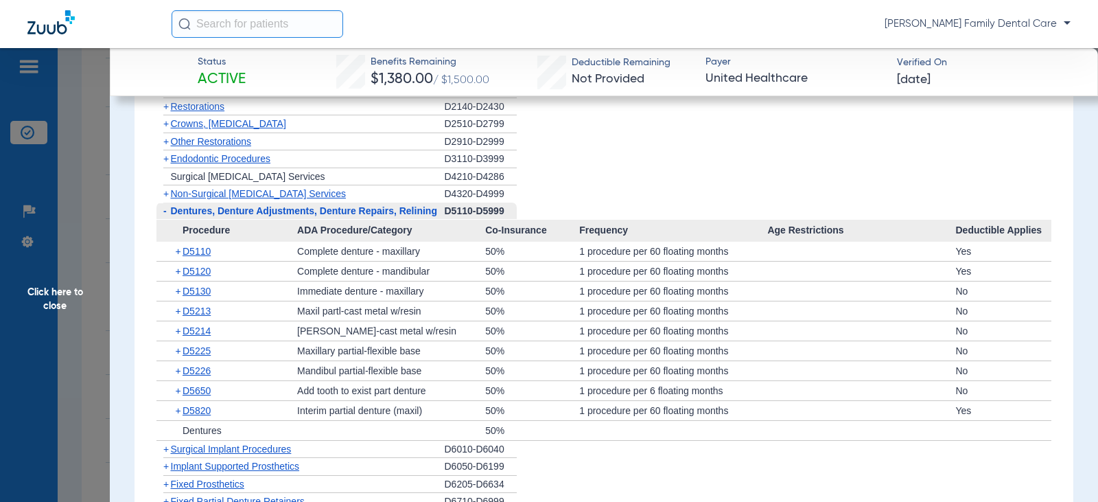
click at [169, 220] on span "-" at bounding box center [163, 210] width 14 height 17
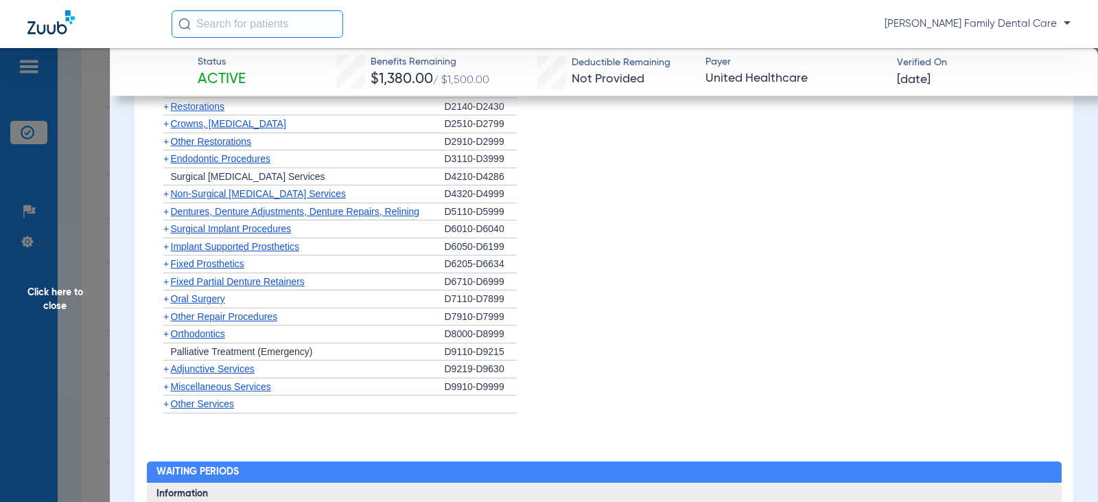
click at [167, 234] on span "+" at bounding box center [165, 228] width 5 height 11
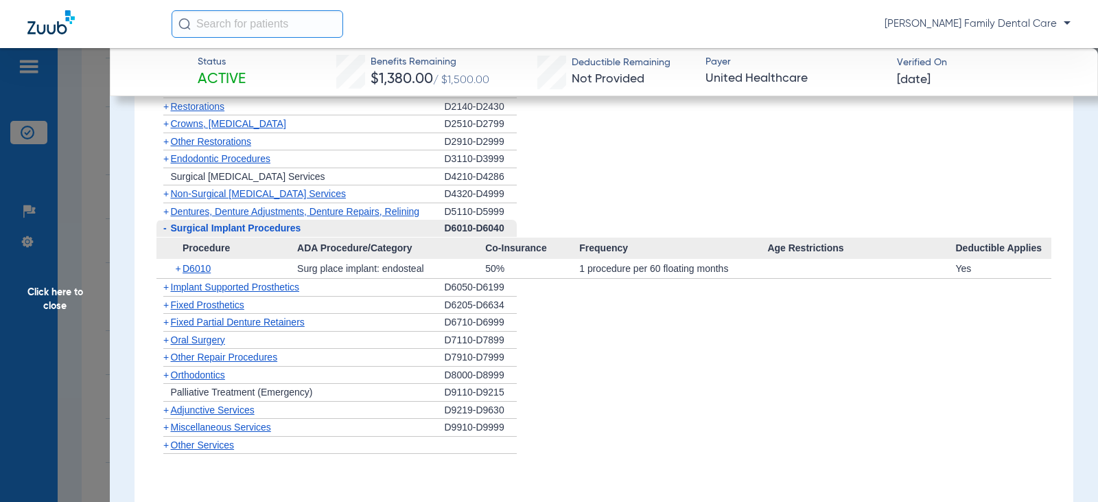
click at [167, 237] on span "-" at bounding box center [163, 228] width 14 height 17
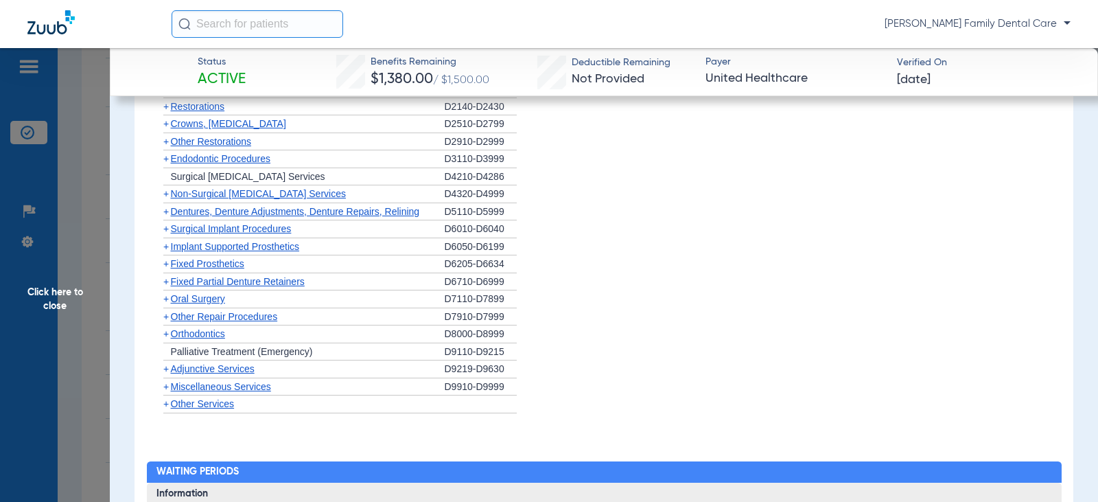
click at [167, 252] on span "+" at bounding box center [165, 246] width 5 height 11
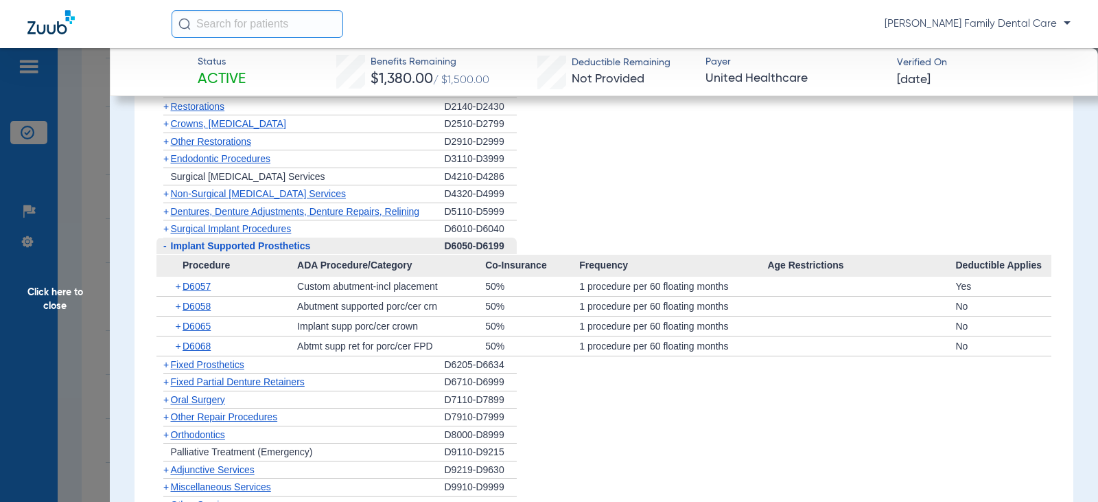
click at [167, 255] on span "-" at bounding box center [163, 245] width 14 height 17
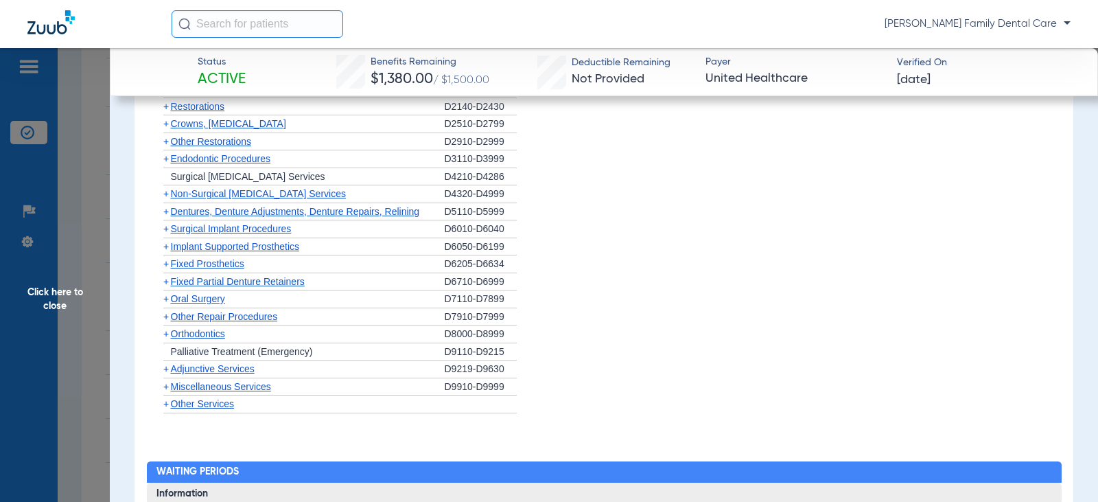
click at [167, 269] on span "+" at bounding box center [165, 263] width 5 height 11
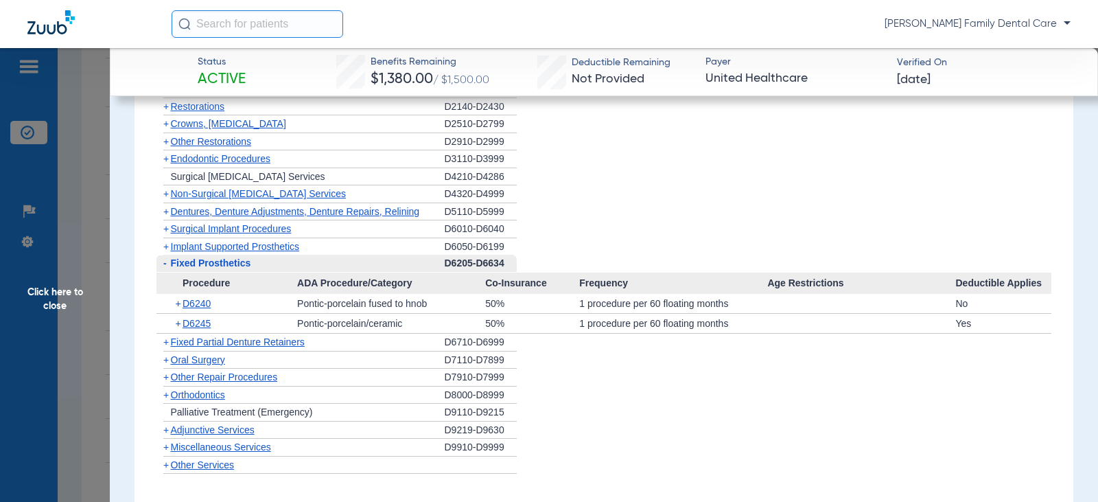
click at [167, 272] on span "-" at bounding box center [163, 263] width 14 height 17
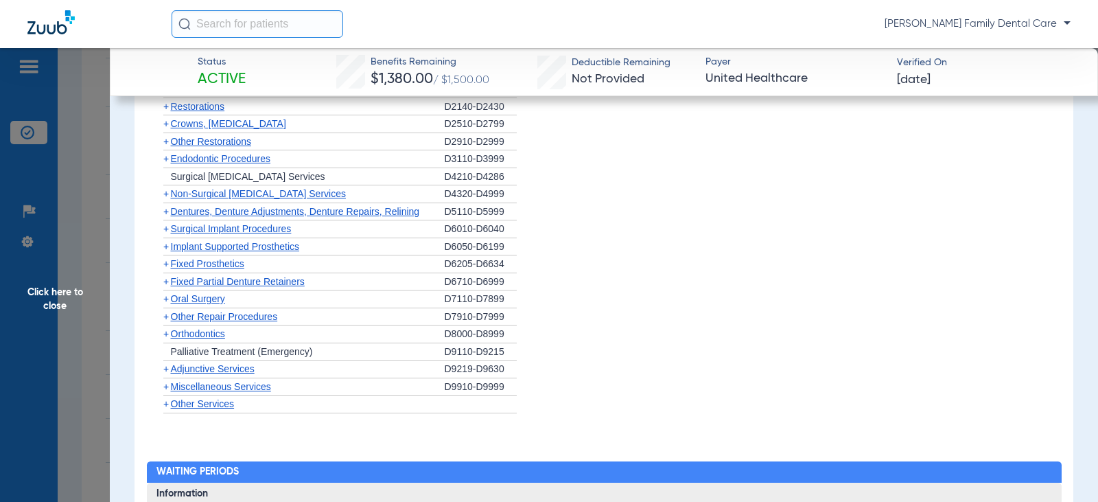
click at [165, 287] on span "+" at bounding box center [165, 281] width 5 height 11
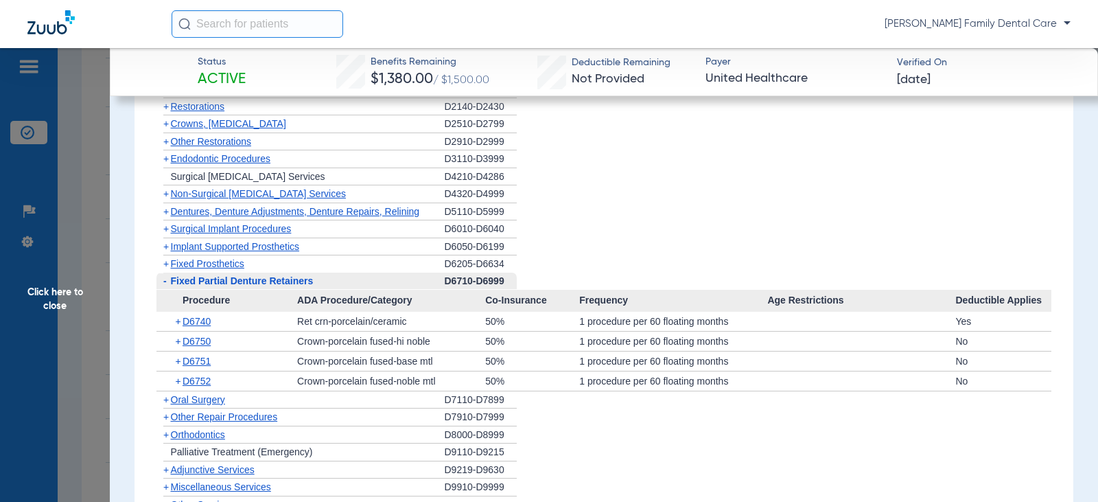
click at [165, 286] on span "-" at bounding box center [164, 280] width 3 height 11
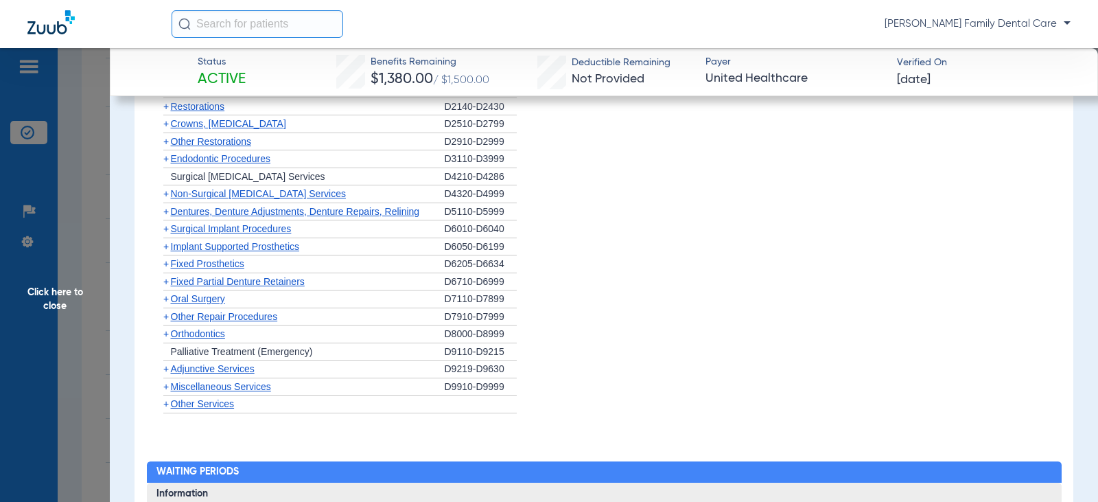
click at [165, 304] on span "+" at bounding box center [165, 298] width 5 height 11
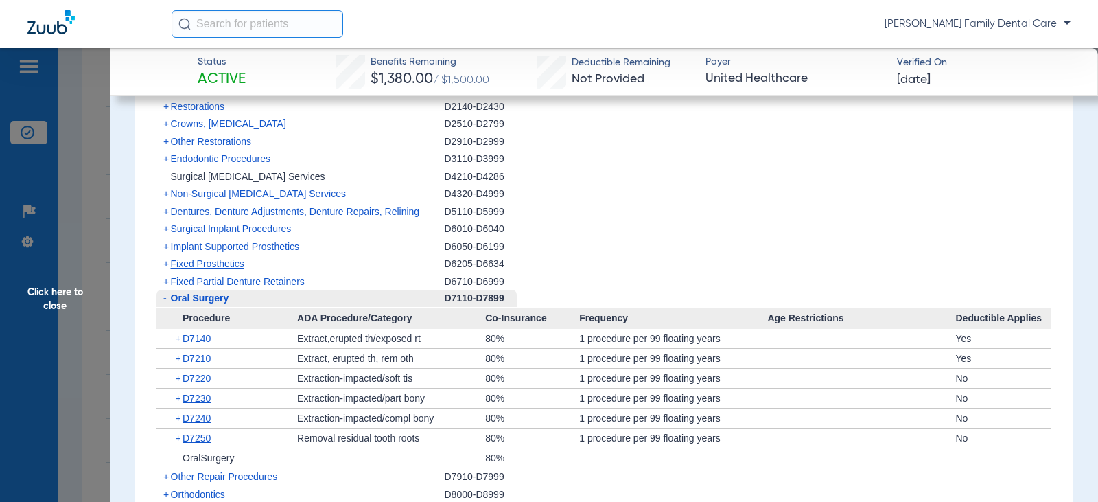
scroll to position [1784, 0]
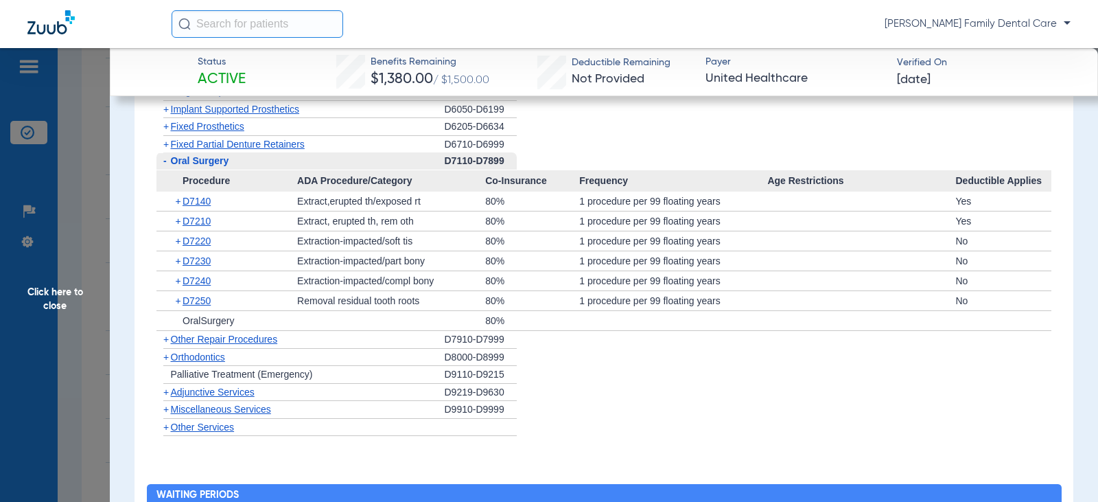
click at [160, 169] on span "-" at bounding box center [163, 160] width 14 height 17
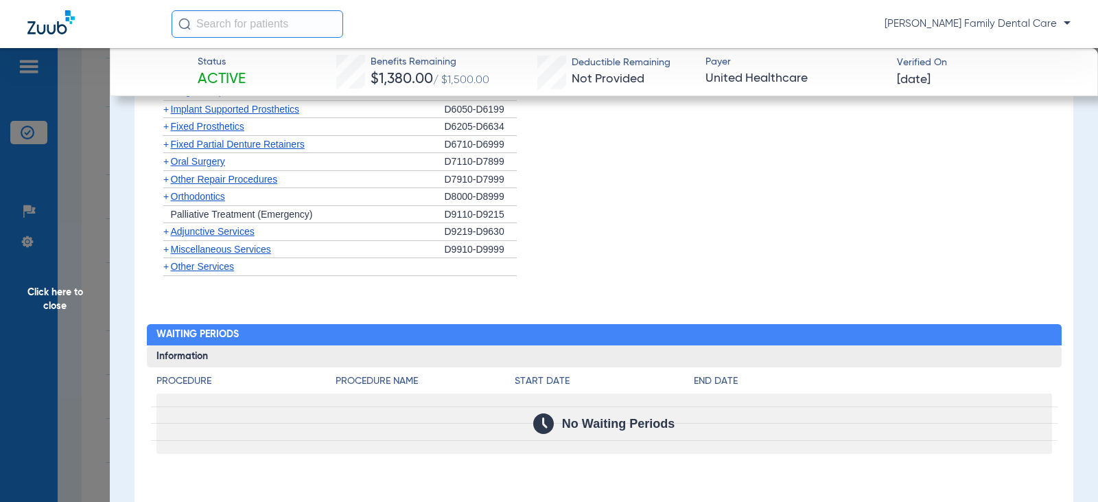
click at [165, 167] on span "+" at bounding box center [165, 161] width 5 height 11
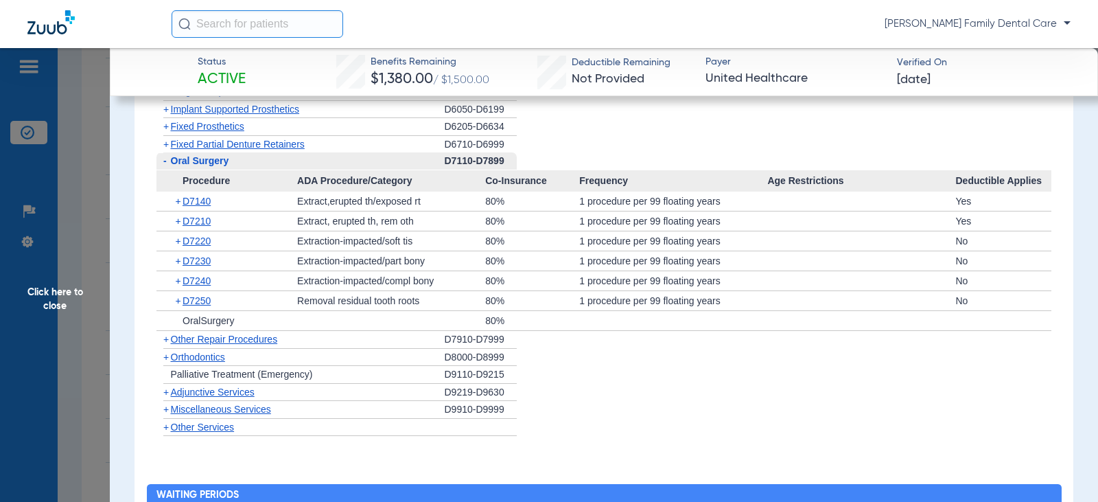
click at [165, 169] on span "-" at bounding box center [163, 160] width 14 height 17
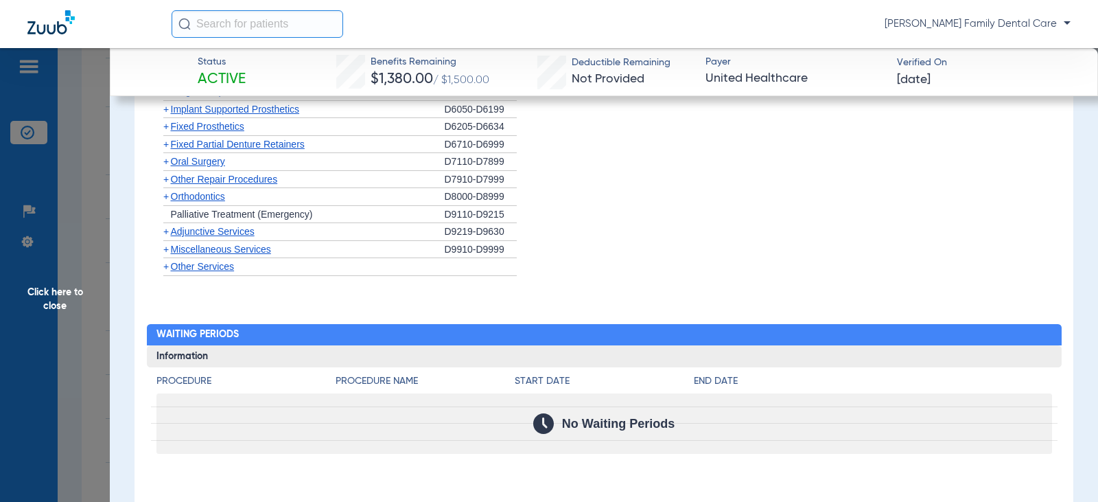
click at [167, 202] on span "+" at bounding box center [165, 196] width 5 height 11
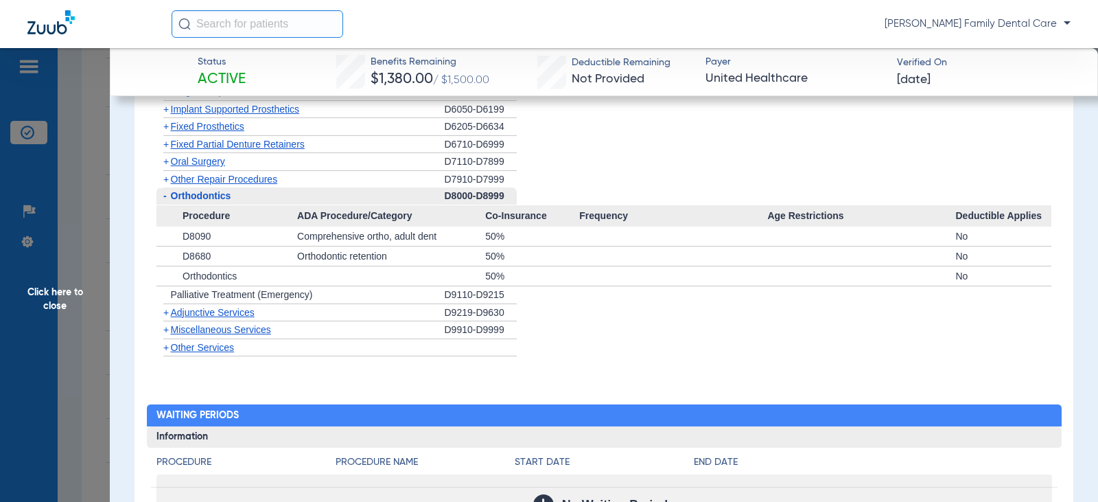
click at [167, 204] on span "-" at bounding box center [163, 195] width 14 height 17
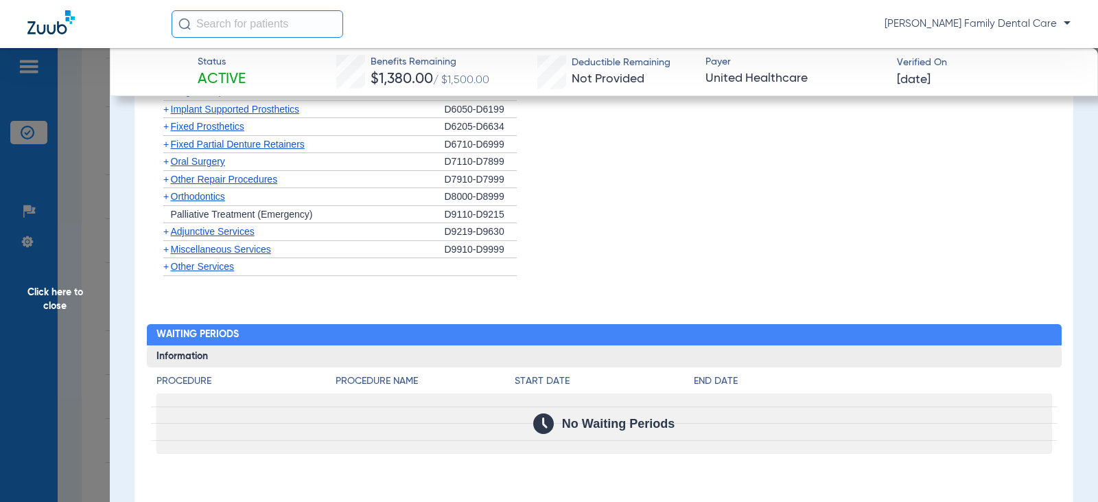
click at [167, 237] on span "+" at bounding box center [165, 231] width 5 height 11
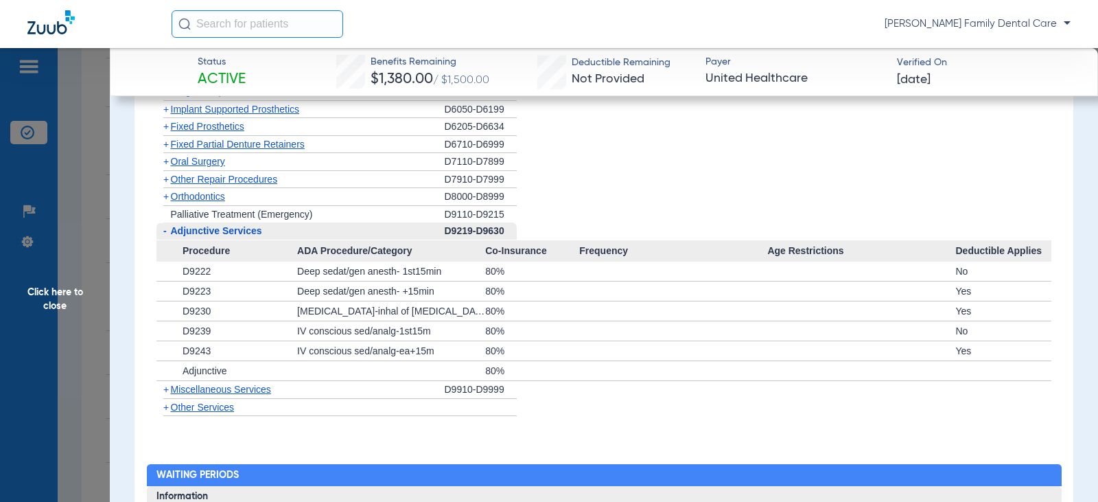
click at [165, 236] on span "-" at bounding box center [164, 230] width 3 height 11
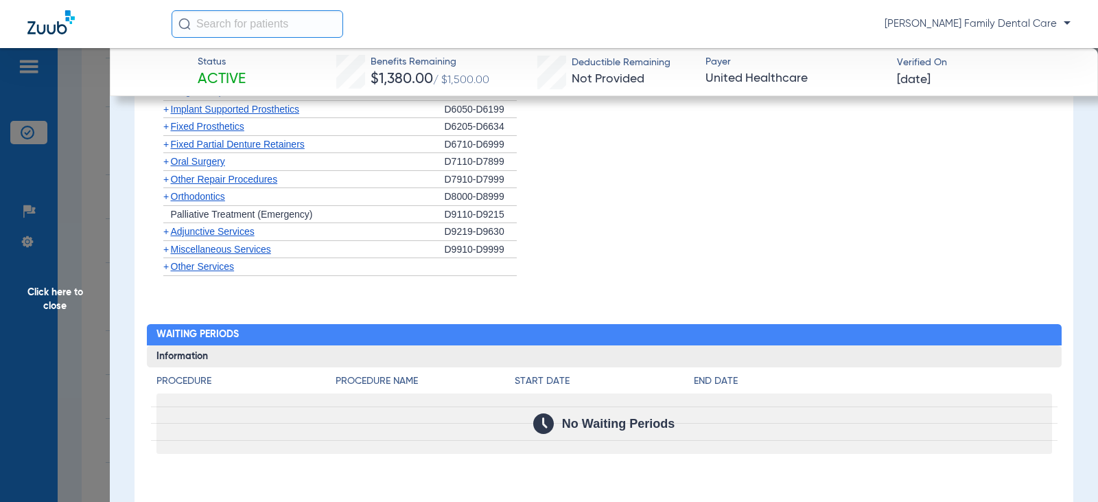
click at [165, 255] on span "+" at bounding box center [165, 249] width 5 height 11
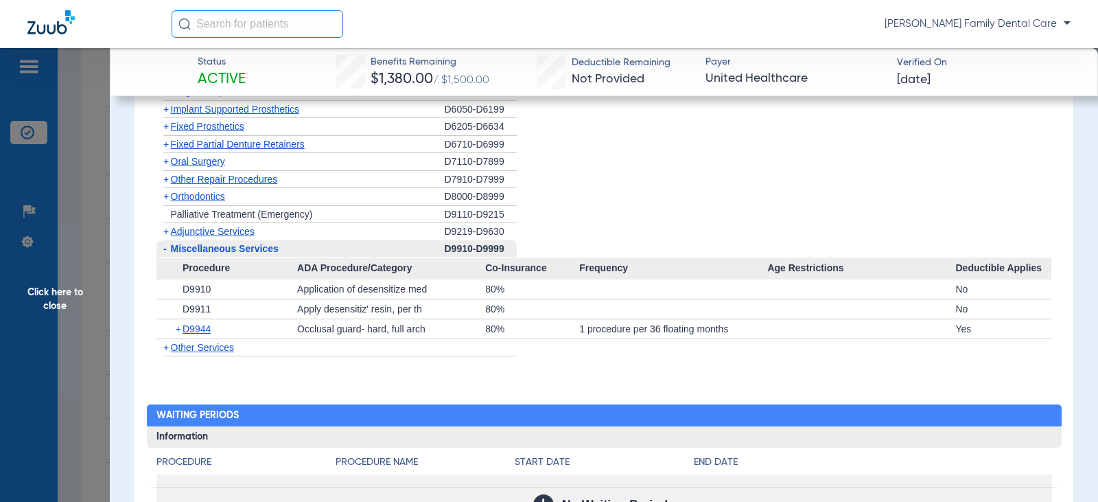
click at [49, 296] on span "Click here to close" at bounding box center [55, 299] width 110 height 502
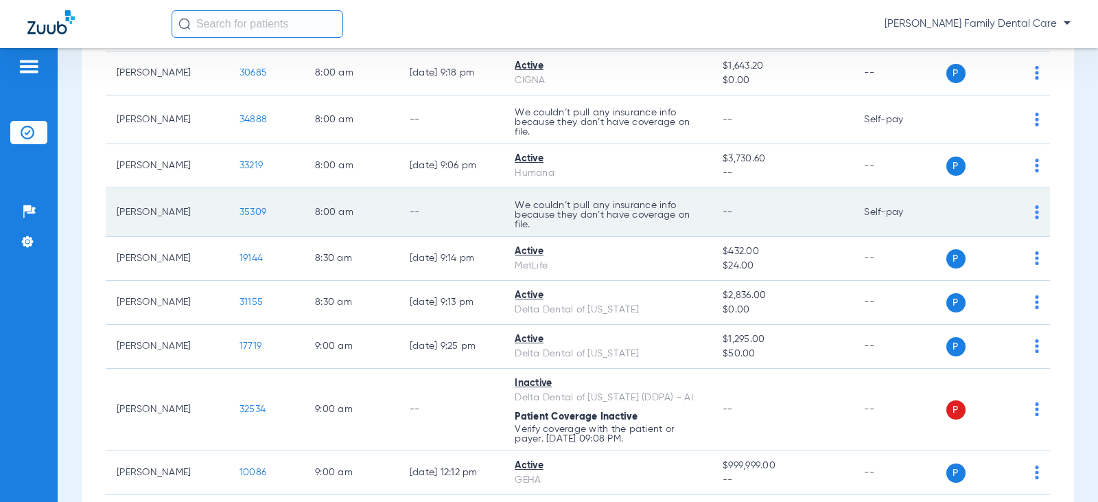
scroll to position [137, 0]
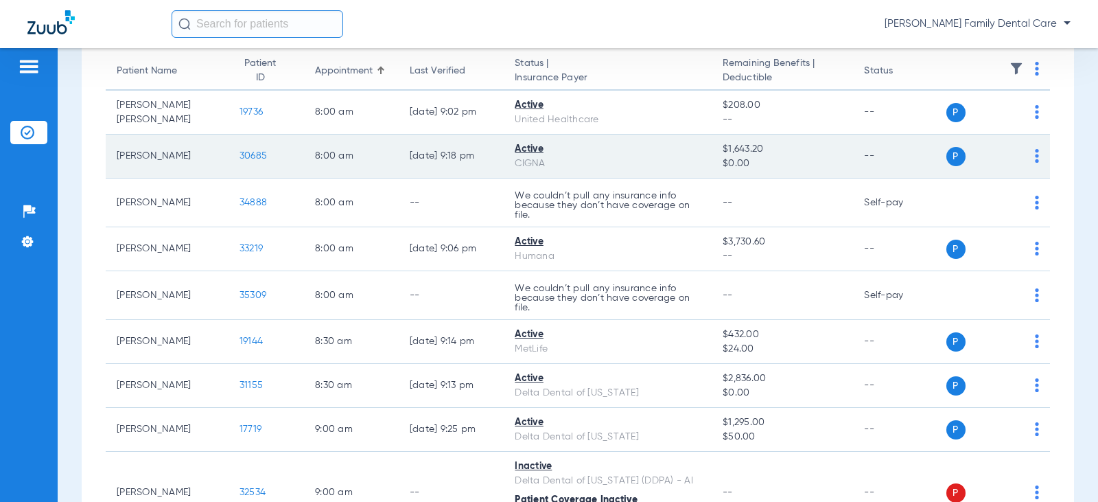
click at [239, 155] on span "30685" at bounding box center [252, 156] width 27 height 10
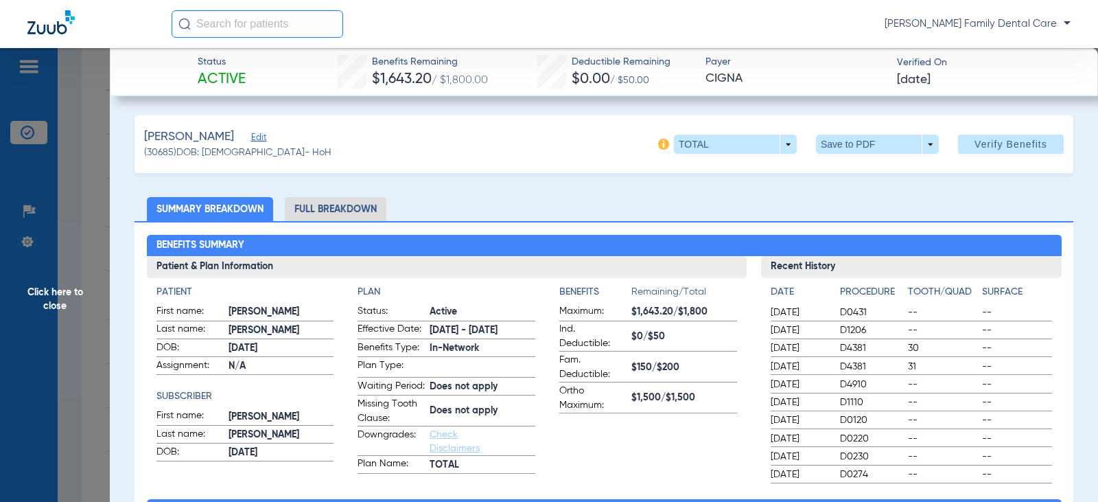
click at [325, 208] on li "Full Breakdown" at bounding box center [336, 209] width 102 height 24
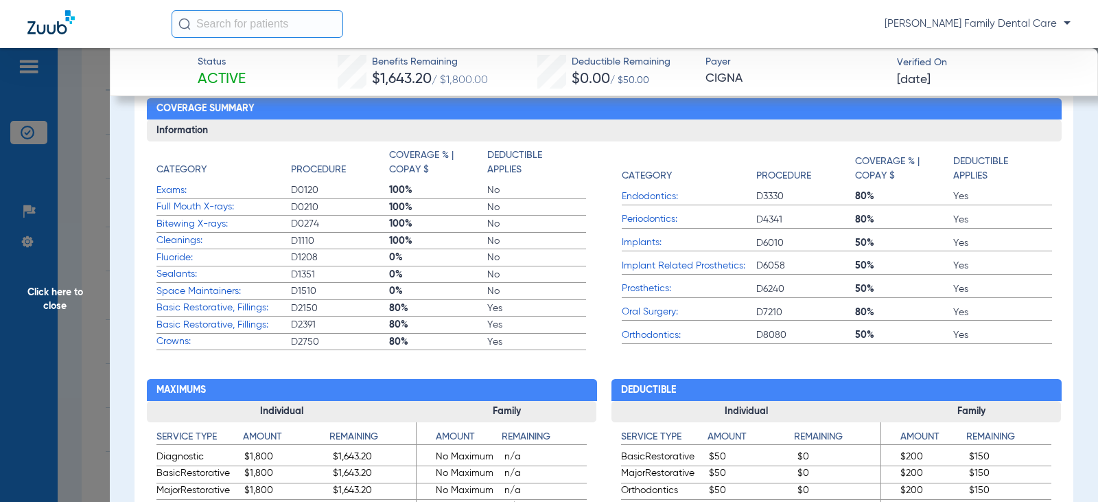
scroll to position [549, 0]
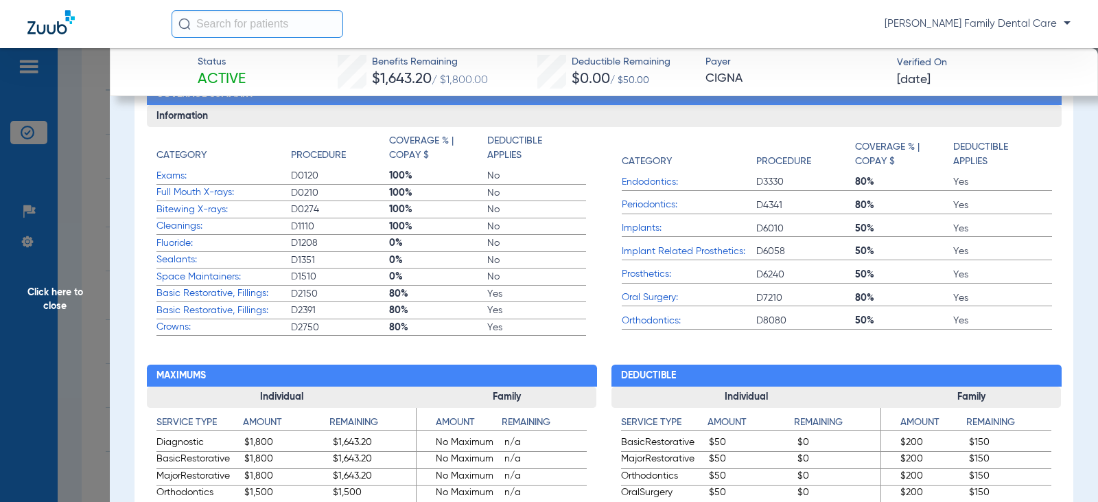
click at [45, 295] on span "Click here to close" at bounding box center [55, 299] width 110 height 502
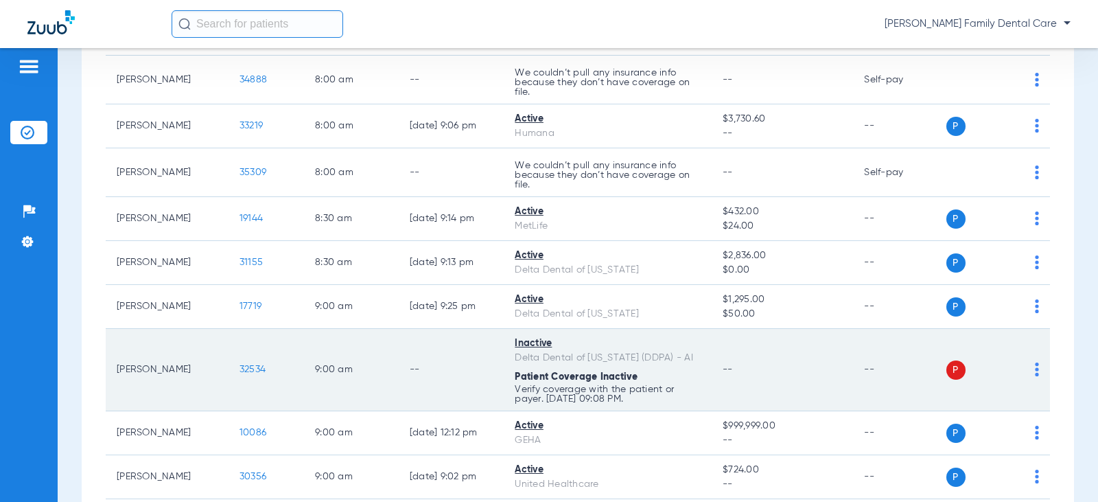
scroll to position [274, 0]
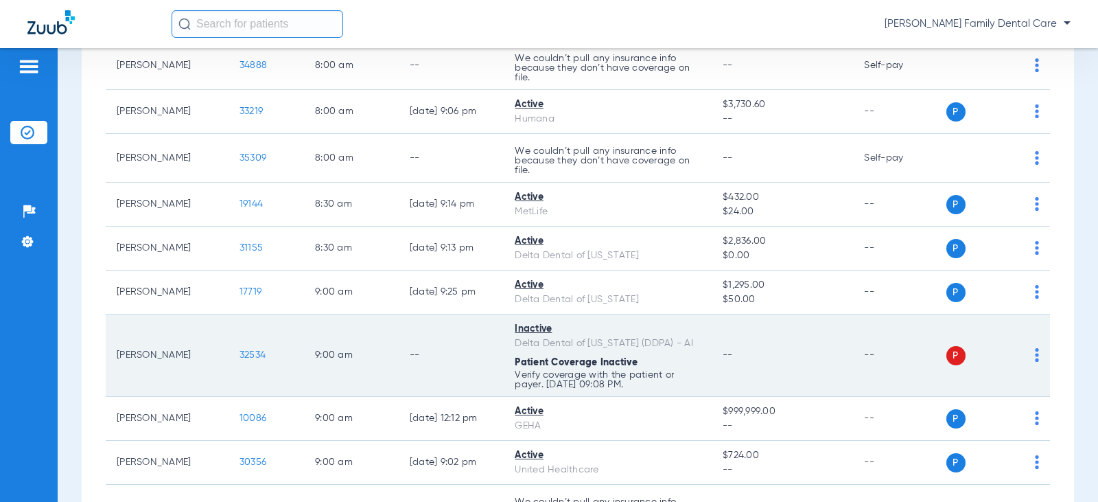
click at [243, 357] on span "32534" at bounding box center [252, 355] width 26 height 10
